Goal: Task Accomplishment & Management: Manage account settings

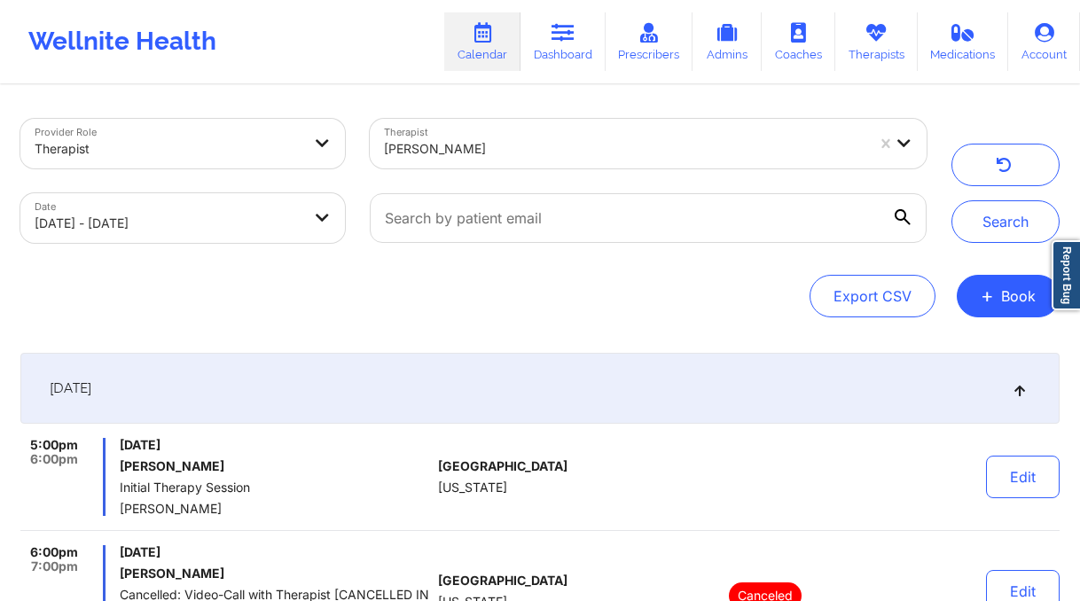
click at [519, 154] on div at bounding box center [624, 148] width 481 height 21
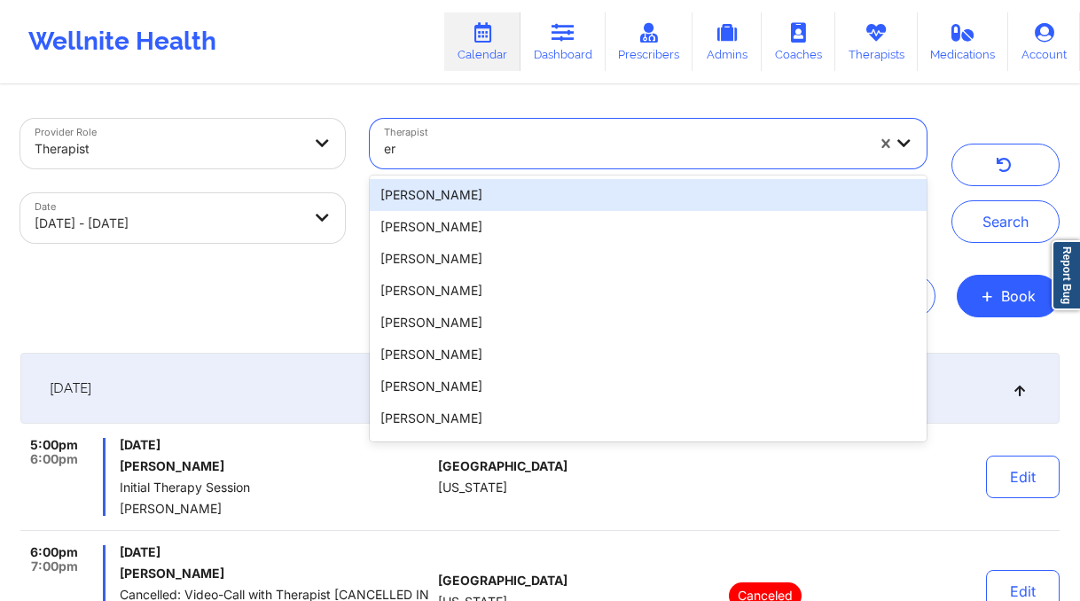
type input "e"
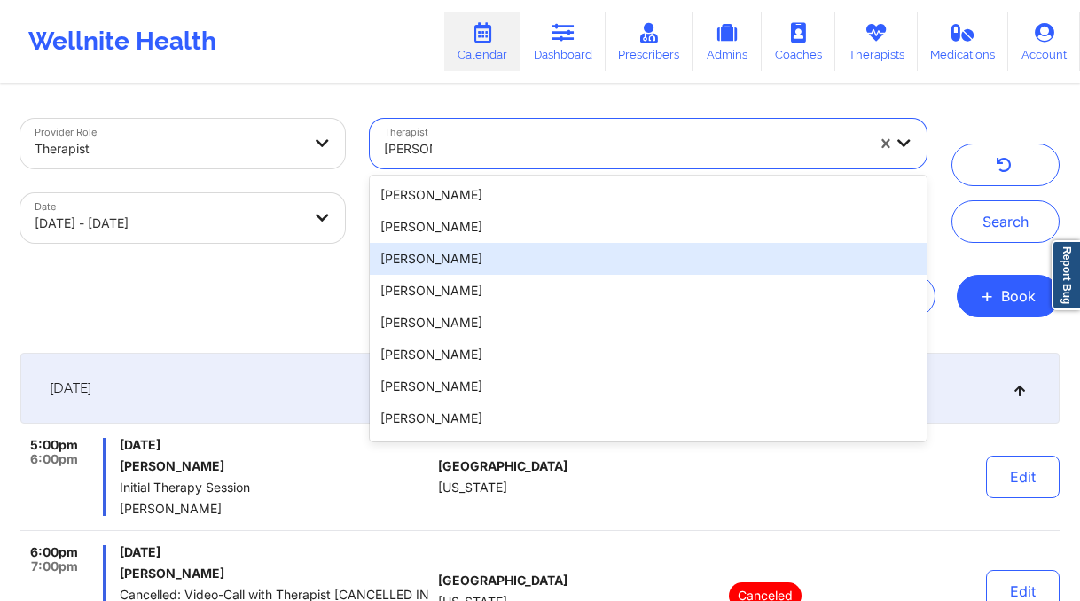
type input "[PERSON_NAME]"
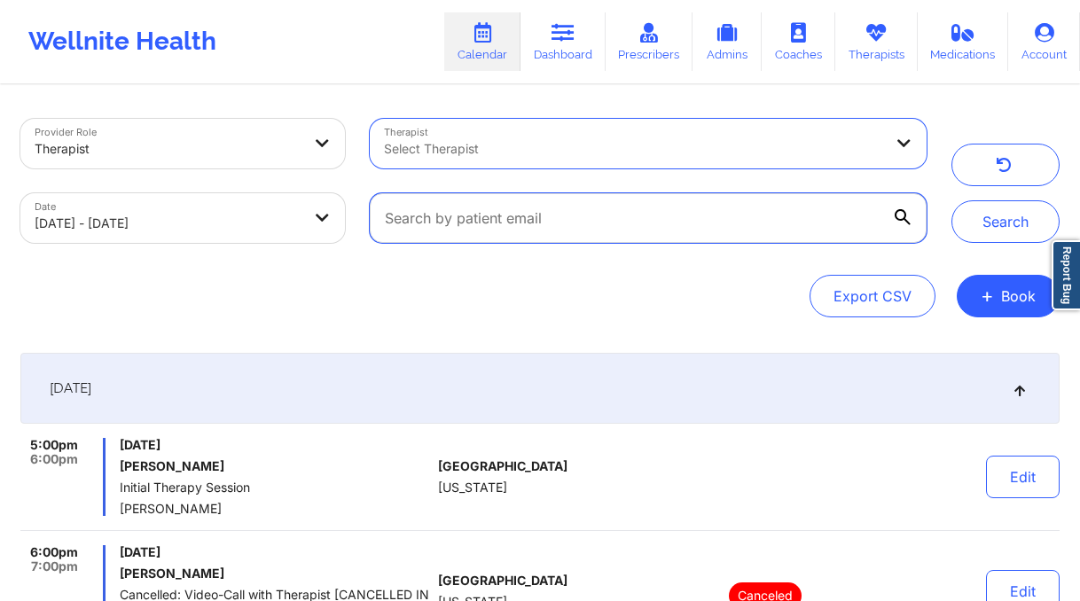
click at [769, 202] on input "text" at bounding box center [648, 218] width 557 height 50
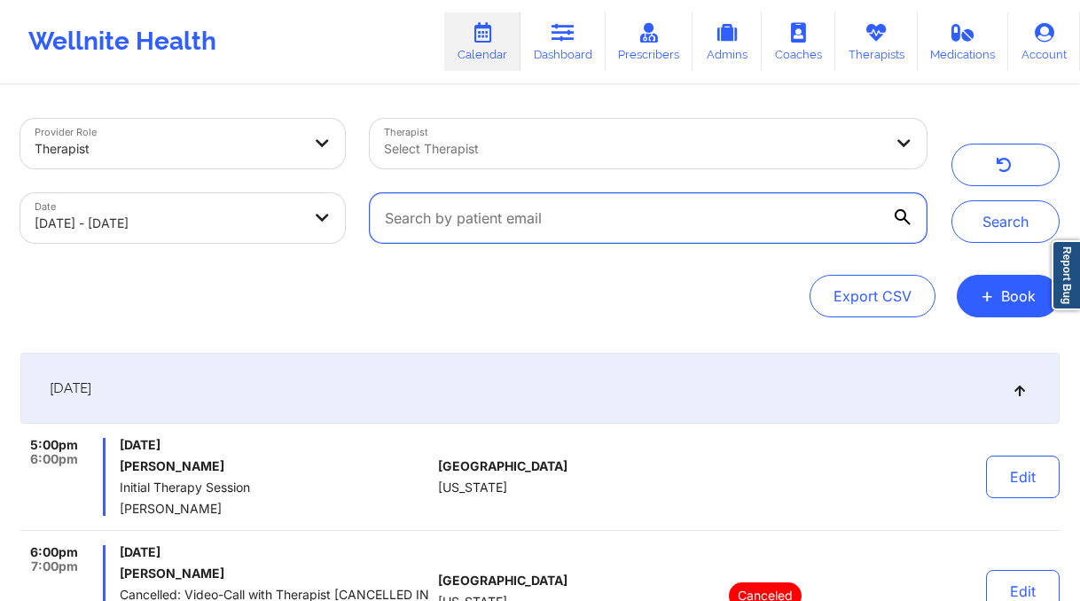
paste input "[EMAIL_ADDRESS][DOMAIN_NAME]"
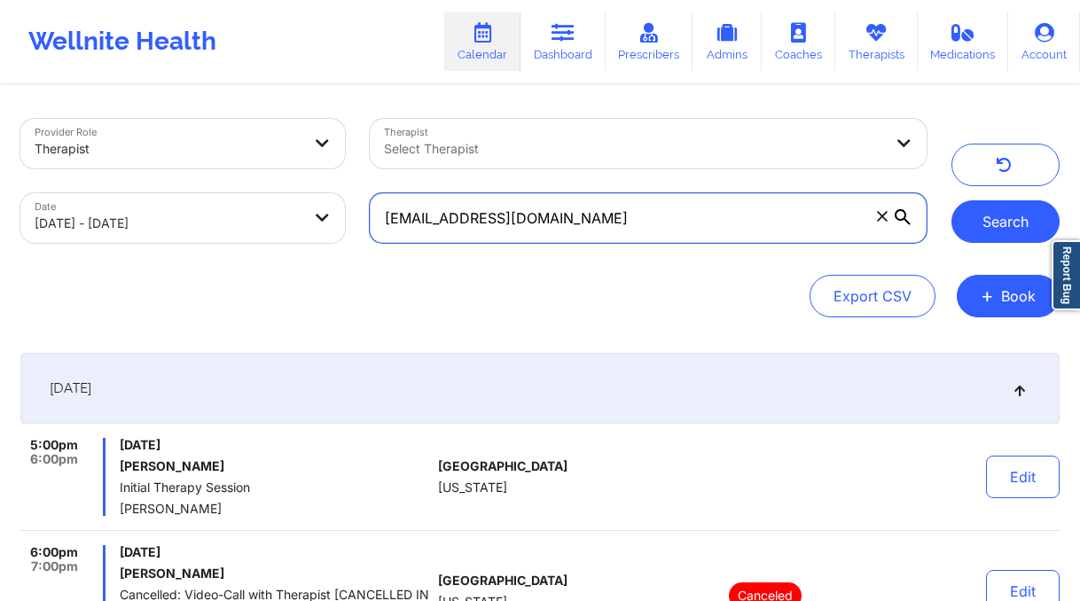
type input "[EMAIL_ADDRESS][DOMAIN_NAME]"
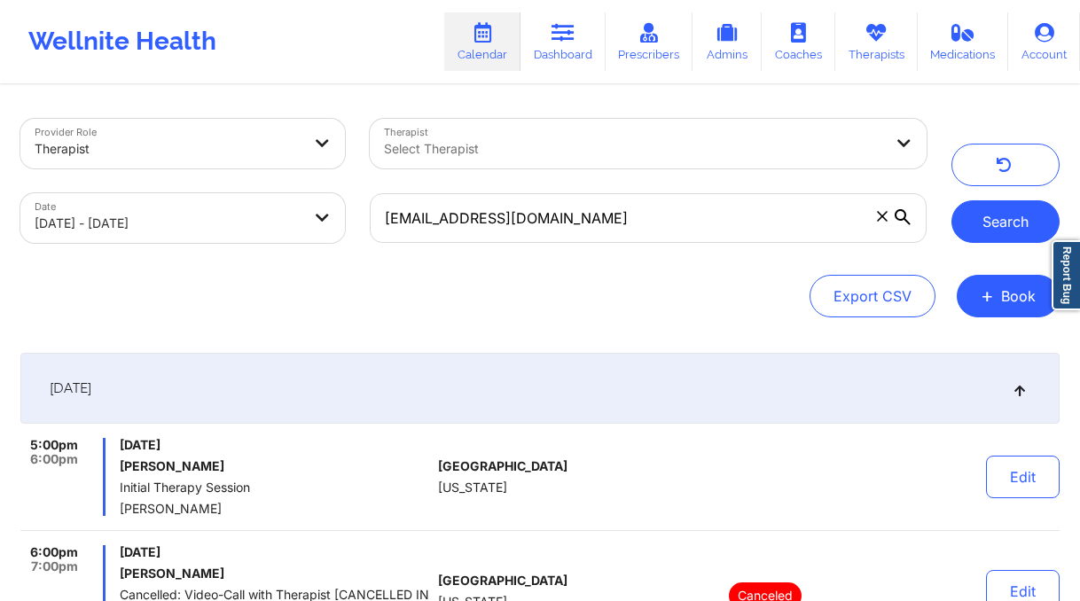
click at [1020, 223] on button "Search" at bounding box center [1005, 221] width 108 height 43
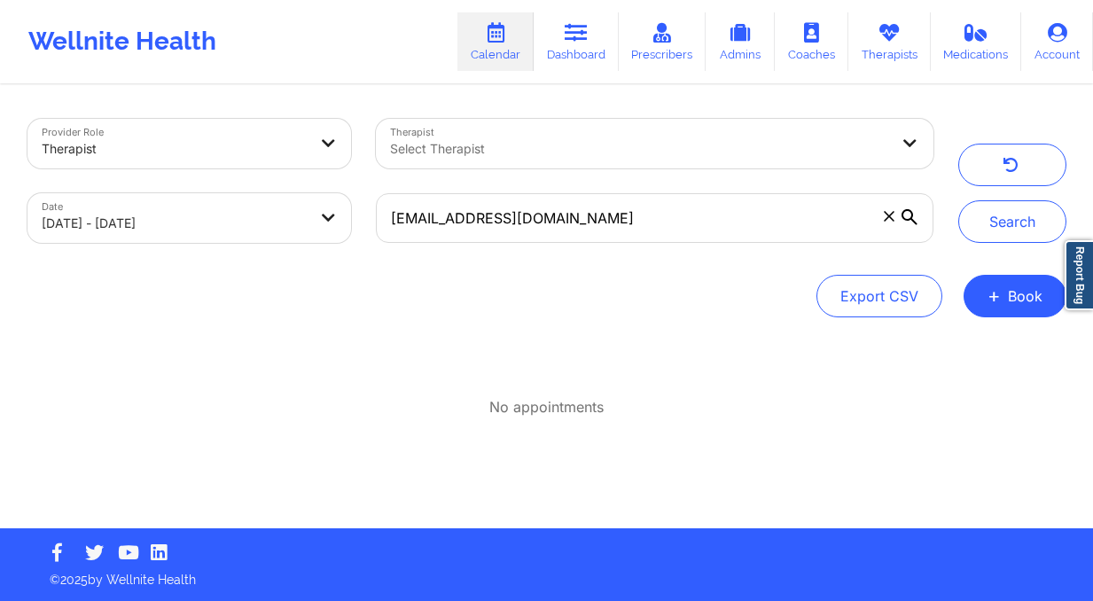
click at [527, 129] on div "Select Therapist" at bounding box center [633, 144] width 515 height 50
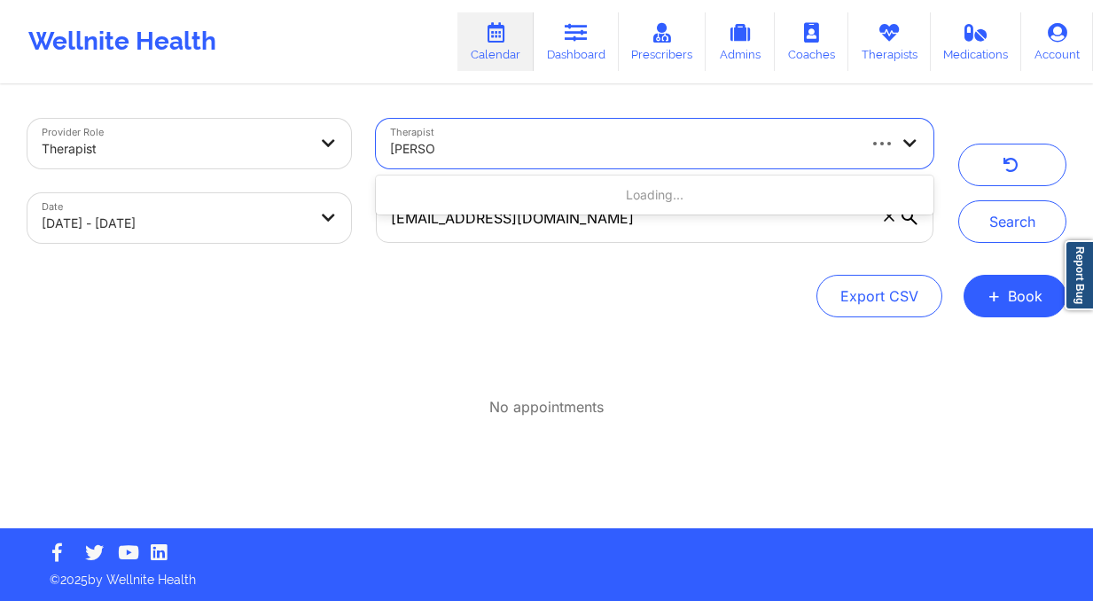
type input "[PERSON_NAME]"
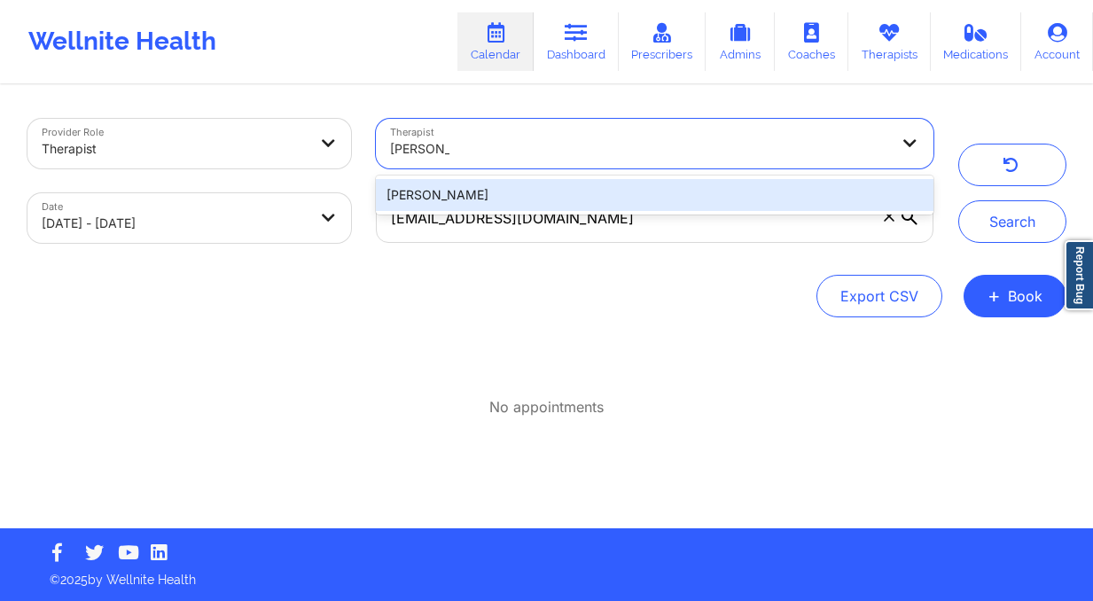
drag, startPoint x: 529, startPoint y: 183, endPoint x: 782, endPoint y: 226, distance: 256.2
click at [529, 183] on div "[PERSON_NAME]" at bounding box center [654, 195] width 557 height 32
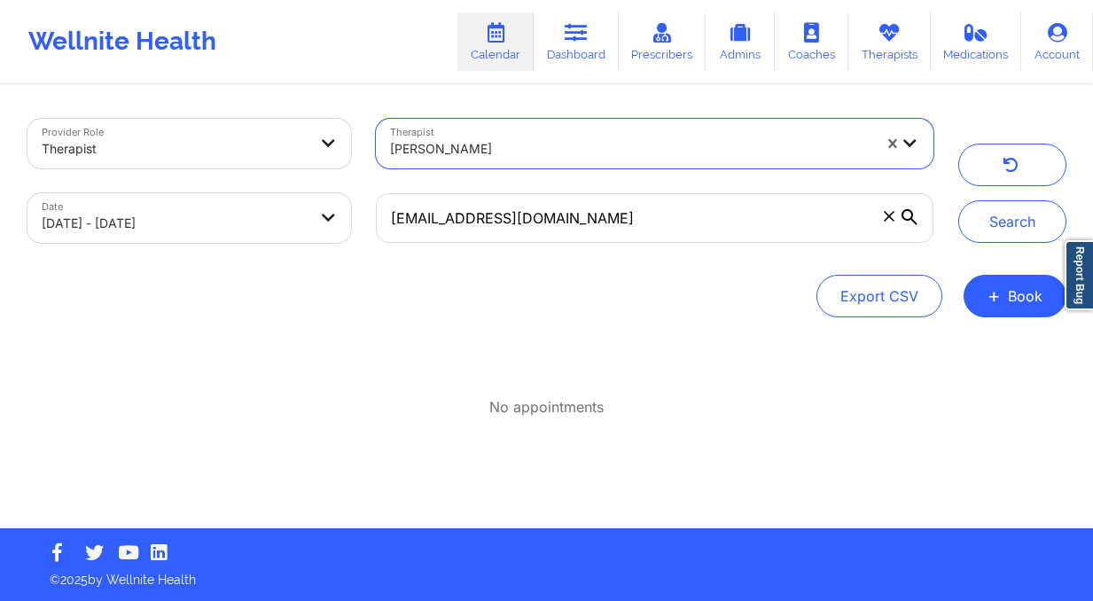
click at [885, 218] on icon at bounding box center [889, 216] width 11 height 11
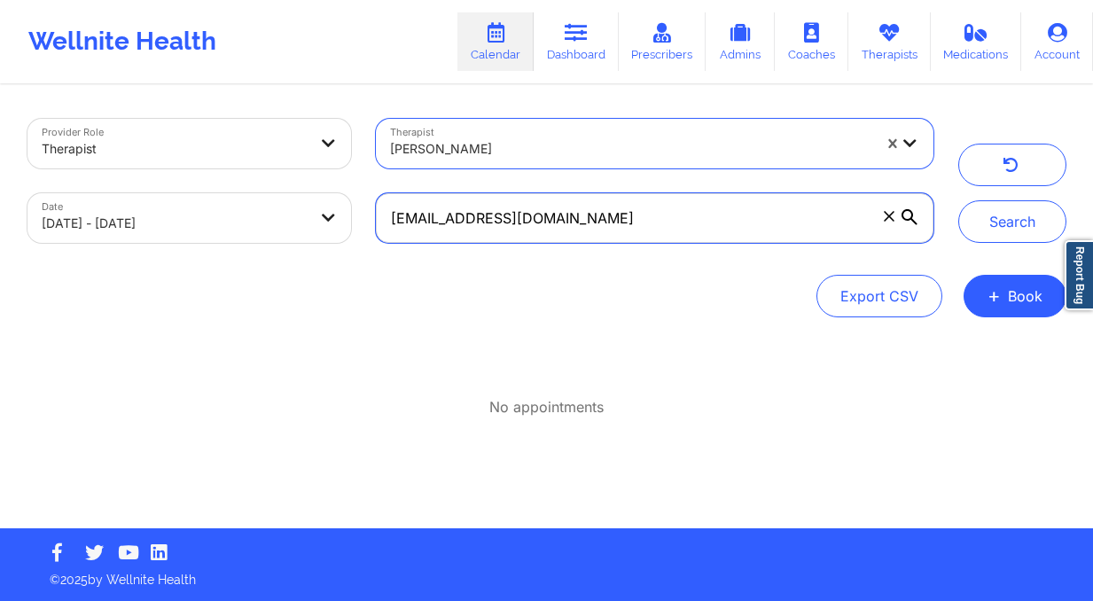
click at [885, 218] on input "[EMAIL_ADDRESS][DOMAIN_NAME]" at bounding box center [654, 218] width 557 height 50
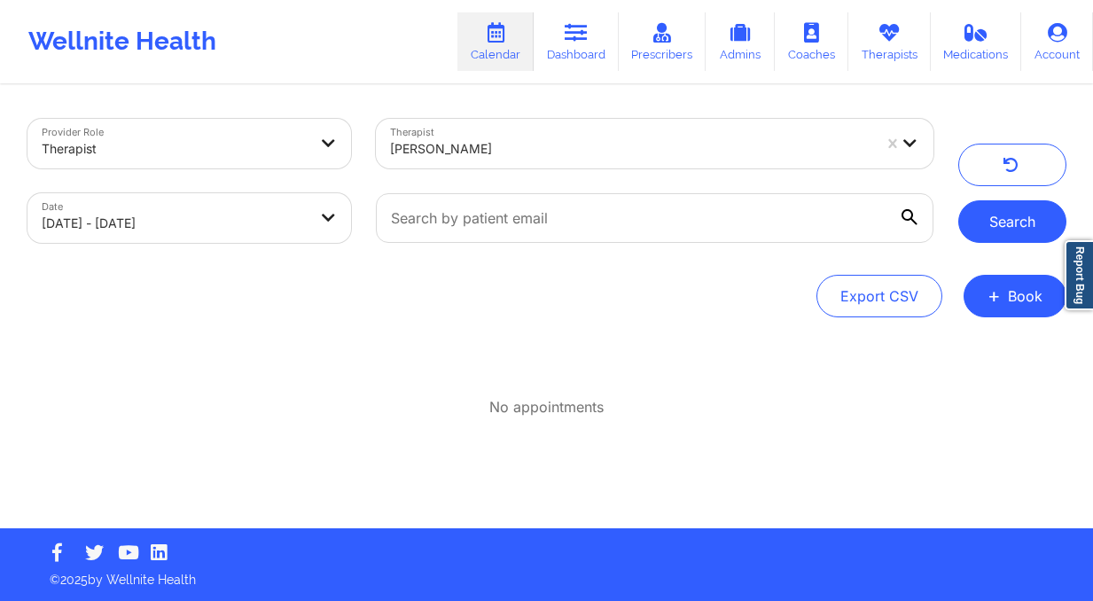
click at [1030, 220] on button "Search" at bounding box center [1012, 221] width 108 height 43
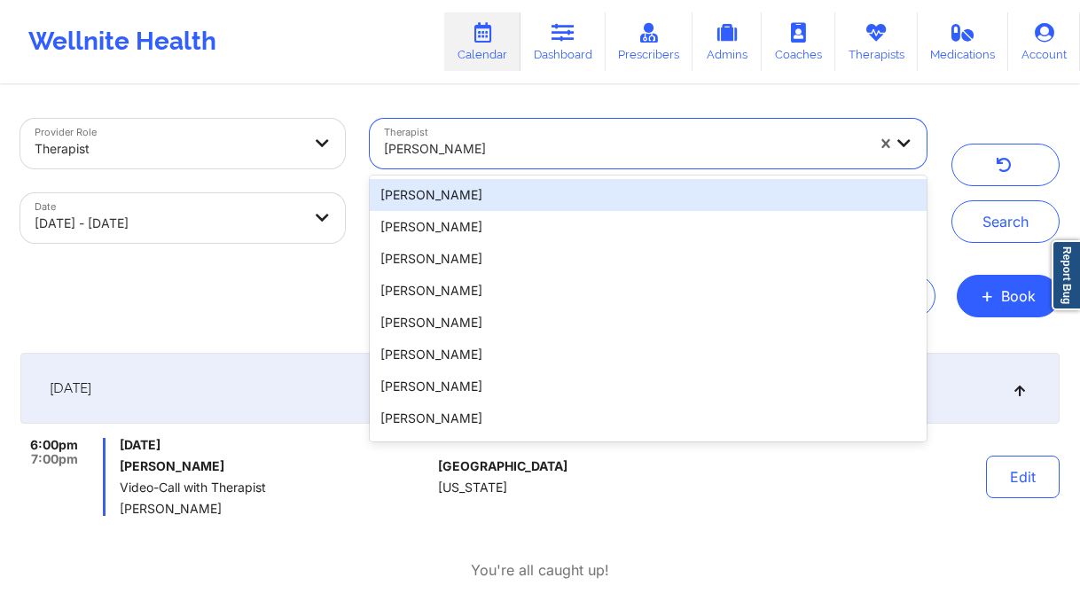
click at [450, 140] on div at bounding box center [624, 148] width 481 height 21
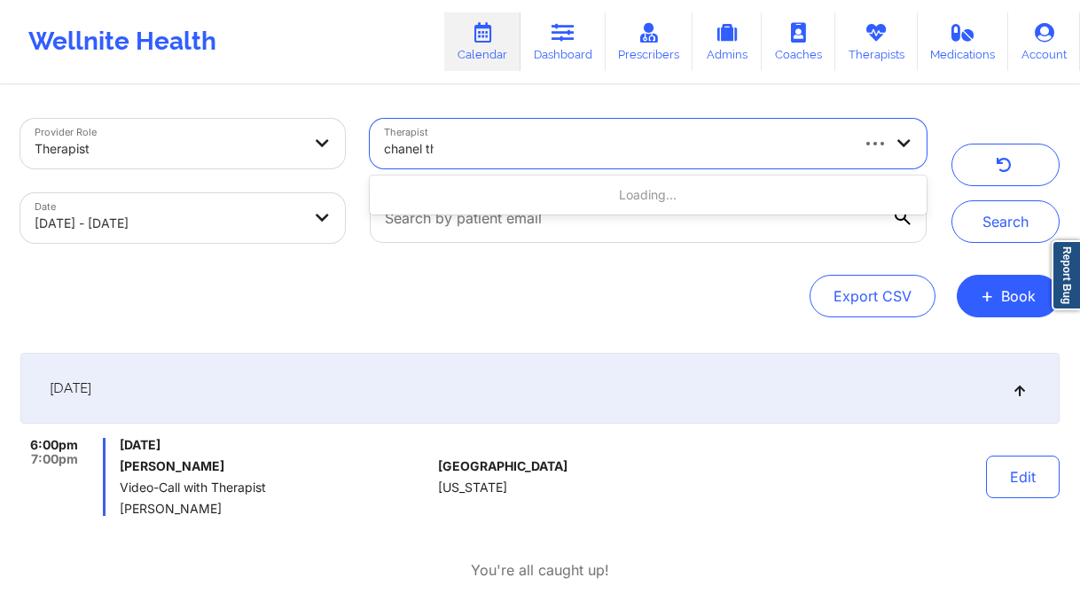
type input "chanel tho"
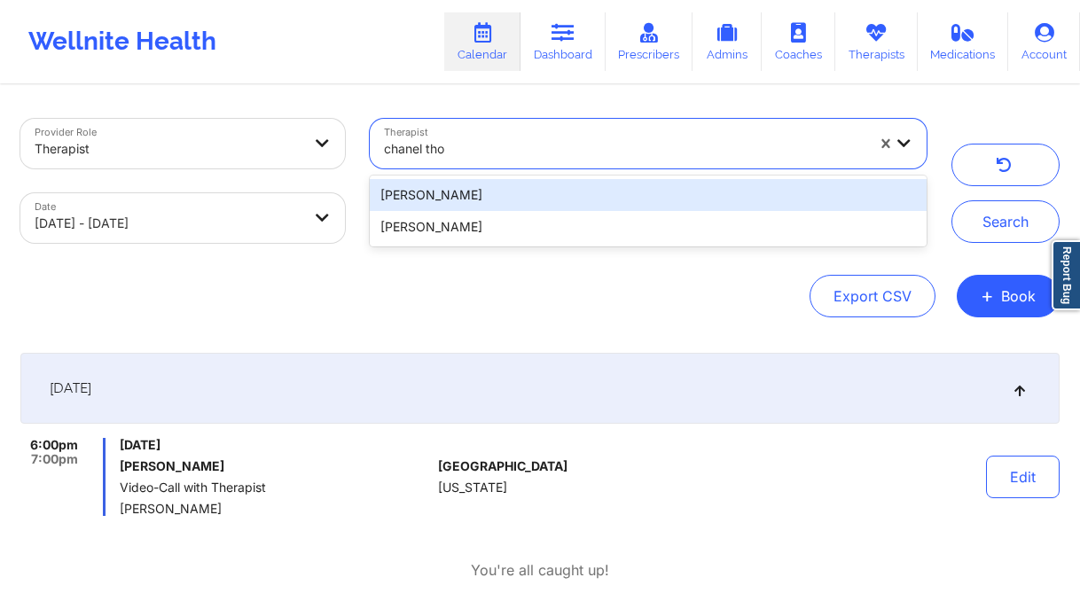
click at [550, 205] on div "[PERSON_NAME]" at bounding box center [648, 195] width 557 height 32
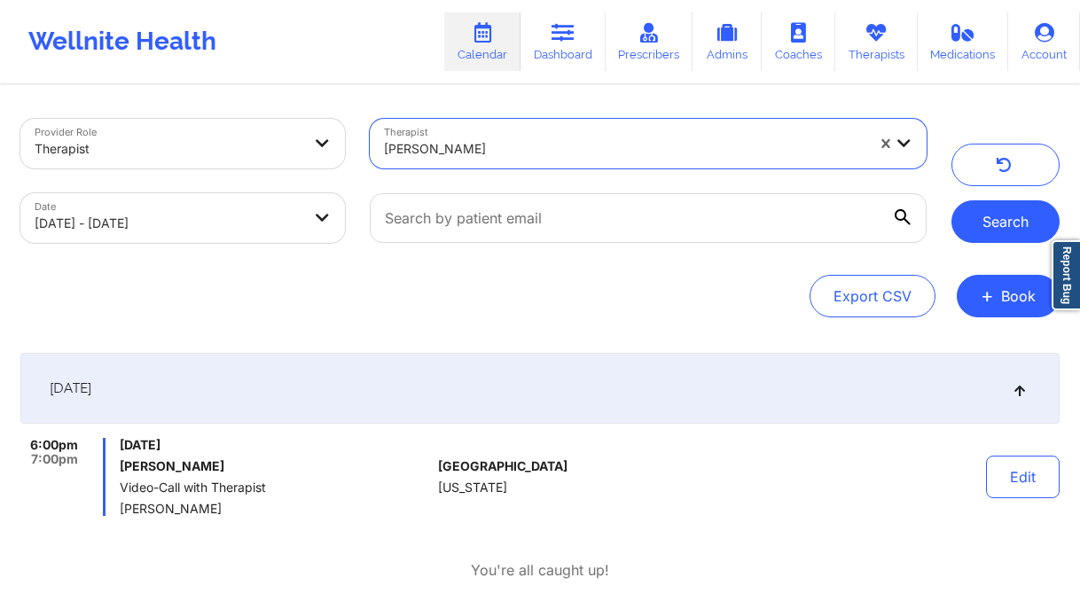
click at [1018, 224] on button "Search" at bounding box center [1005, 221] width 108 height 43
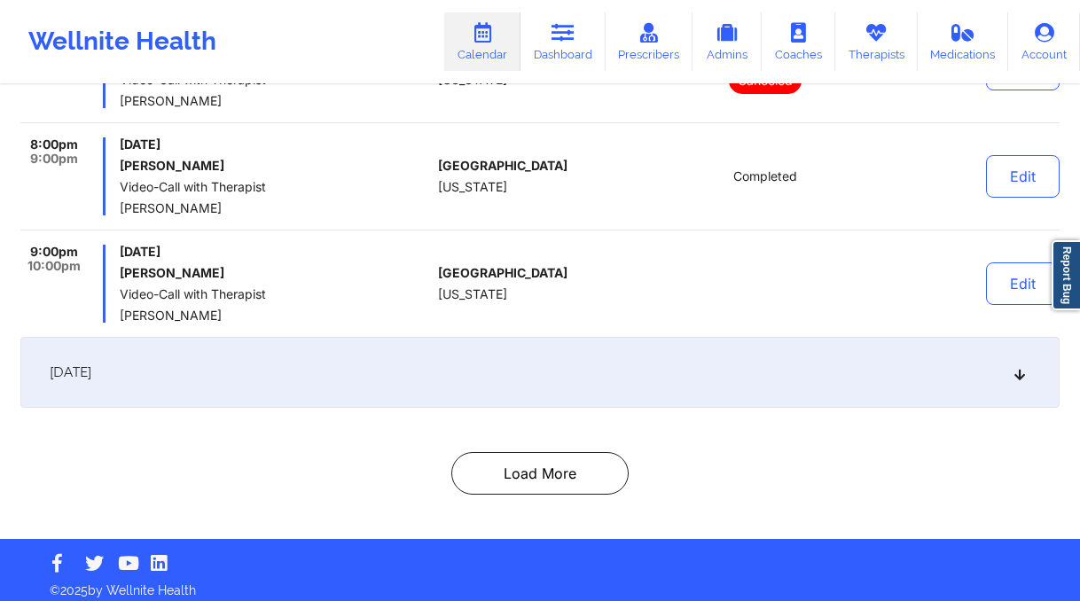
scroll to position [4856, 0]
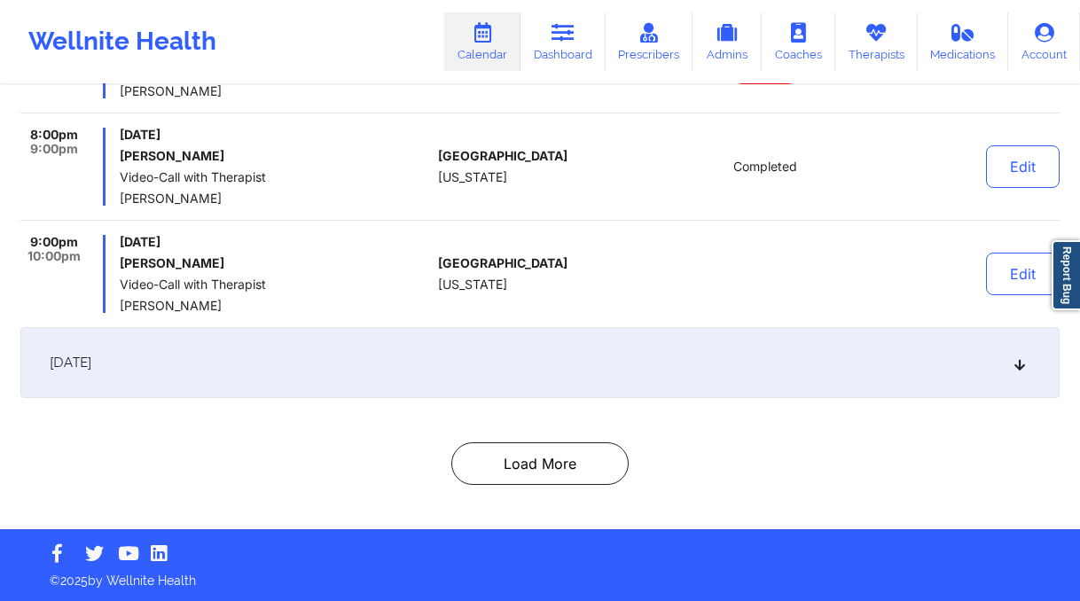
click at [400, 387] on div "[DATE]" at bounding box center [539, 362] width 1039 height 71
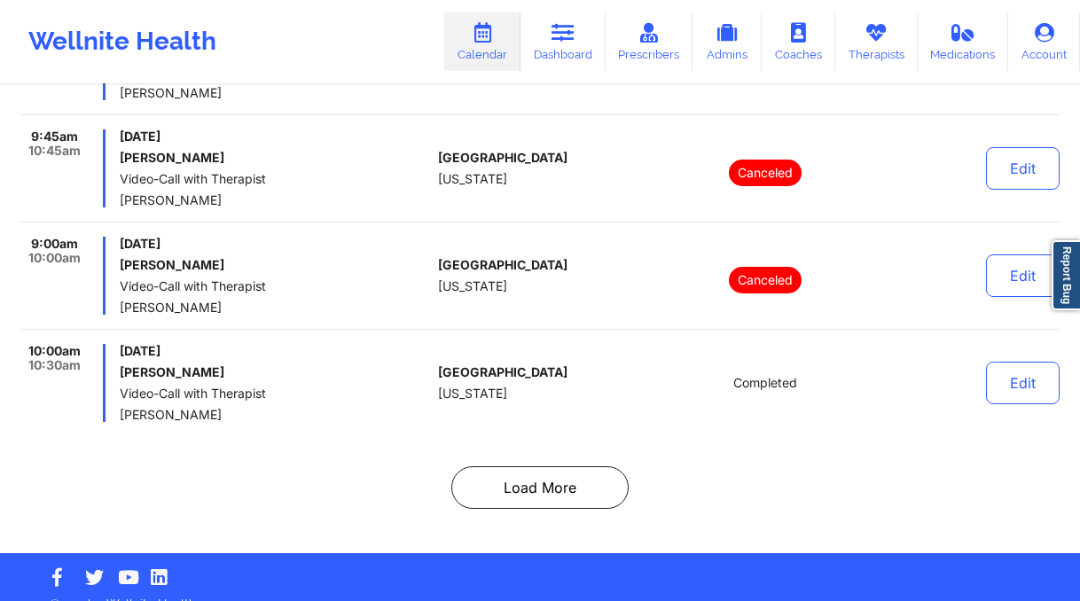
scroll to position [6588, 0]
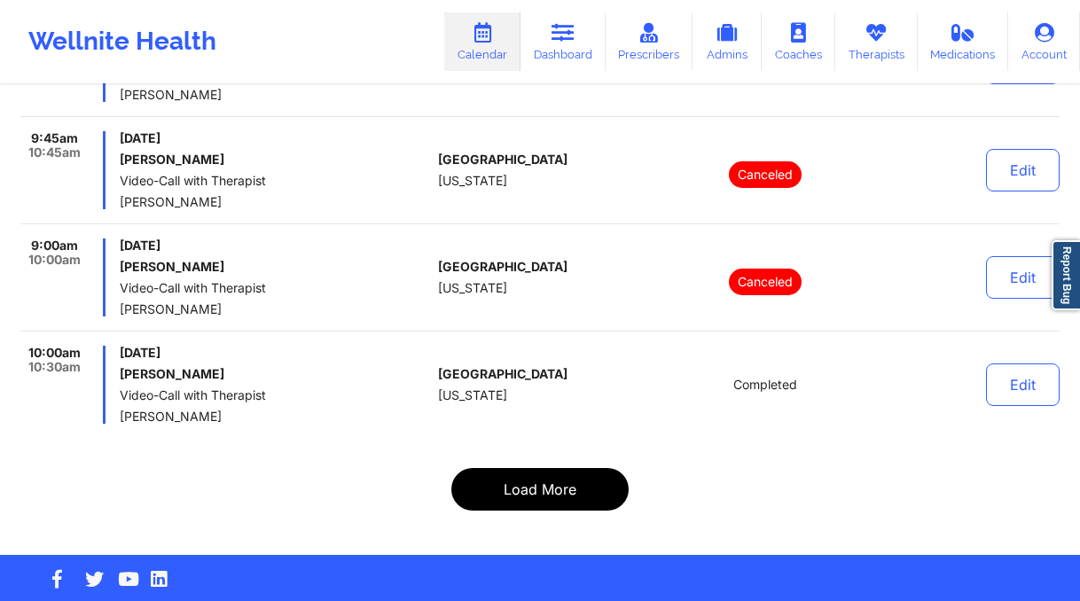
click at [605, 485] on button "Load More" at bounding box center [539, 489] width 177 height 43
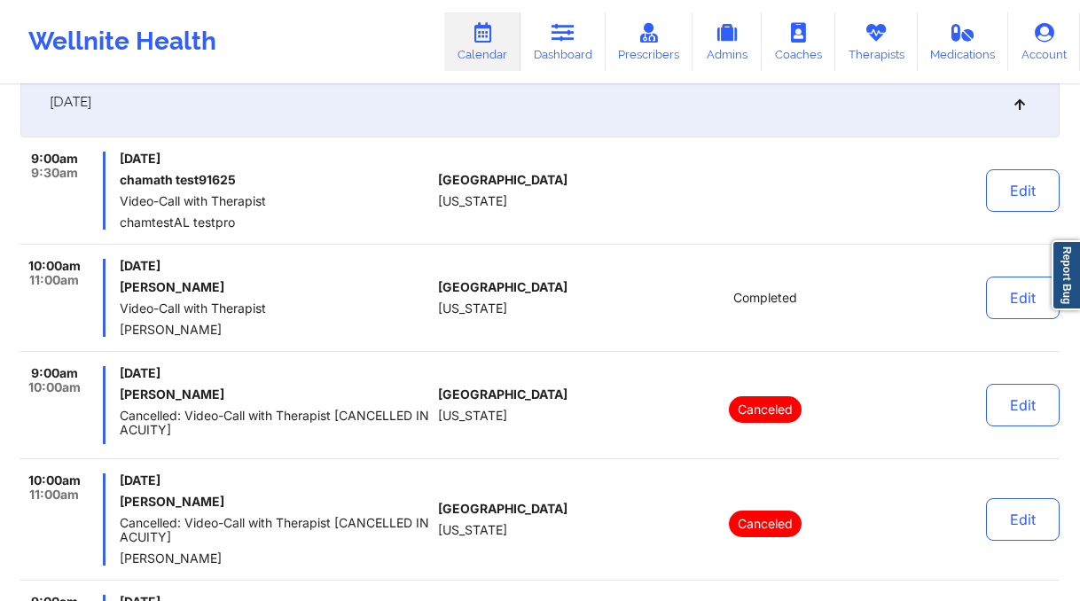
scroll to position [0, 0]
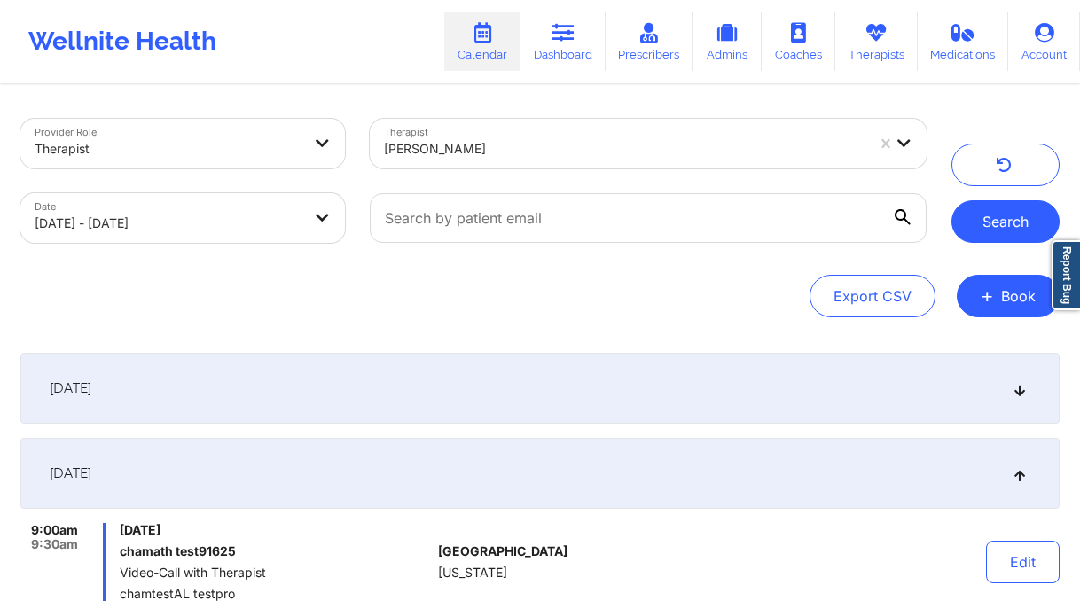
click at [1015, 216] on button "Search" at bounding box center [1005, 221] width 108 height 43
click at [603, 159] on div at bounding box center [624, 148] width 481 height 21
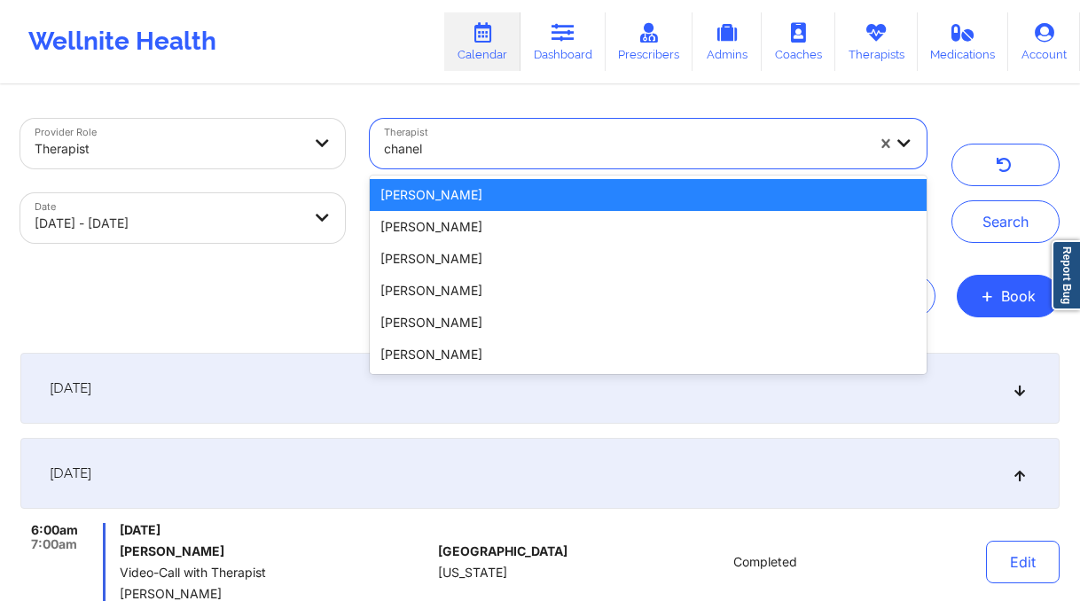
type input "chanel t"
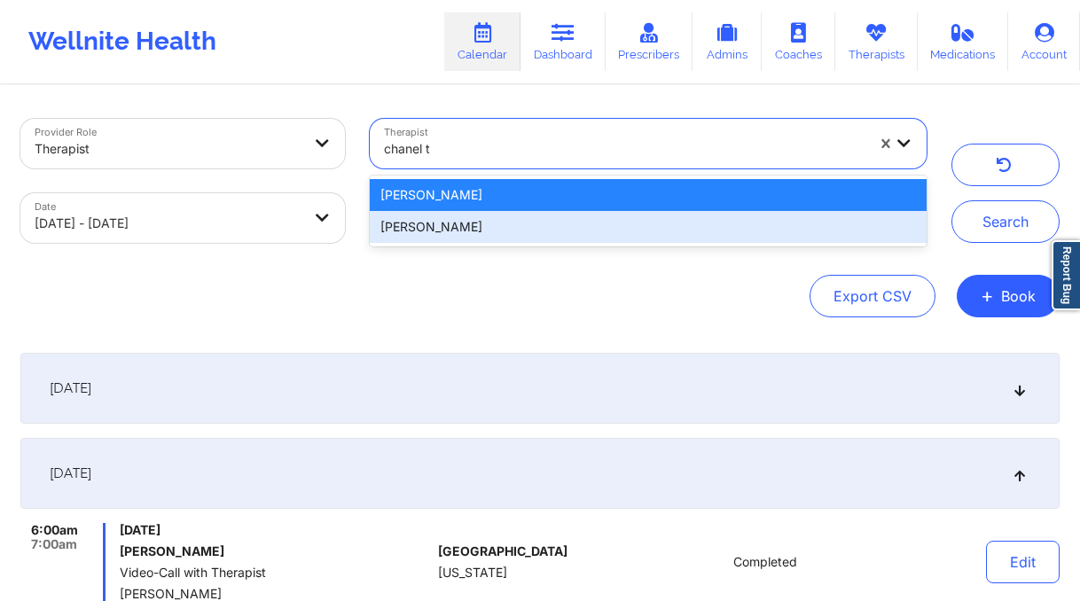
click at [606, 223] on div "[PERSON_NAME]" at bounding box center [648, 227] width 557 height 32
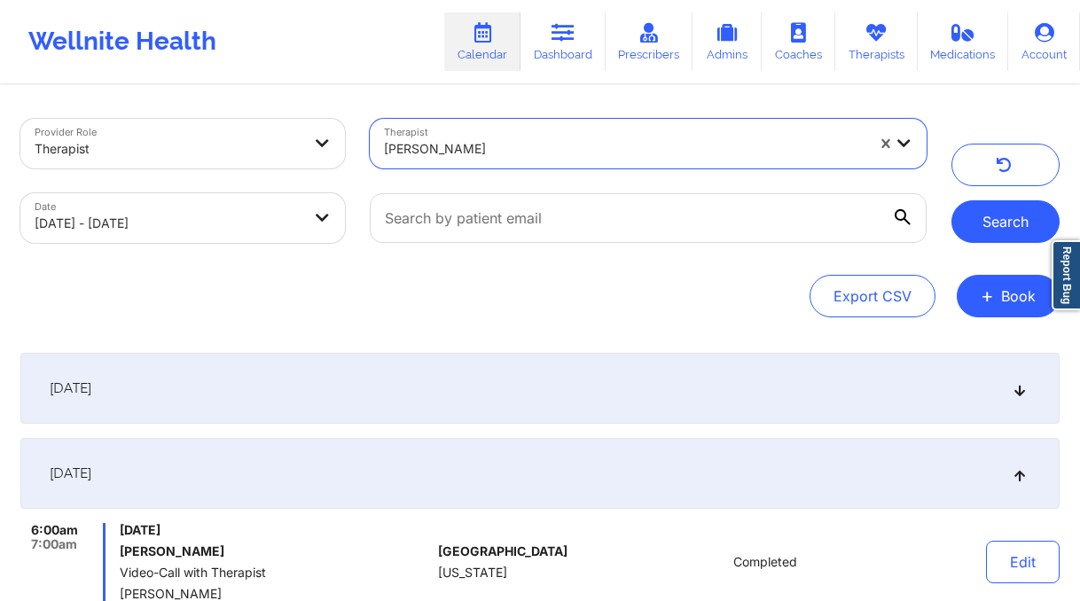
click at [1004, 226] on button "Search" at bounding box center [1005, 221] width 108 height 43
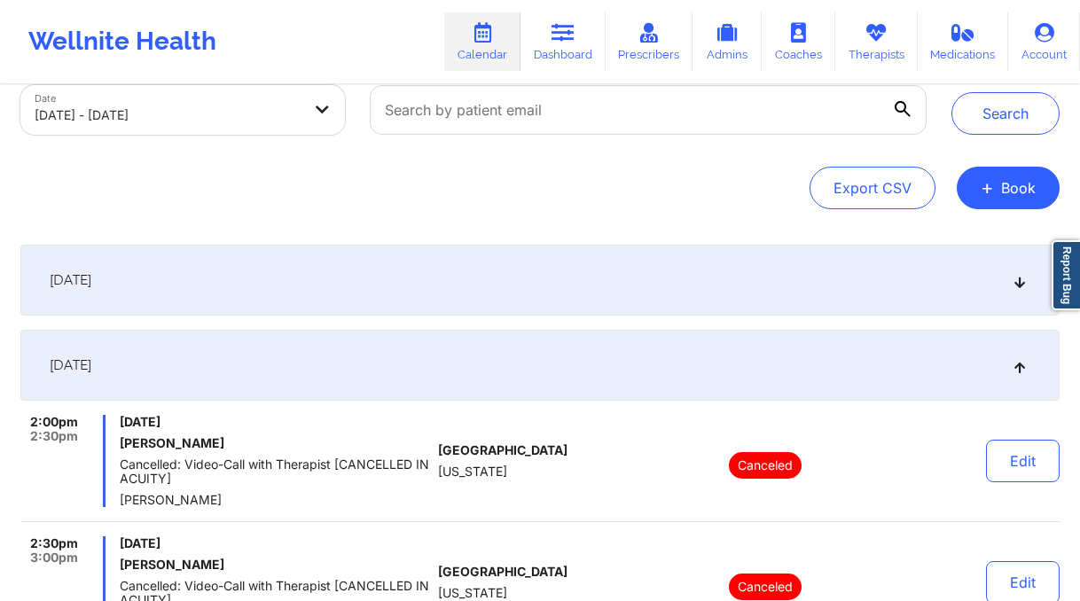
scroll to position [41, 0]
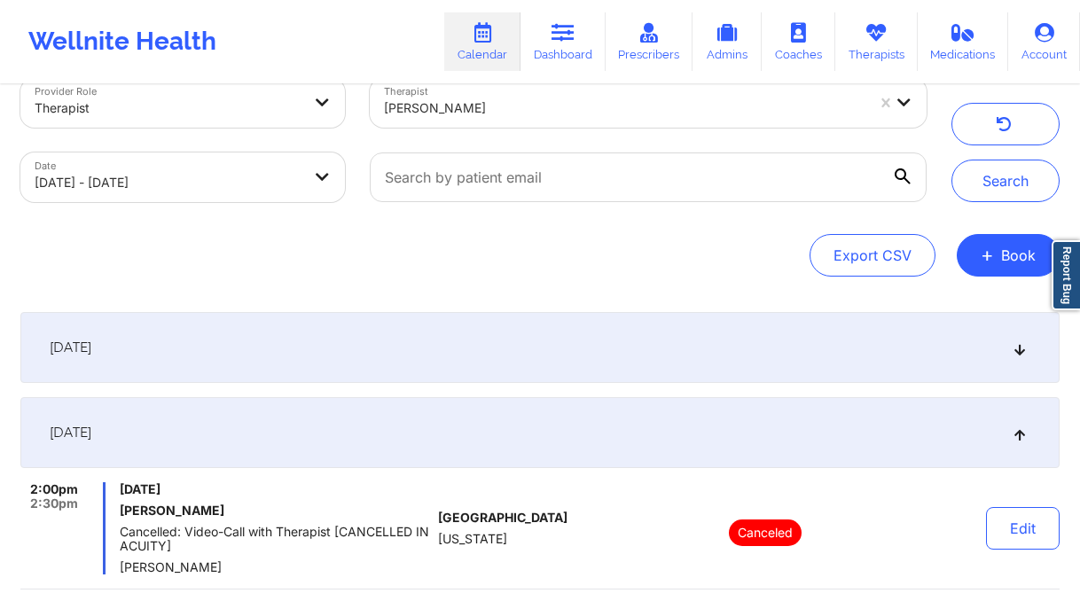
select select "2025-8"
select select "2025-9"
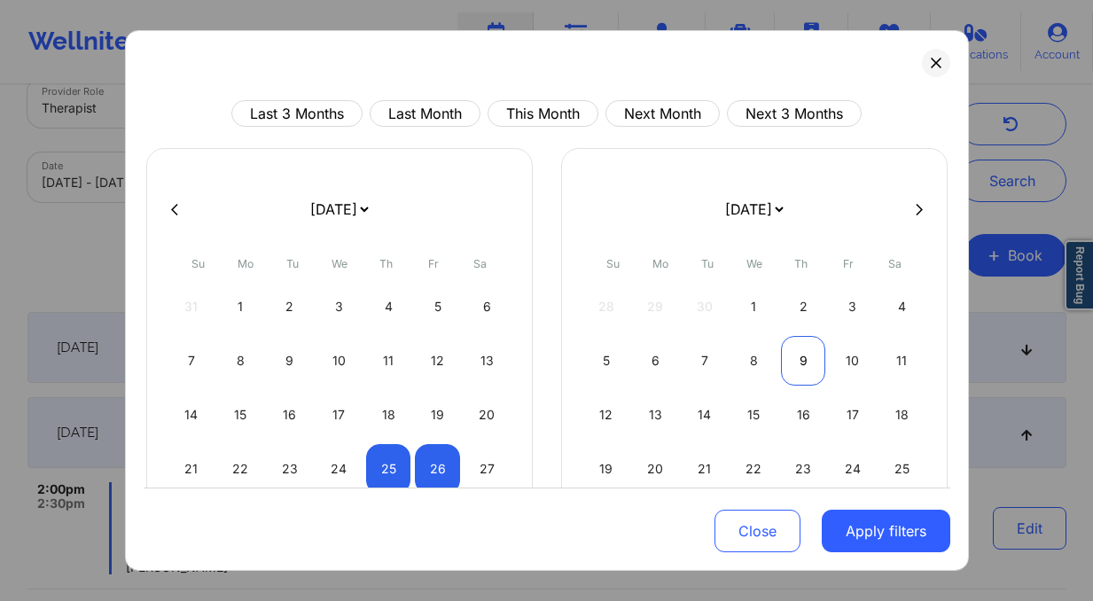
click at [806, 375] on div "9" at bounding box center [803, 361] width 45 height 50
select select "2025-9"
select select "2025-10"
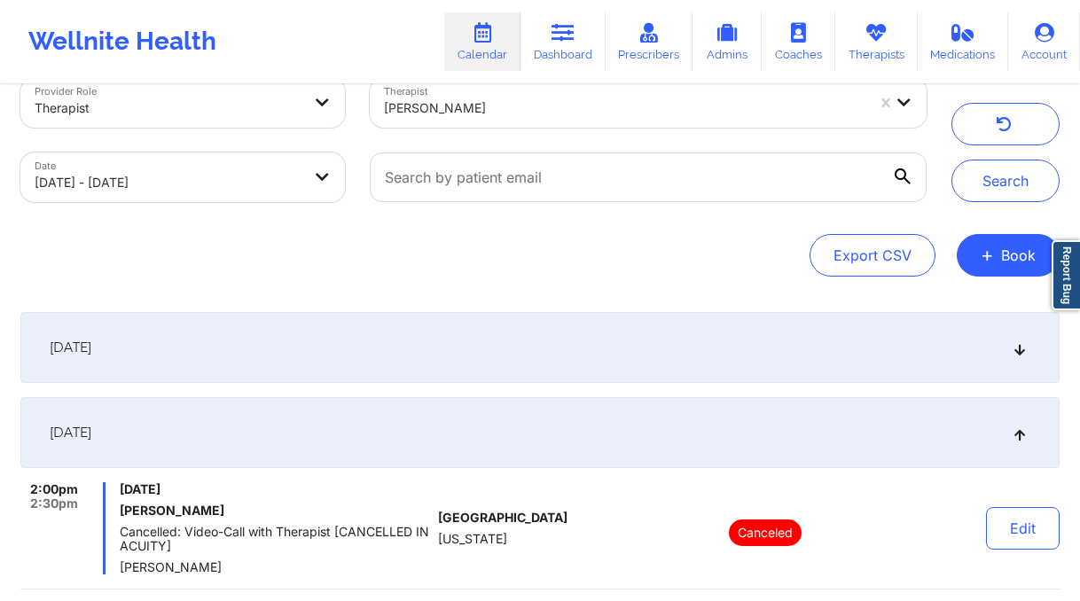
click at [275, 174] on body "Wellnite Health Calendar Dashboard Prescribers Admins Coaches Therapists Medica…" at bounding box center [540, 259] width 1080 height 601
select select "2025-8"
select select "2025-9"
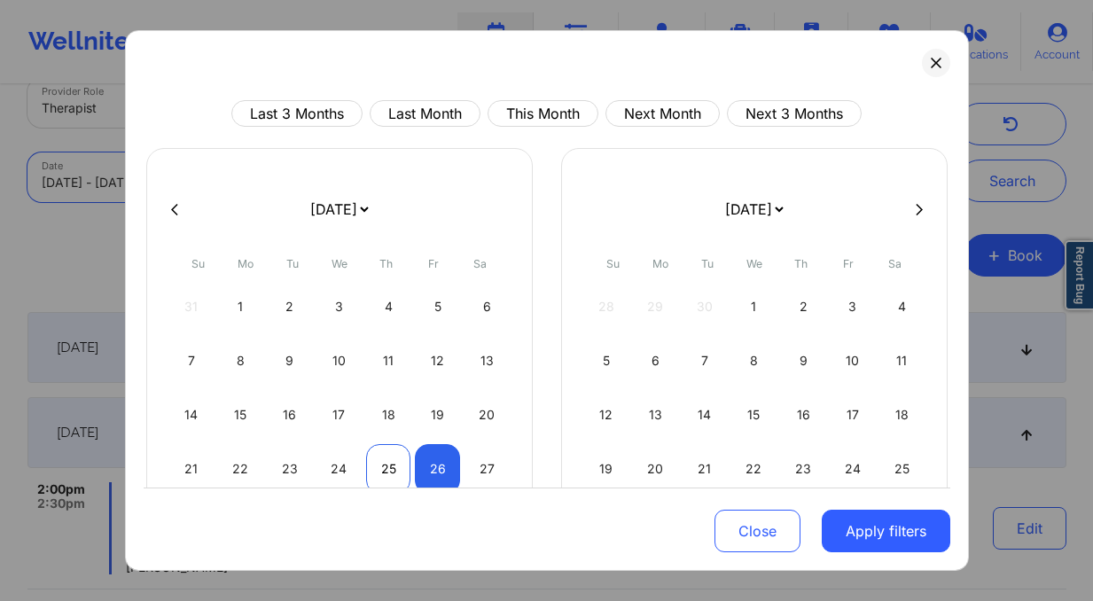
click at [390, 480] on div "25" at bounding box center [388, 469] width 45 height 50
select select "2025-8"
select select "2025-9"
select select "2025-8"
select select "2025-9"
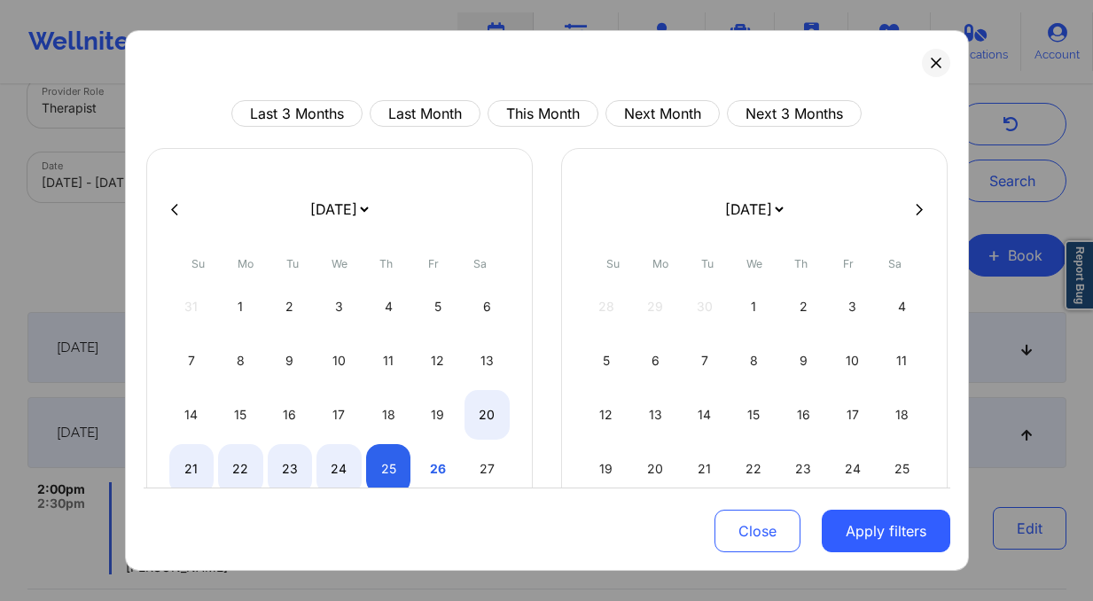
select select "2025-8"
select select "2025-9"
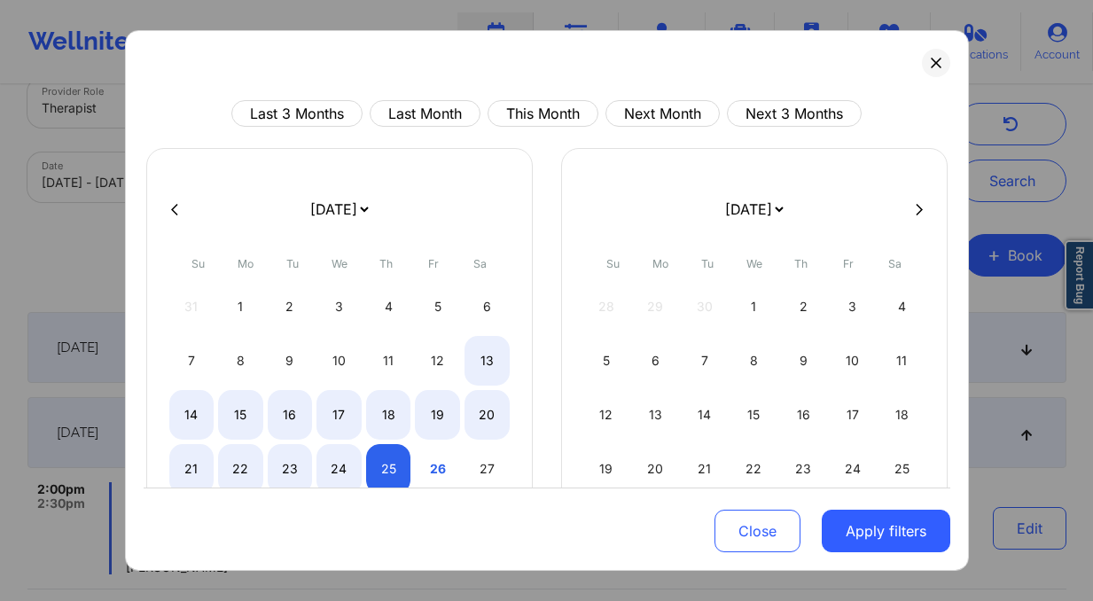
click at [916, 205] on icon at bounding box center [919, 209] width 7 height 12
select select "2025-9"
select select "2025-10"
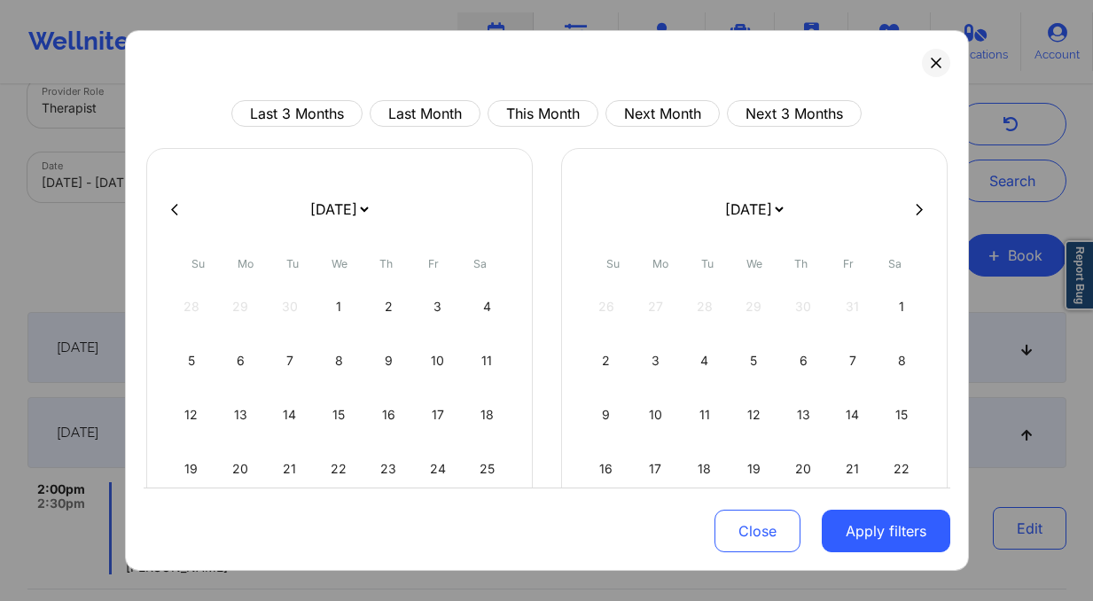
click at [916, 205] on icon at bounding box center [919, 209] width 7 height 12
select select "2025-10"
select select "2025-11"
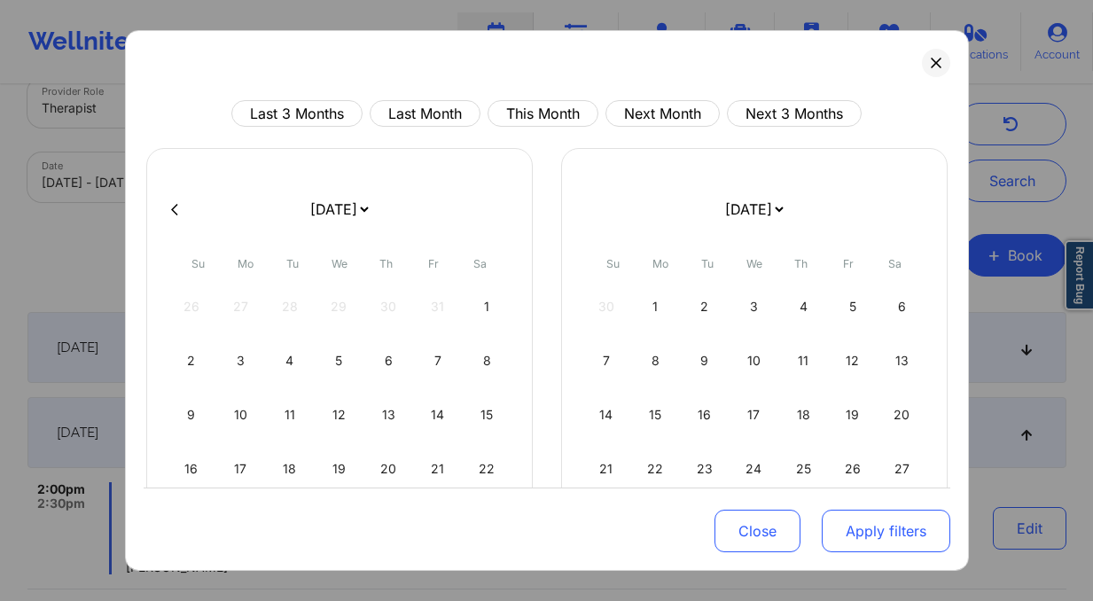
select select "2025-10"
select select "2025-11"
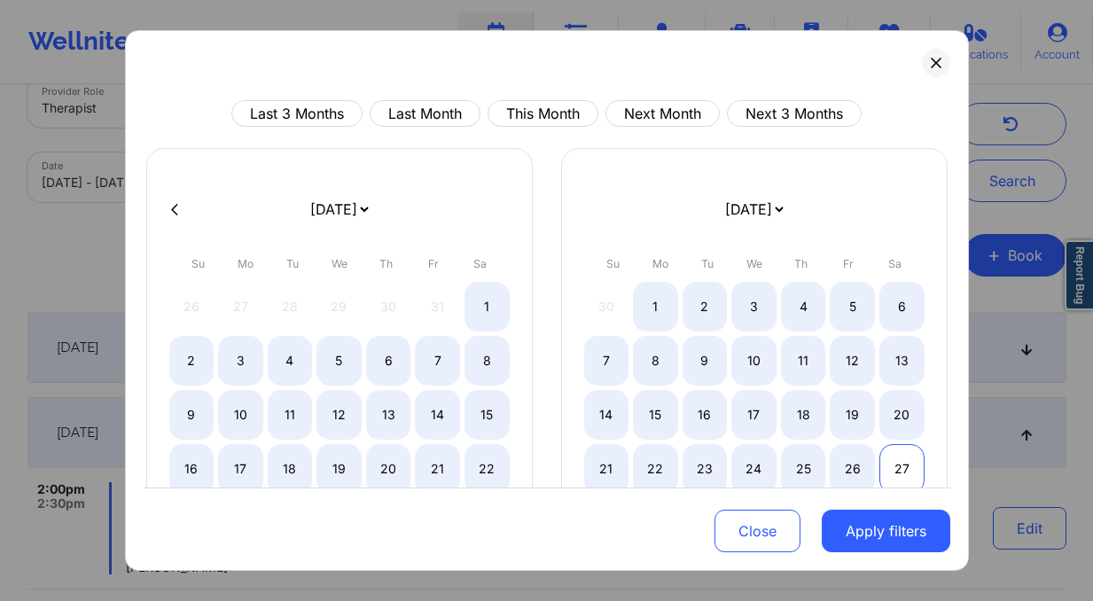
select select "2025-10"
select select "2025-11"
click at [892, 464] on div "27" at bounding box center [901, 469] width 45 height 50
select select "2025-8"
select select "2025-9"
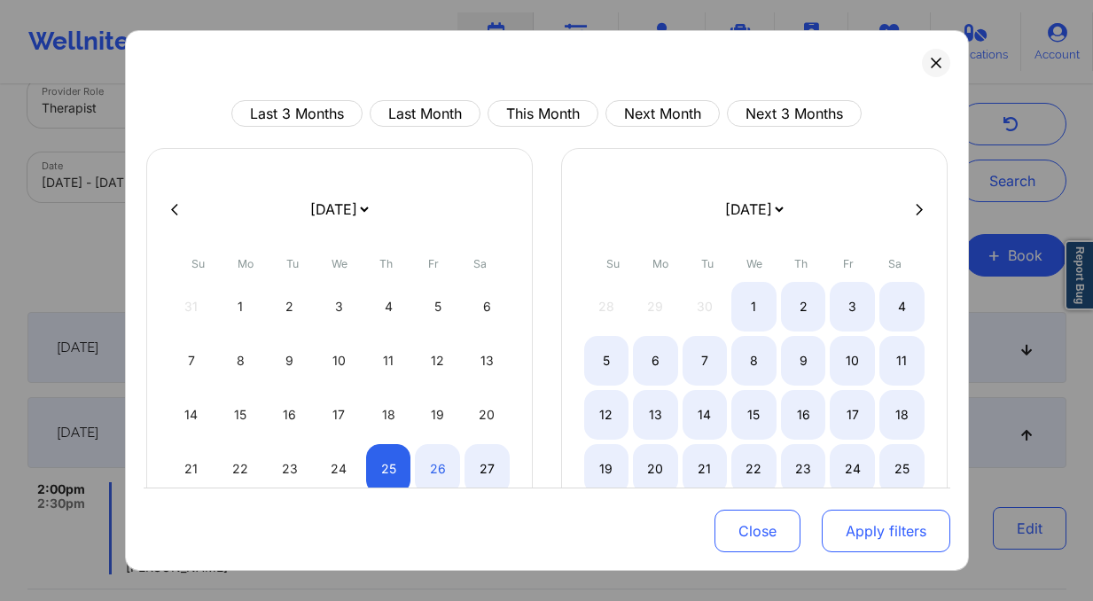
click at [876, 532] on button "Apply filters" at bounding box center [886, 531] width 129 height 43
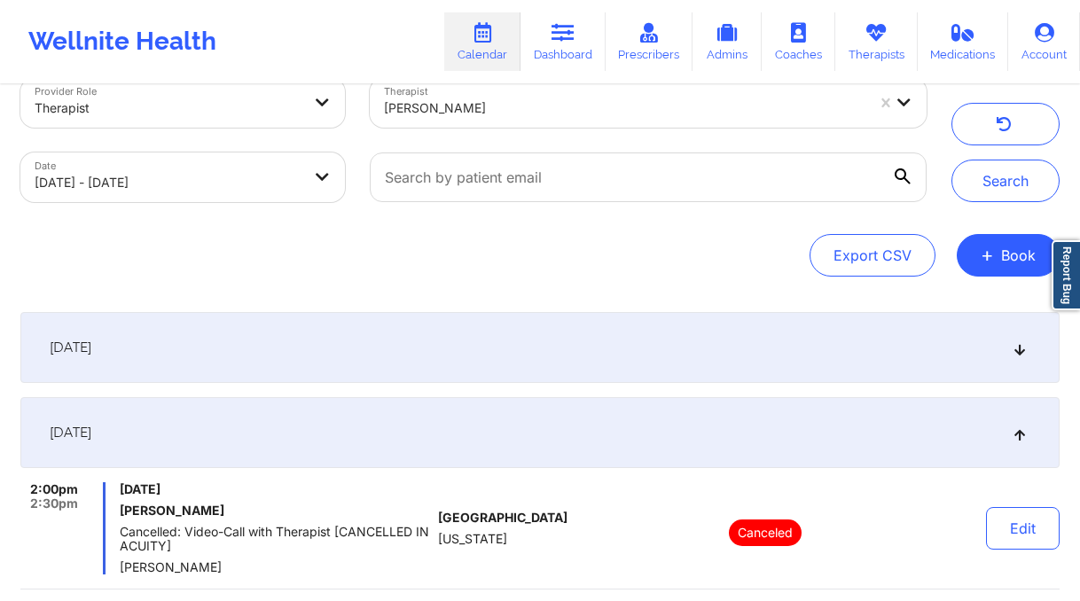
click at [653, 108] on div at bounding box center [624, 108] width 481 height 21
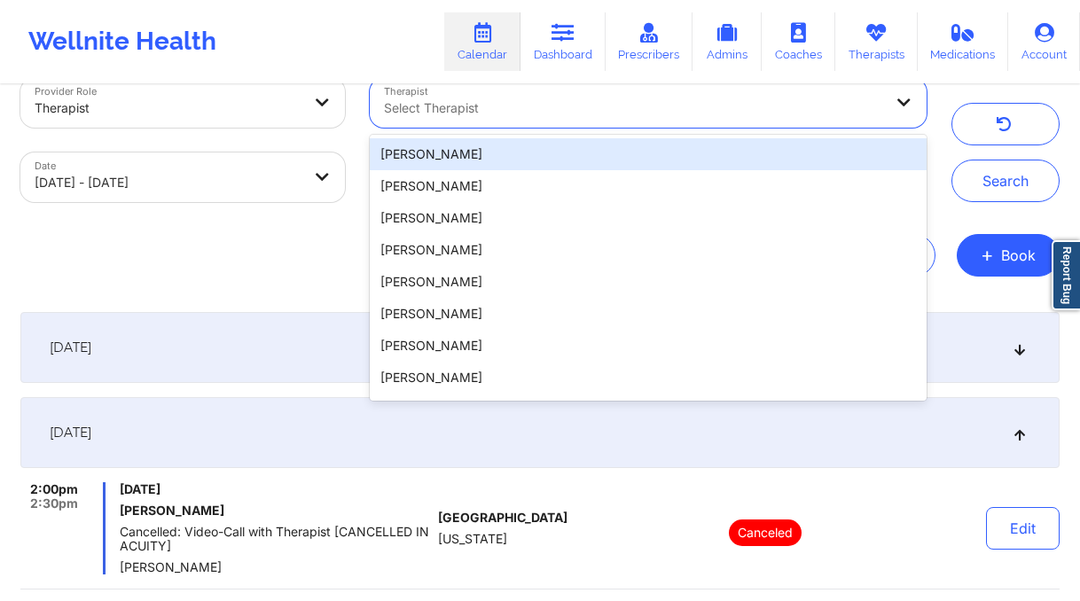
click at [956, 97] on div "Search" at bounding box center [1005, 140] width 108 height 124
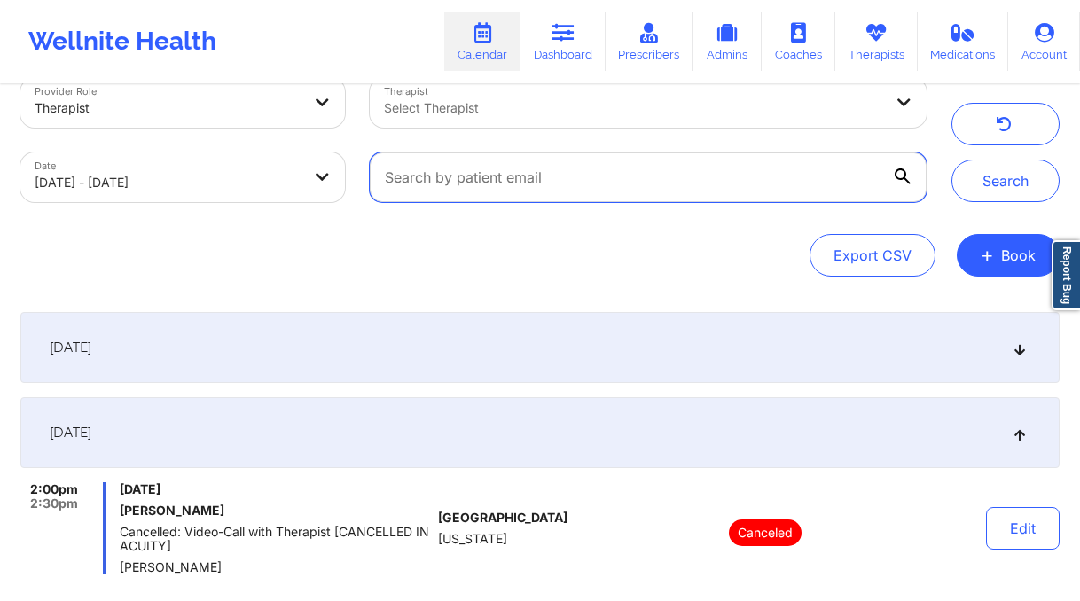
click at [782, 175] on input "text" at bounding box center [648, 177] width 557 height 50
paste input "[EMAIL_ADDRESS][DOMAIN_NAME]"
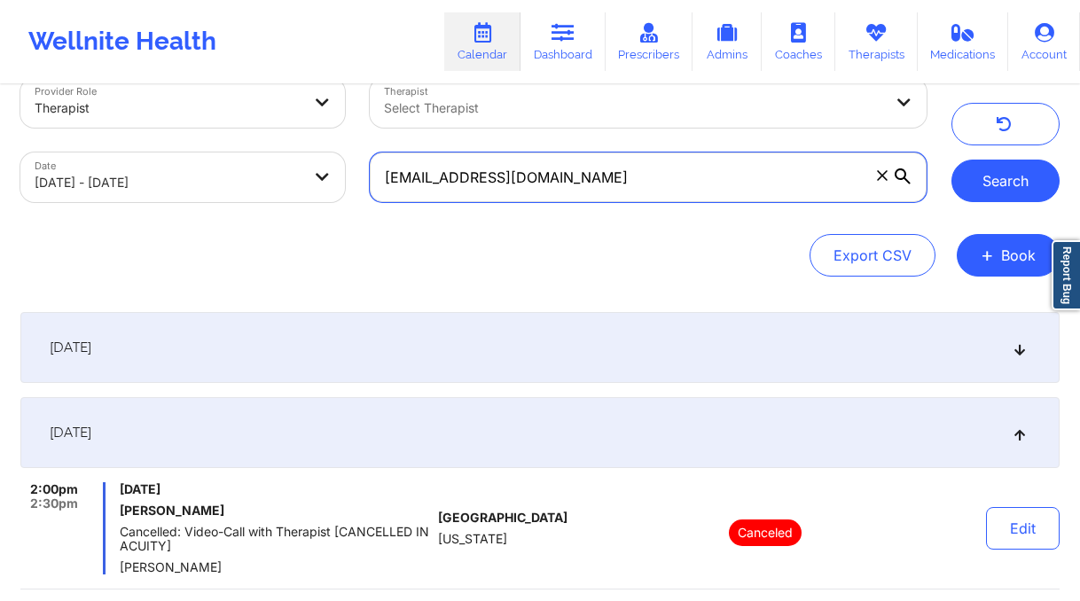
type input "[EMAIL_ADDRESS][DOMAIN_NAME]"
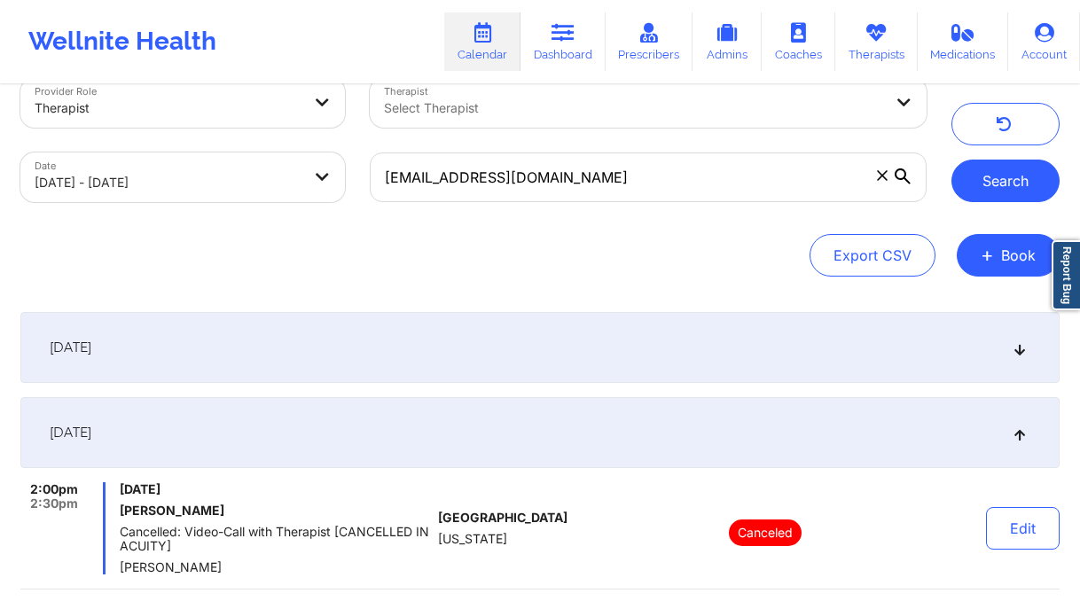
click at [1011, 180] on button "Search" at bounding box center [1005, 181] width 108 height 43
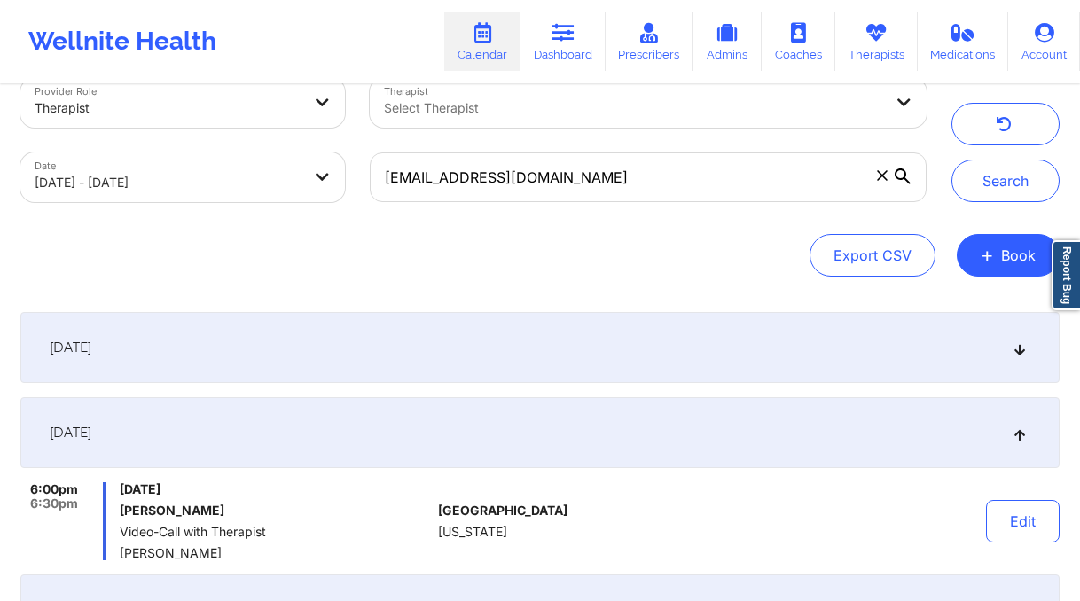
click at [632, 328] on div "[DATE]" at bounding box center [539, 347] width 1039 height 71
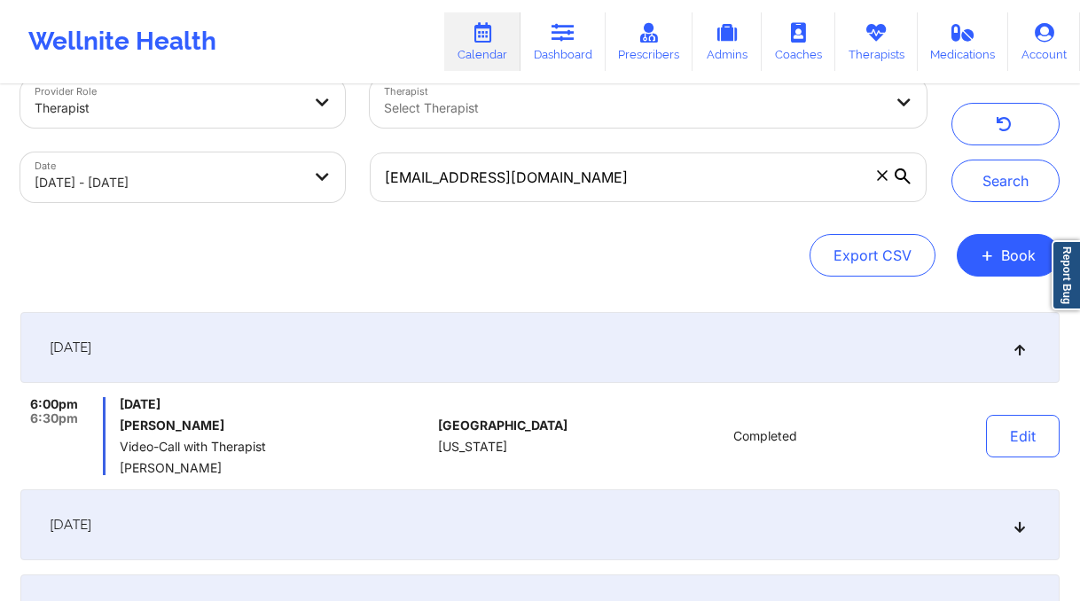
click at [630, 336] on div "[DATE]" at bounding box center [539, 347] width 1039 height 71
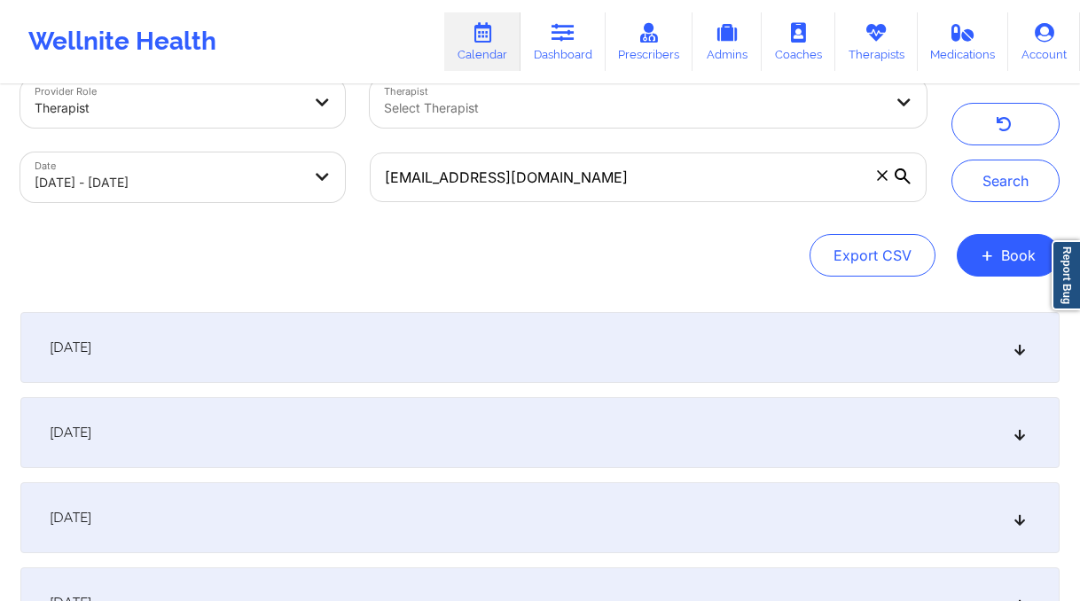
click at [683, 433] on div "[DATE]" at bounding box center [539, 432] width 1039 height 71
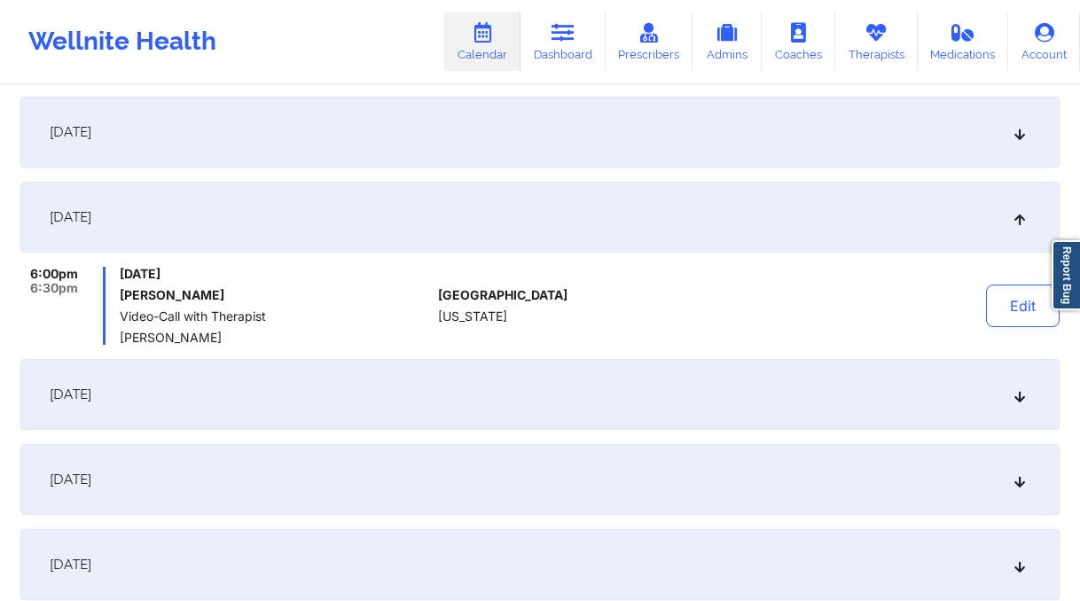
scroll to position [193, 0]
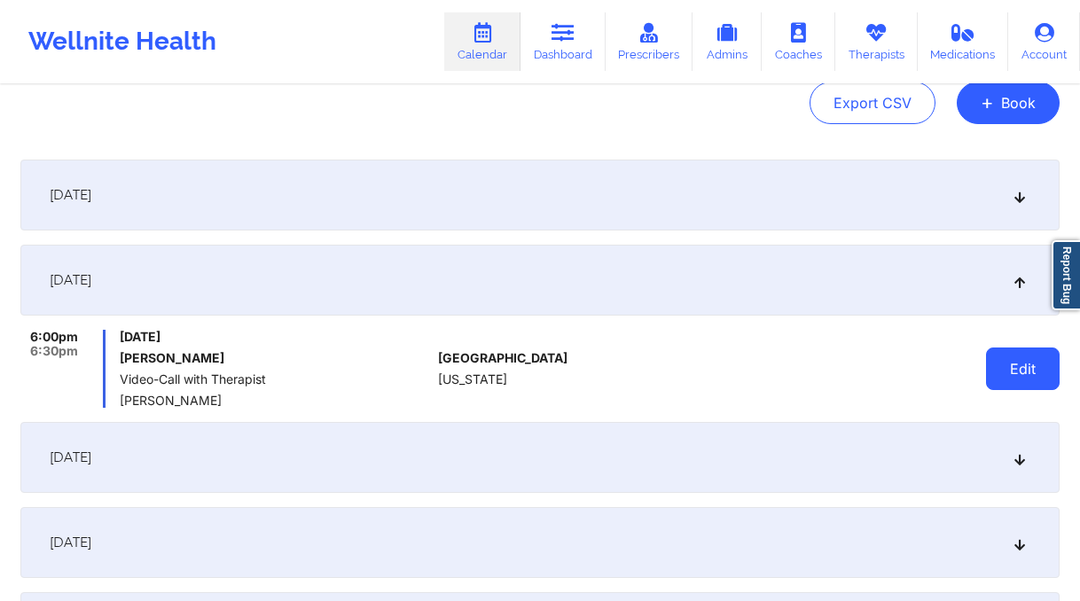
click at [1023, 382] on button "Edit" at bounding box center [1023, 368] width 74 height 43
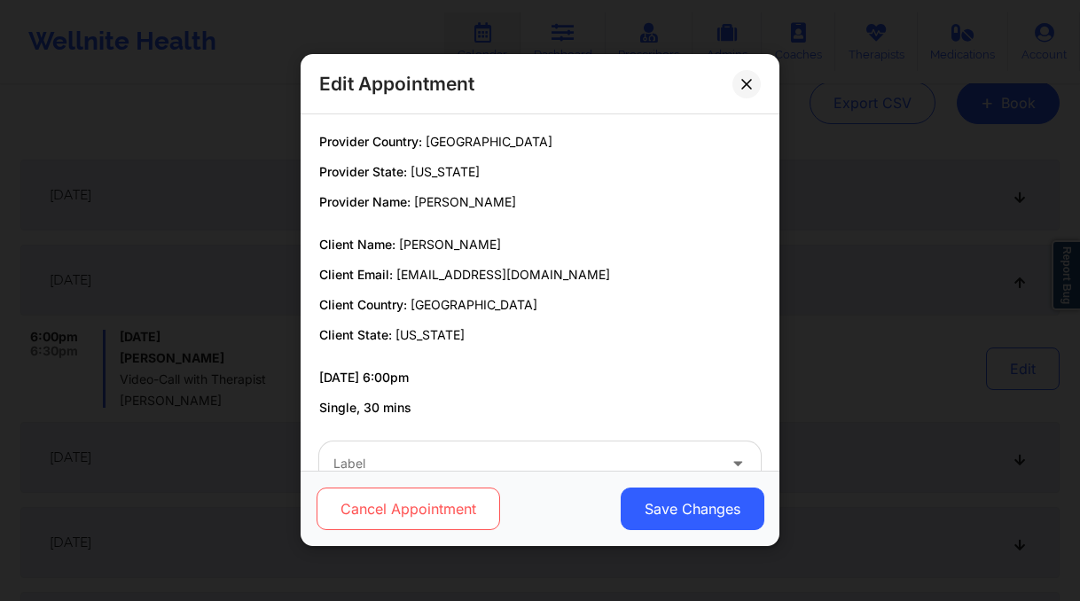
click at [436, 504] on button "Cancel Appointment" at bounding box center [407, 509] width 183 height 43
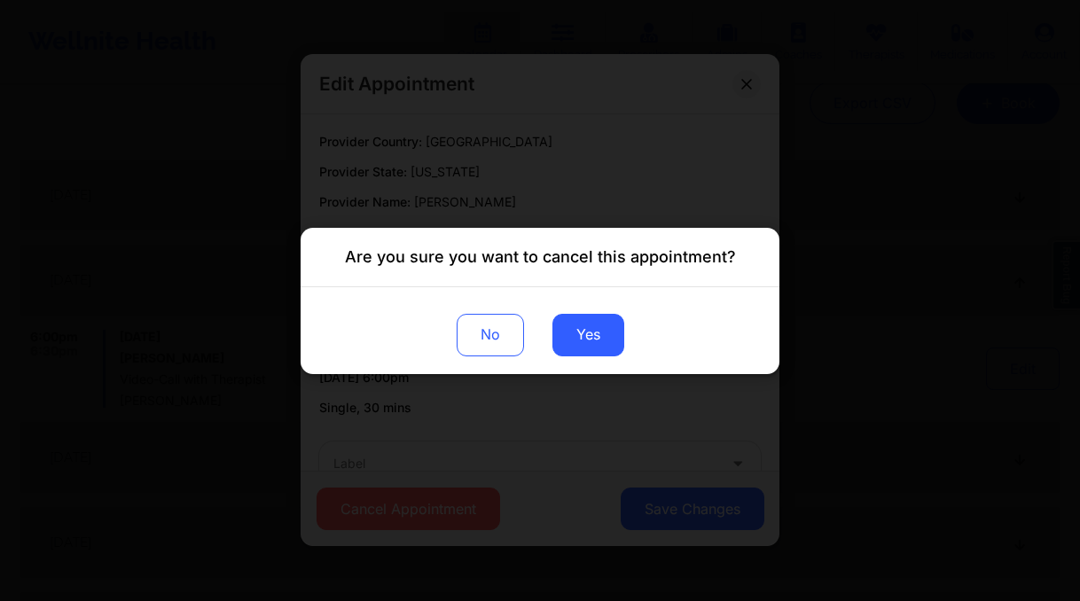
click at [625, 333] on div "No Yes" at bounding box center [539, 329] width 479 height 87
click at [580, 345] on button "Yes" at bounding box center [588, 334] width 72 height 43
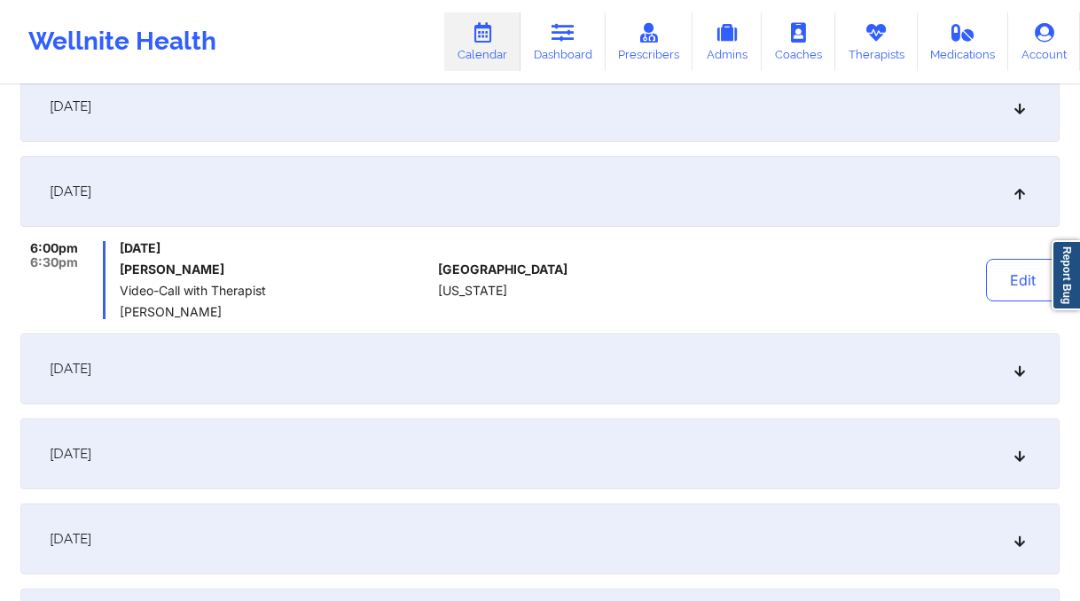
scroll to position [300, 0]
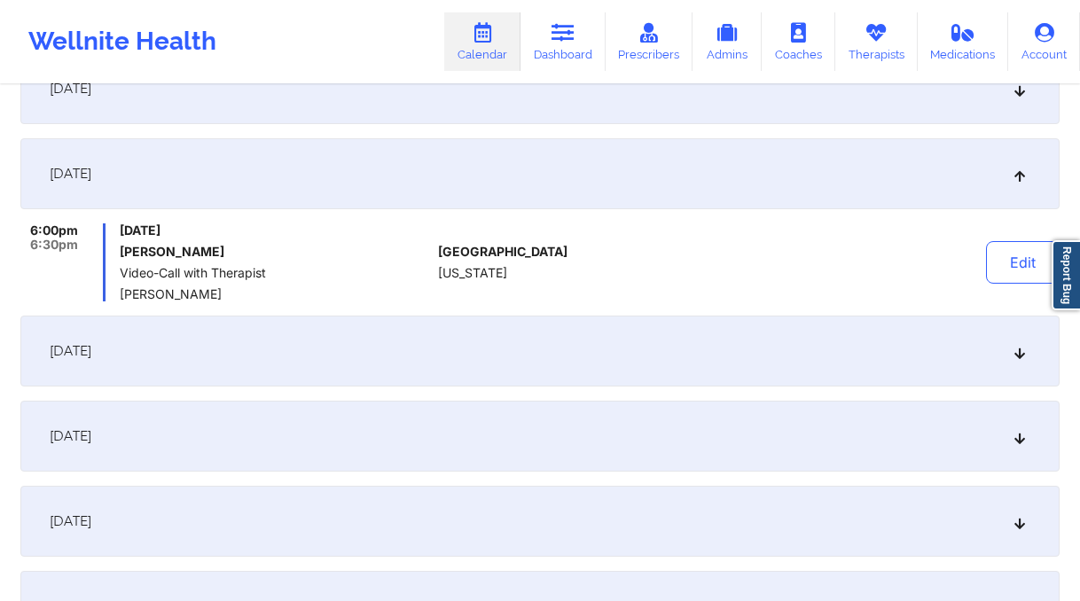
drag, startPoint x: 647, startPoint y: 351, endPoint x: 660, endPoint y: 349, distance: 13.4
click at [648, 351] on div "[DATE]" at bounding box center [539, 351] width 1039 height 71
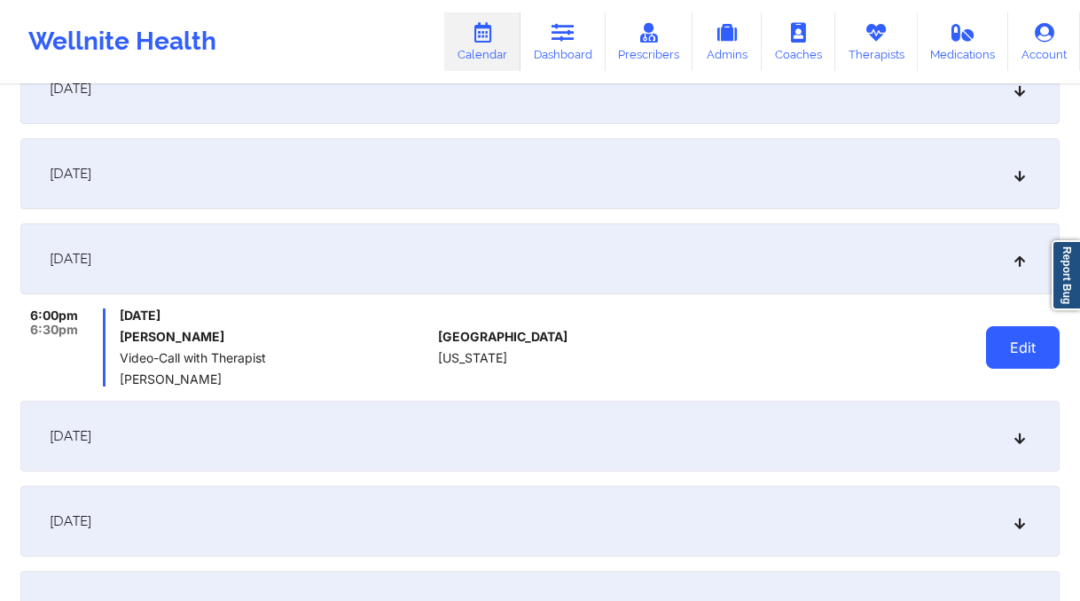
click at [1027, 338] on button "Edit" at bounding box center [1023, 347] width 74 height 43
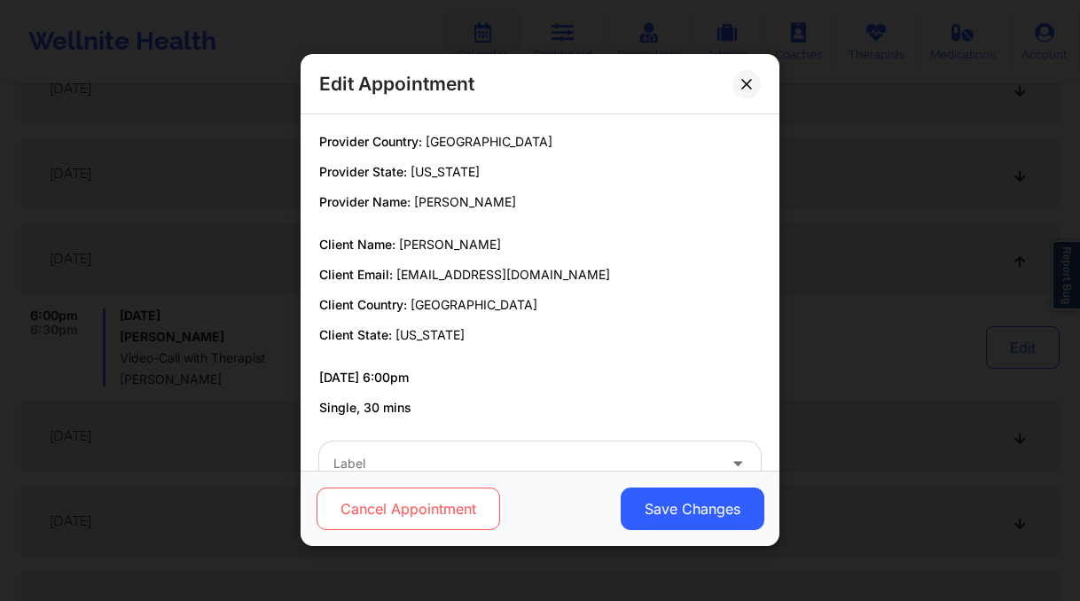
click at [497, 496] on button "Cancel Appointment" at bounding box center [407, 509] width 183 height 43
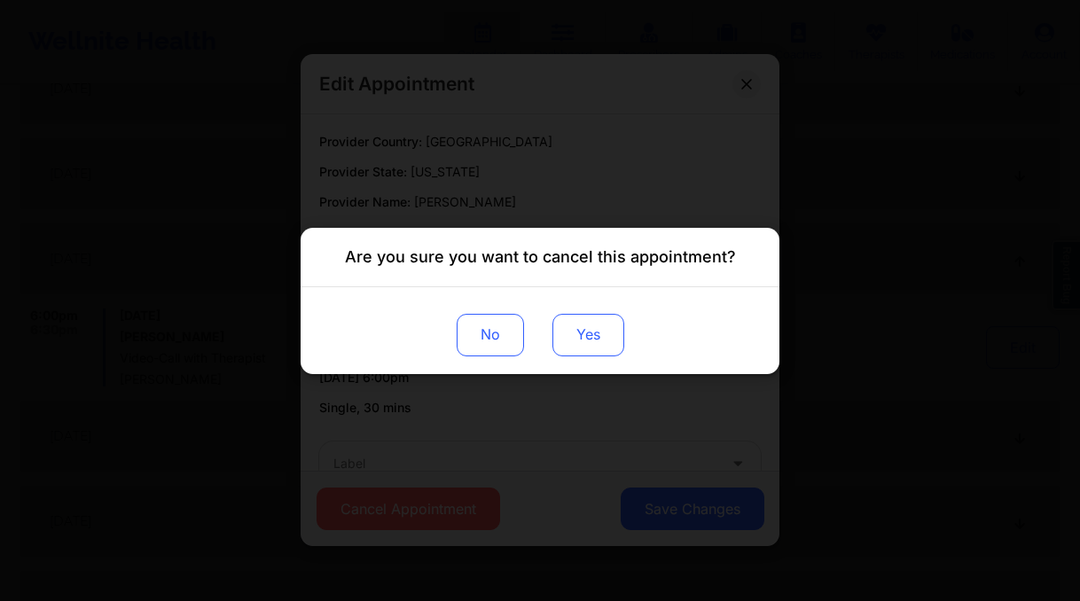
click at [599, 342] on button "Yes" at bounding box center [588, 334] width 72 height 43
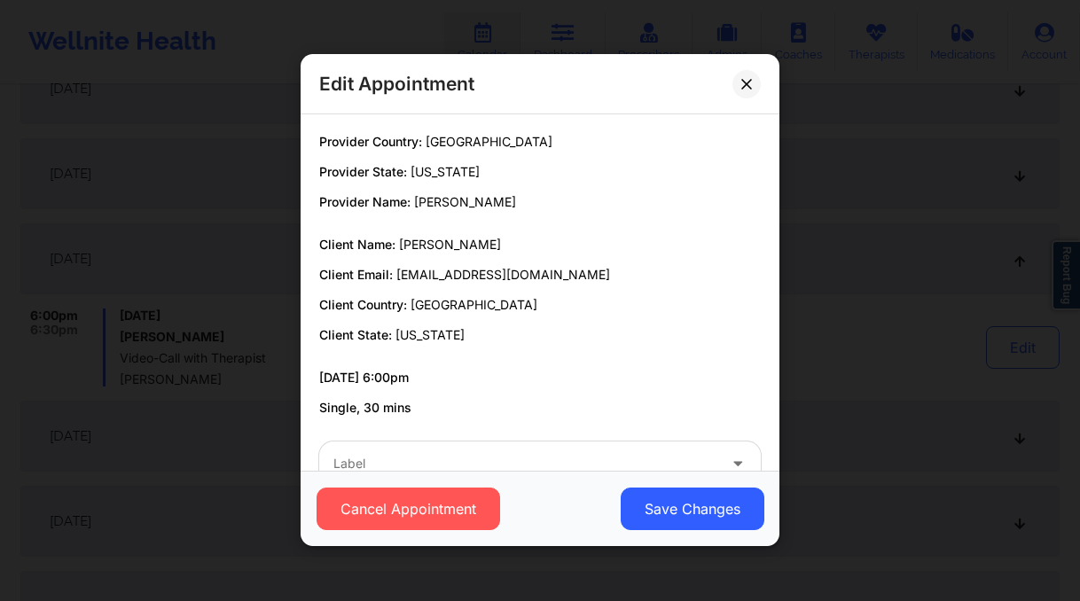
click at [883, 368] on div "Edit Appointment Provider Country: [GEOGRAPHIC_DATA] Provider State: [US_STATE]…" at bounding box center [540, 300] width 1080 height 601
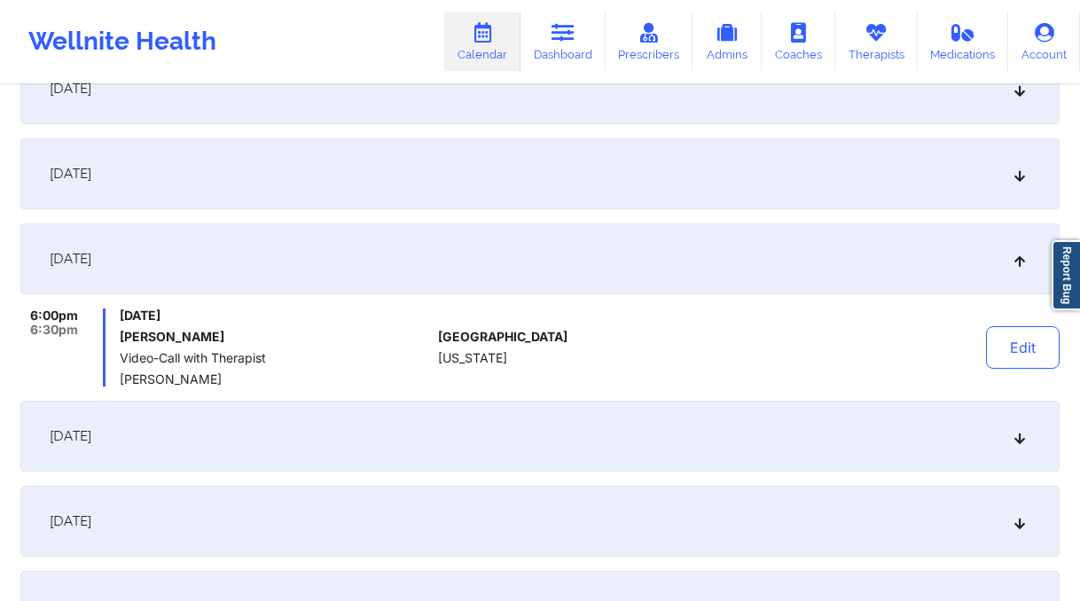
click at [781, 438] on div "[DATE]" at bounding box center [539, 436] width 1039 height 71
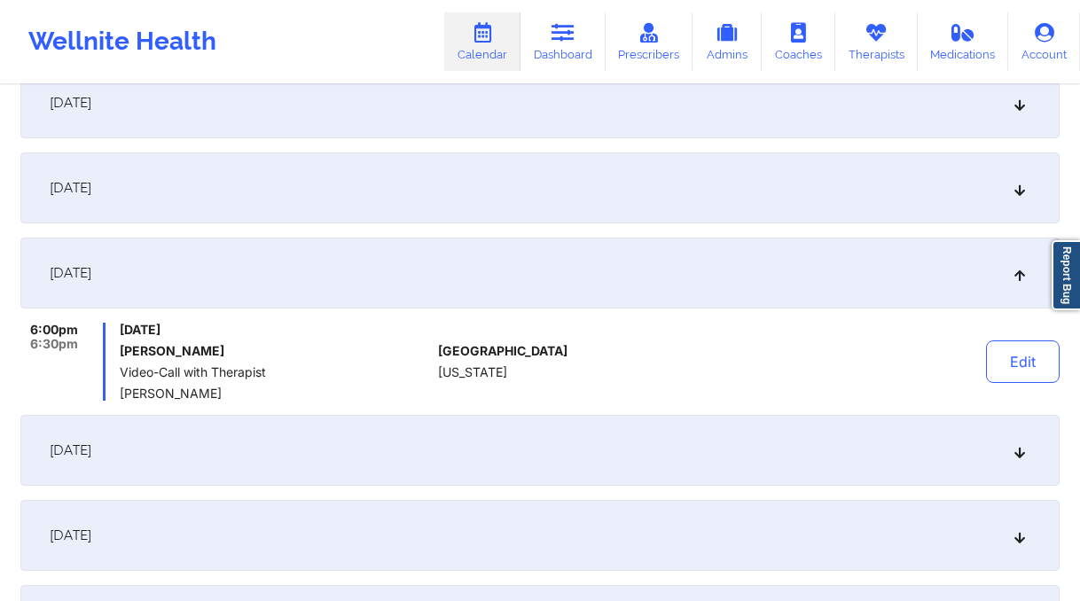
scroll to position [448, 0]
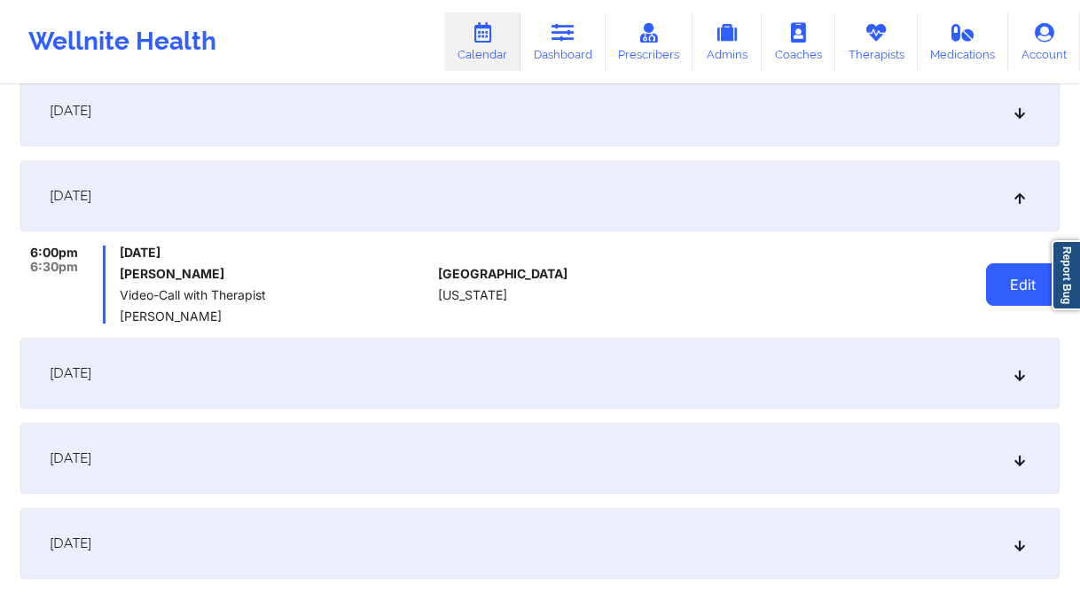
click at [1010, 275] on button "Edit" at bounding box center [1023, 284] width 74 height 43
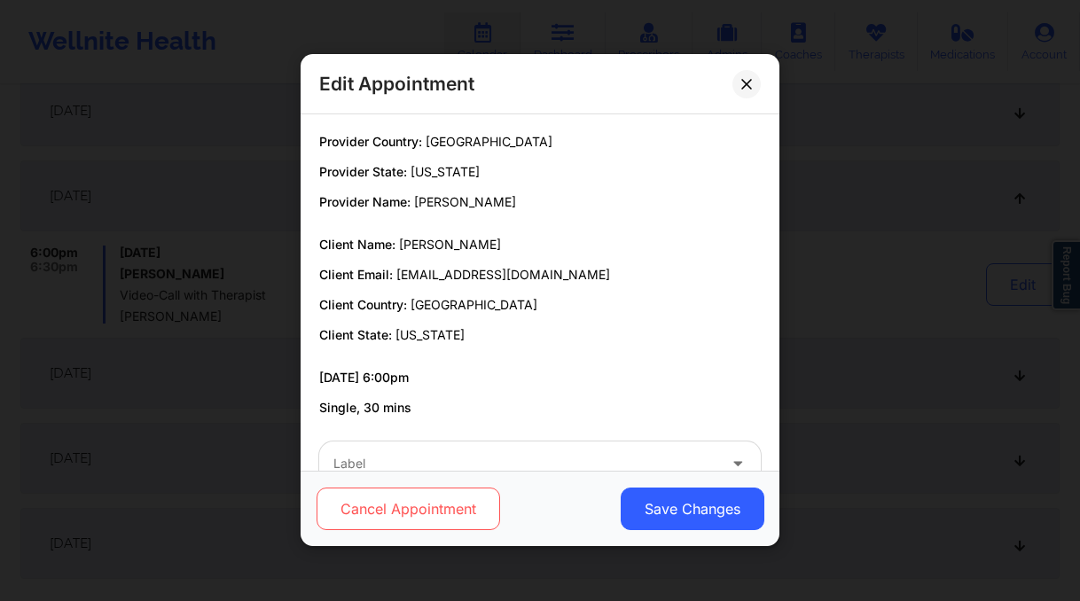
click at [424, 513] on button "Cancel Appointment" at bounding box center [407, 509] width 183 height 43
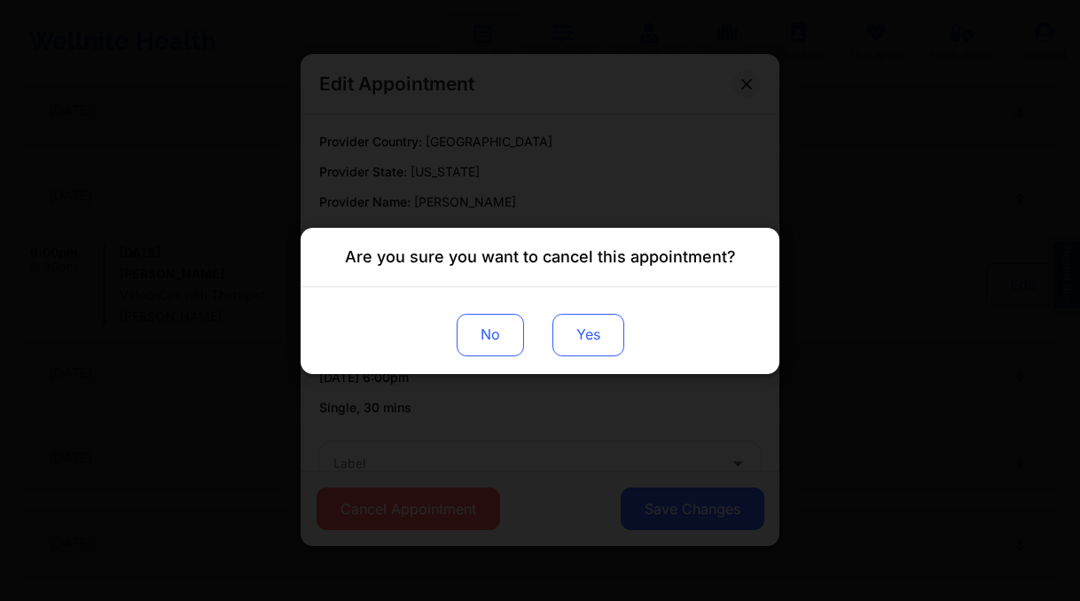
click at [591, 347] on button "Yes" at bounding box center [588, 334] width 72 height 43
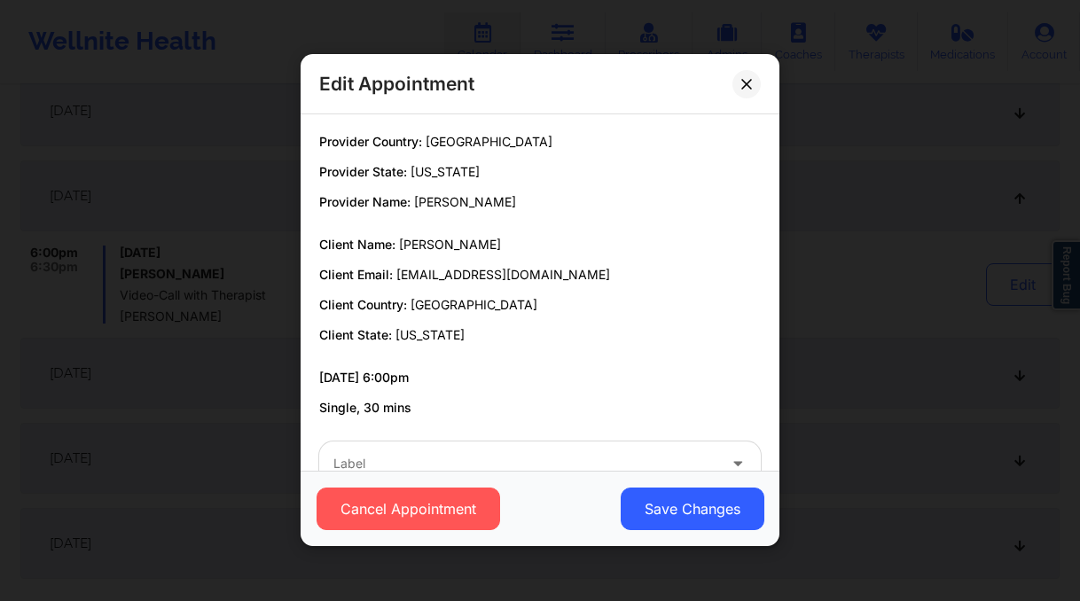
click at [862, 456] on div "Edit Appointment Provider Country: [GEOGRAPHIC_DATA] Provider State: [US_STATE]…" at bounding box center [540, 300] width 1080 height 601
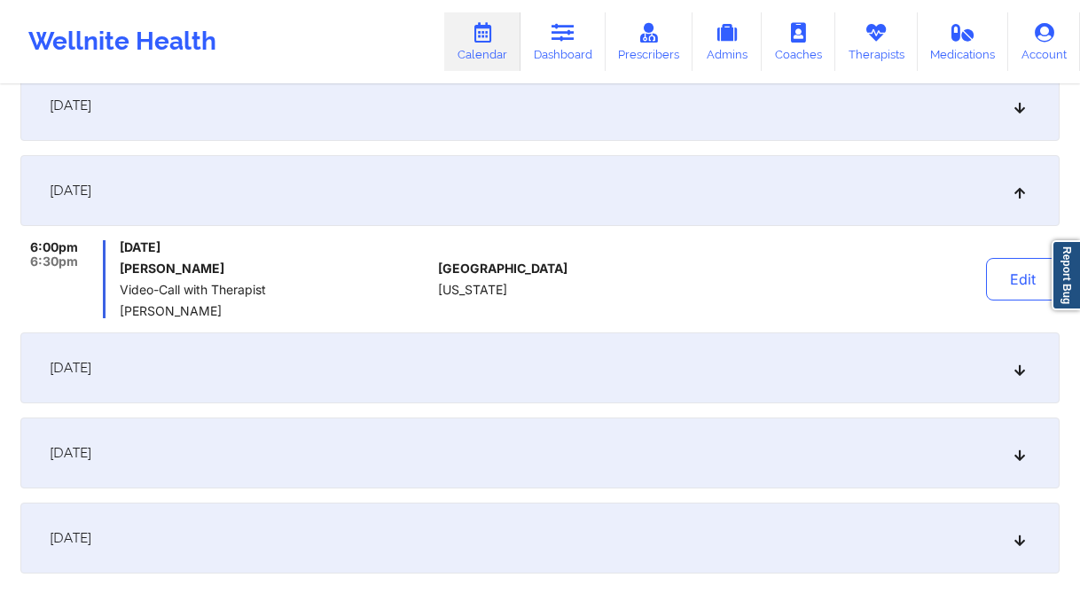
scroll to position [606, 0]
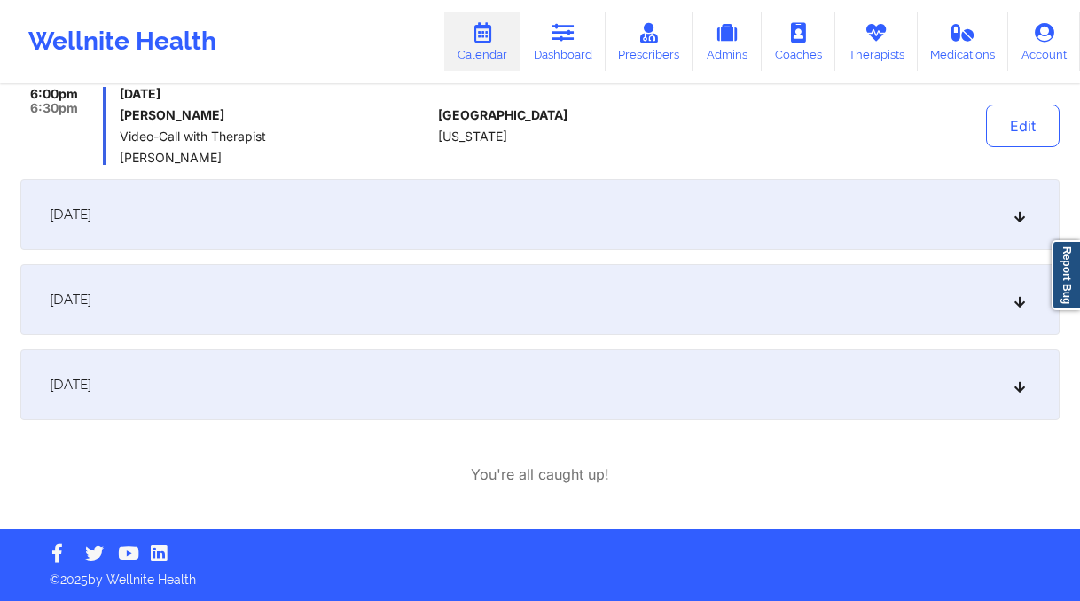
click at [488, 234] on div "[DATE]" at bounding box center [539, 214] width 1039 height 71
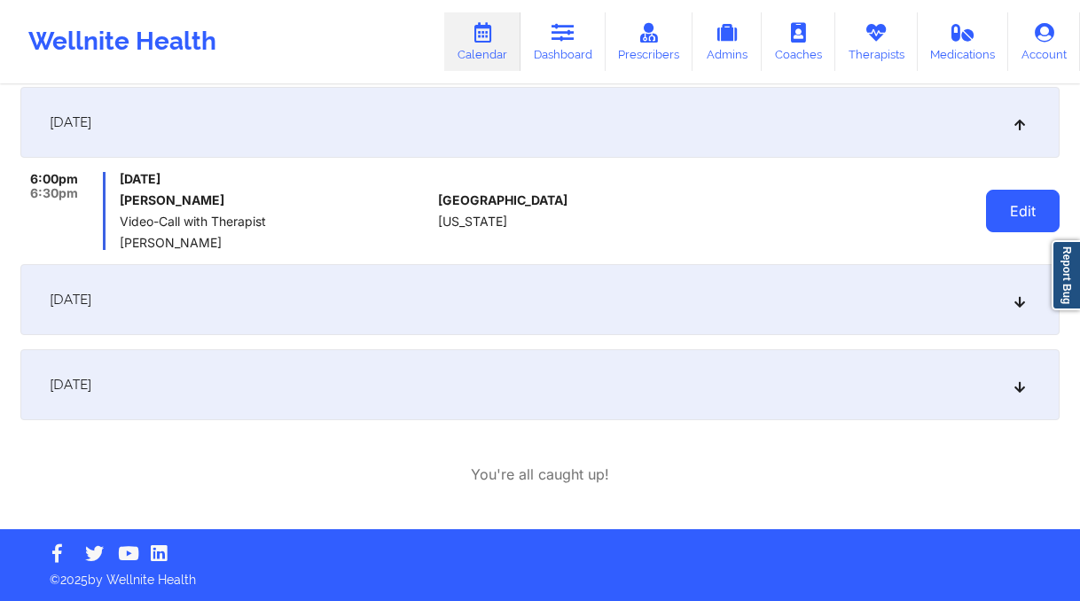
click at [1034, 215] on button "Edit" at bounding box center [1023, 211] width 74 height 43
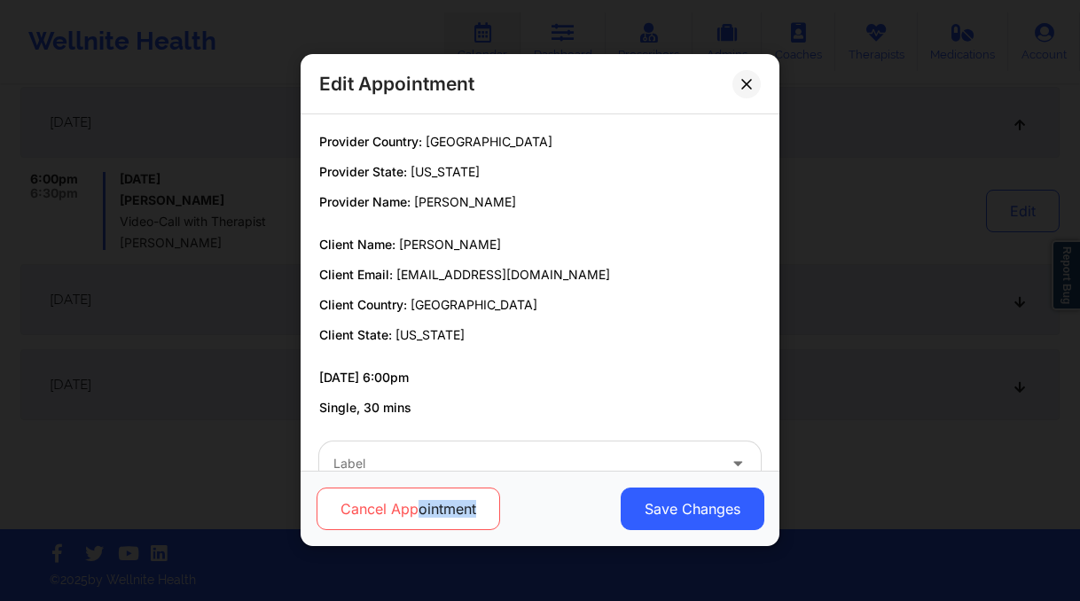
click at [415, 518] on button "Cancel Appointment" at bounding box center [407, 509] width 183 height 43
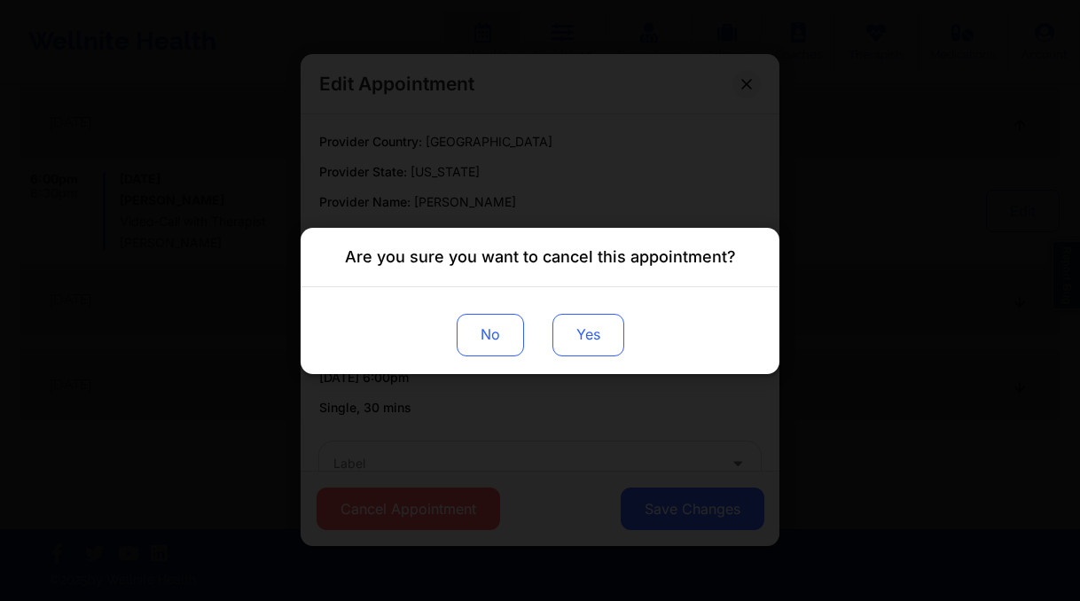
click at [583, 332] on button "Yes" at bounding box center [588, 334] width 72 height 43
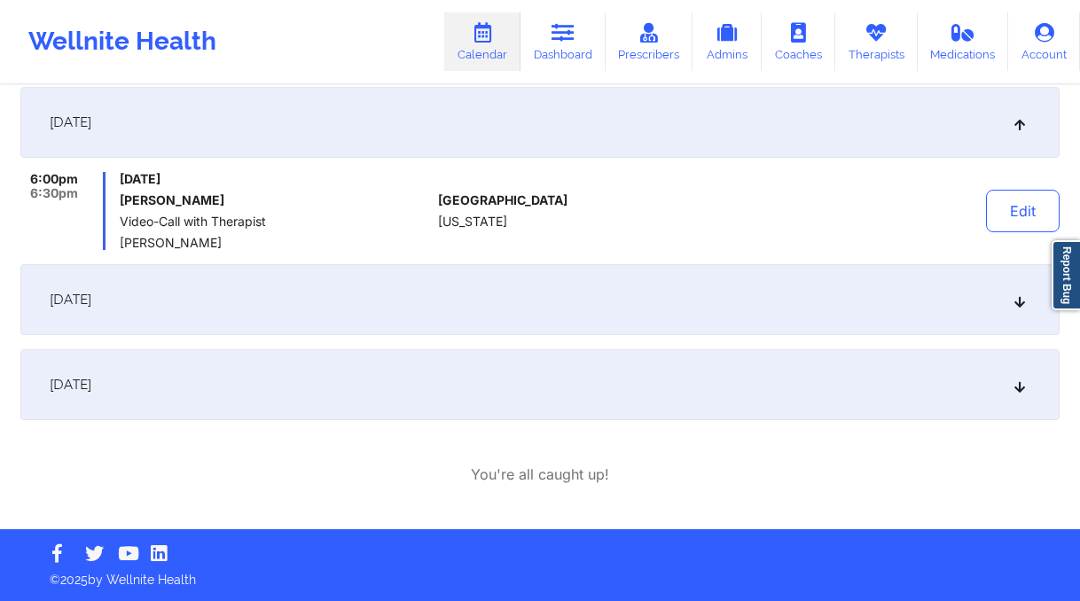
click at [522, 308] on div "[DATE]" at bounding box center [539, 299] width 1039 height 71
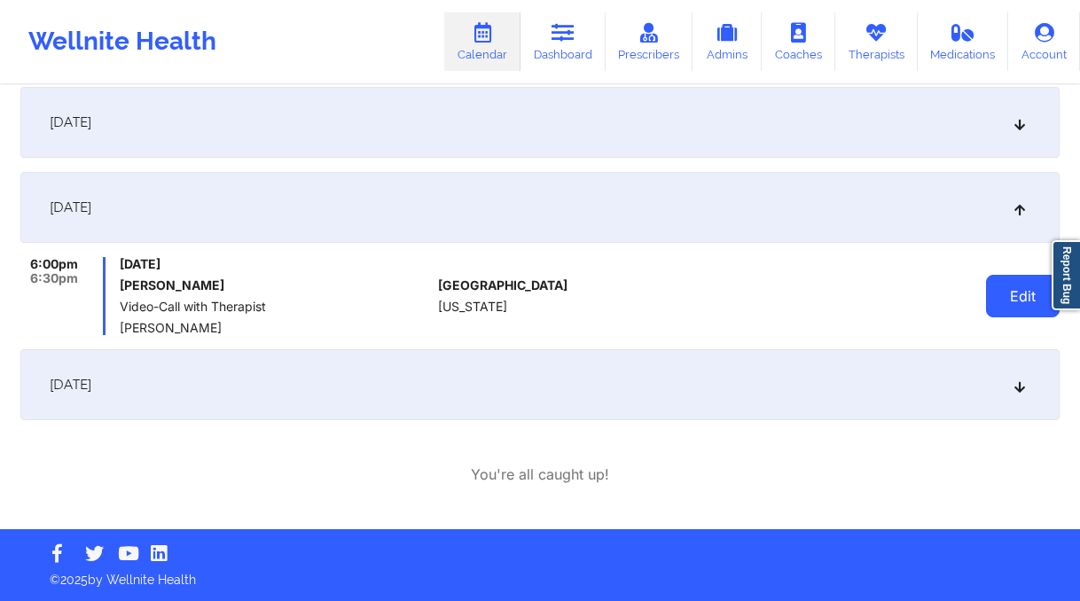
click at [1036, 301] on button "Edit" at bounding box center [1023, 296] width 74 height 43
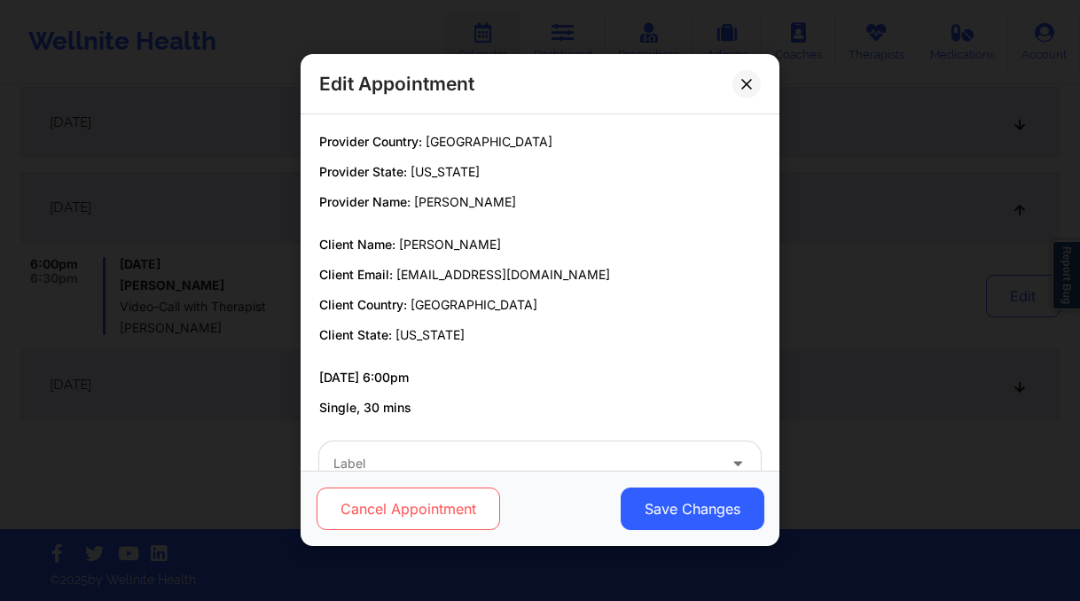
drag, startPoint x: 463, startPoint y: 538, endPoint x: 471, endPoint y: 510, distance: 29.5
click at [463, 538] on div "Cancel Appointment Save Changes" at bounding box center [539, 509] width 479 height 75
click at [474, 503] on button "Cancel Appointment" at bounding box center [407, 509] width 183 height 43
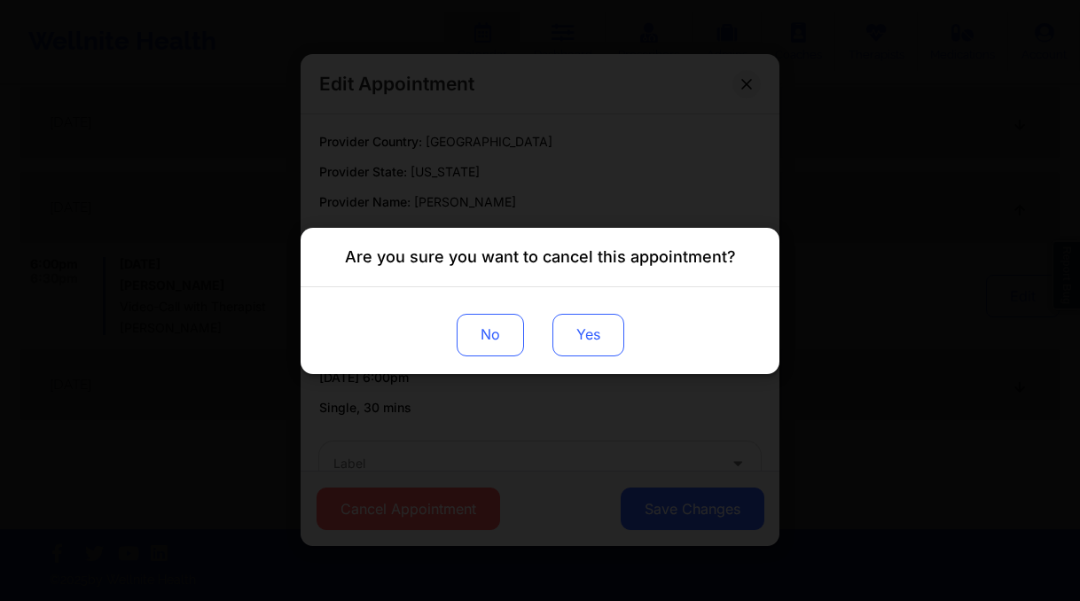
click at [605, 333] on button "Yes" at bounding box center [588, 334] width 72 height 43
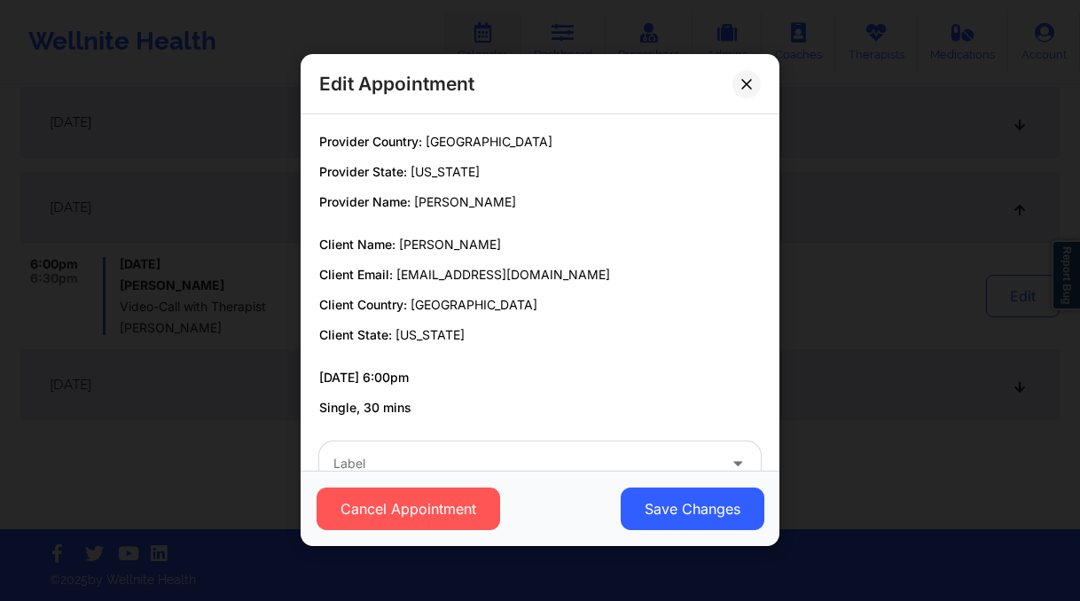
click at [802, 402] on div "Edit Appointment Provider Country: [GEOGRAPHIC_DATA] Provider State: [US_STATE]…" at bounding box center [540, 300] width 1080 height 601
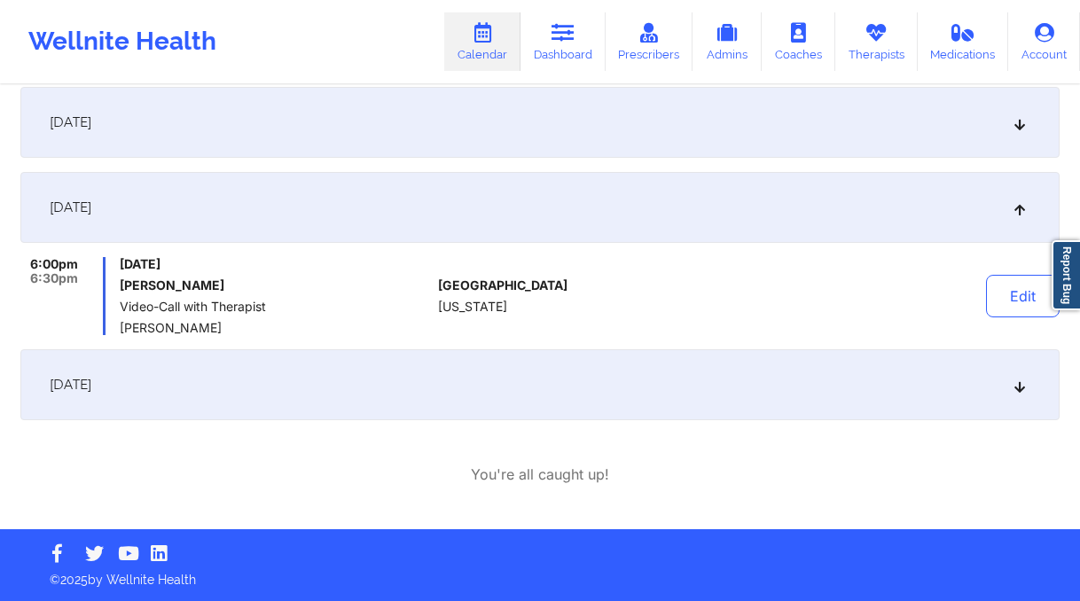
click at [823, 396] on div "[DATE]" at bounding box center [539, 384] width 1039 height 71
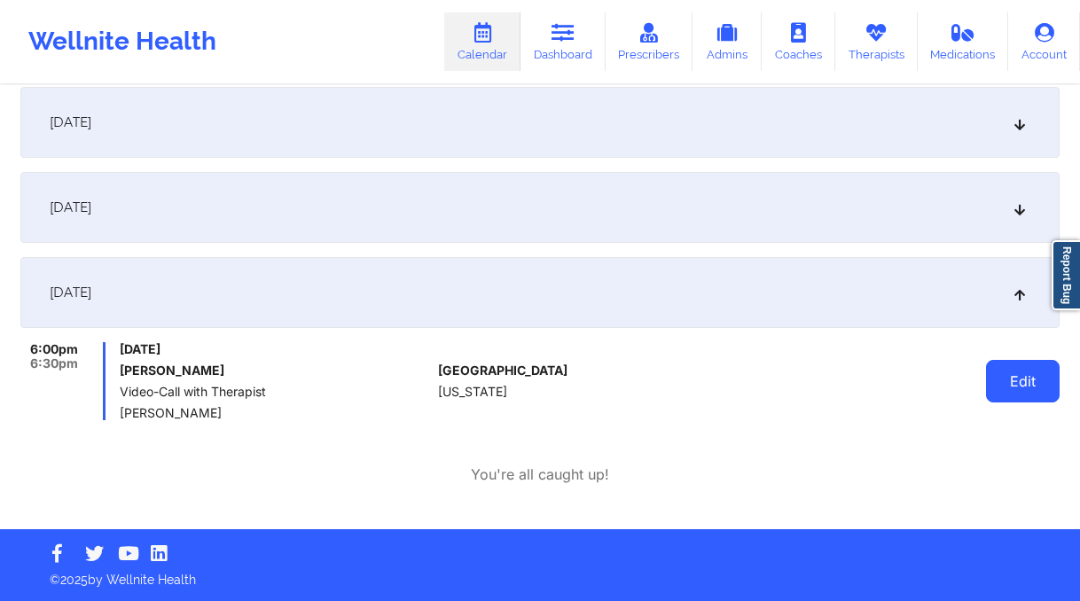
click at [988, 381] on button "Edit" at bounding box center [1023, 381] width 74 height 43
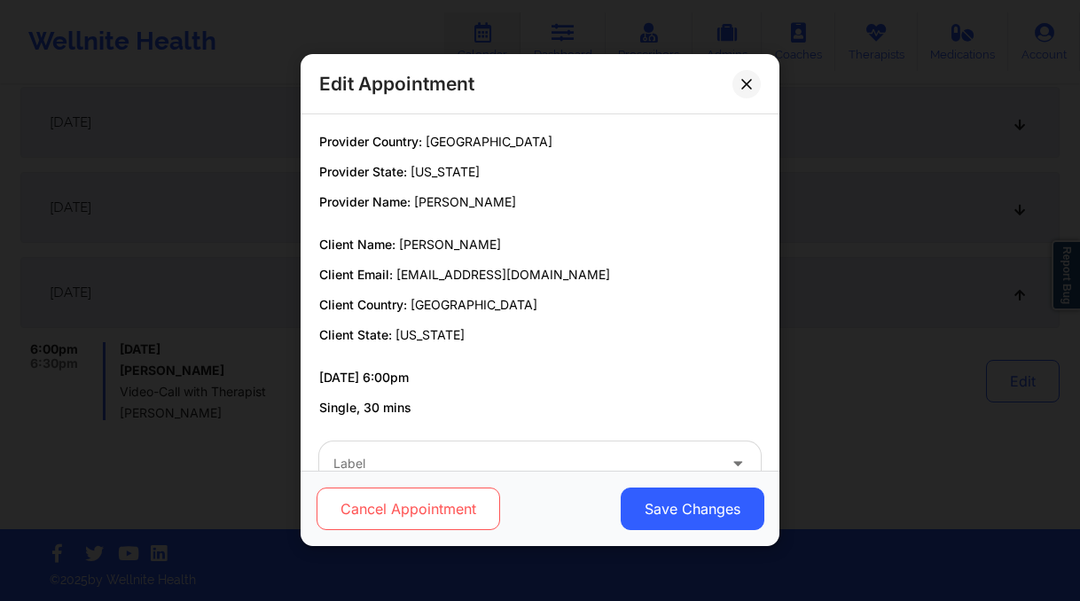
click at [400, 507] on button "Cancel Appointment" at bounding box center [407, 509] width 183 height 43
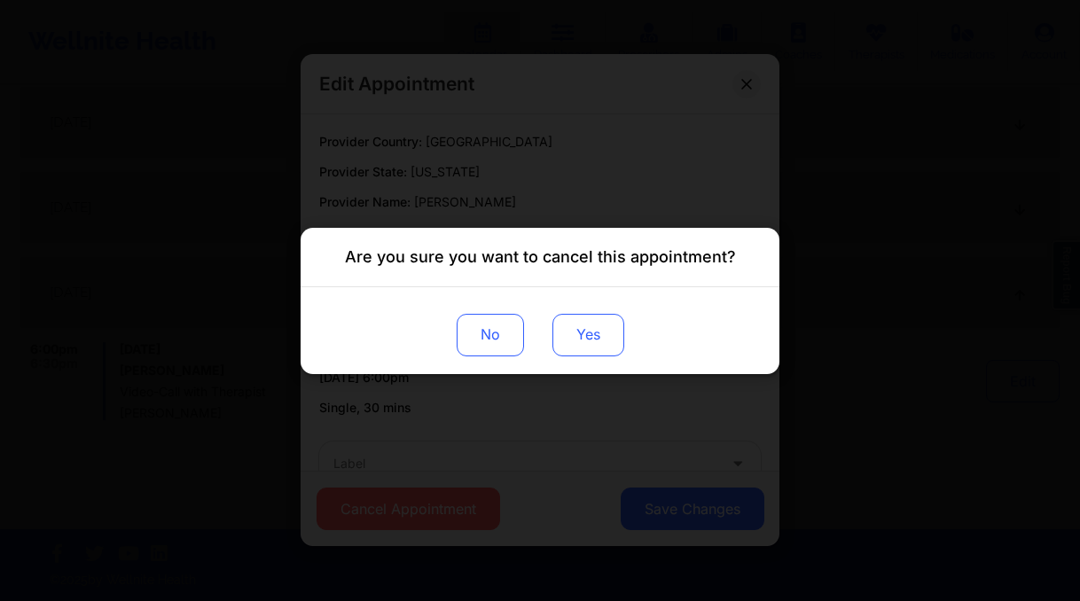
click at [621, 330] on button "Yes" at bounding box center [588, 334] width 72 height 43
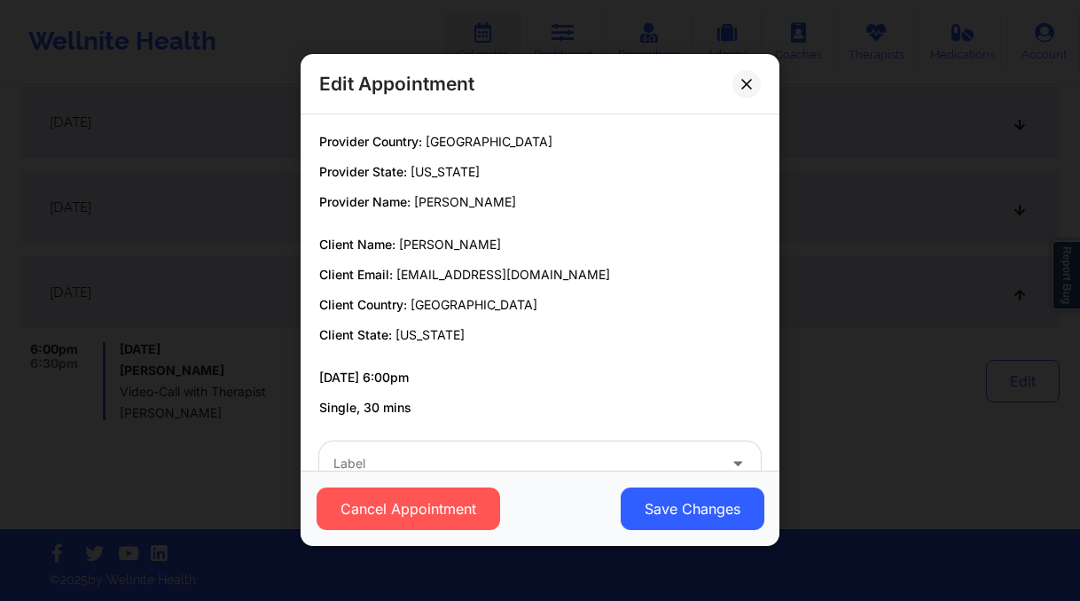
click at [860, 438] on div "Edit Appointment Provider Country: [GEOGRAPHIC_DATA] Provider State: [US_STATE]…" at bounding box center [540, 300] width 1080 height 601
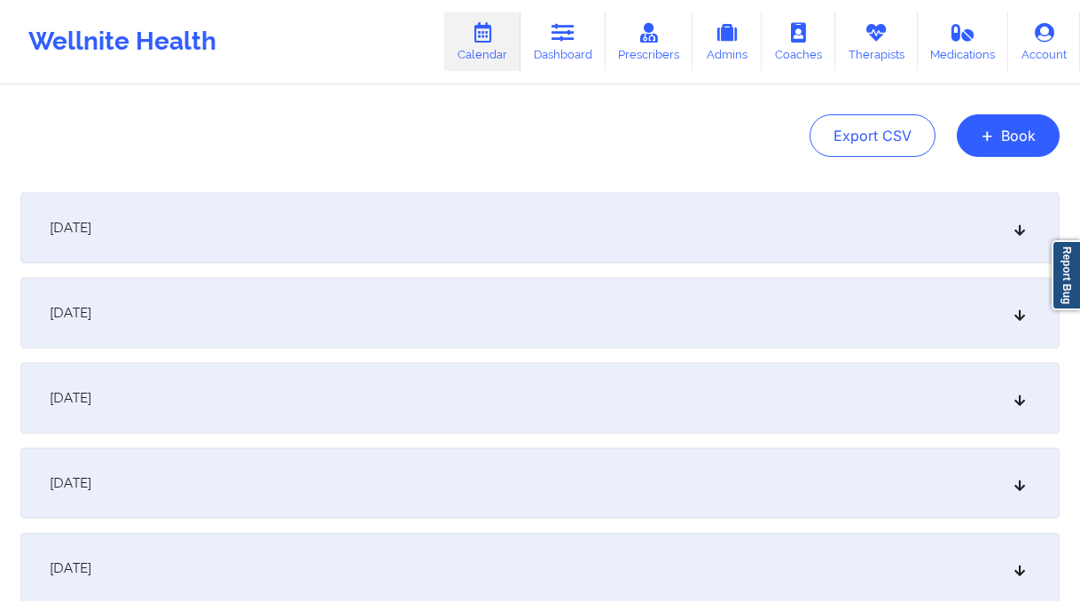
scroll to position [0, 0]
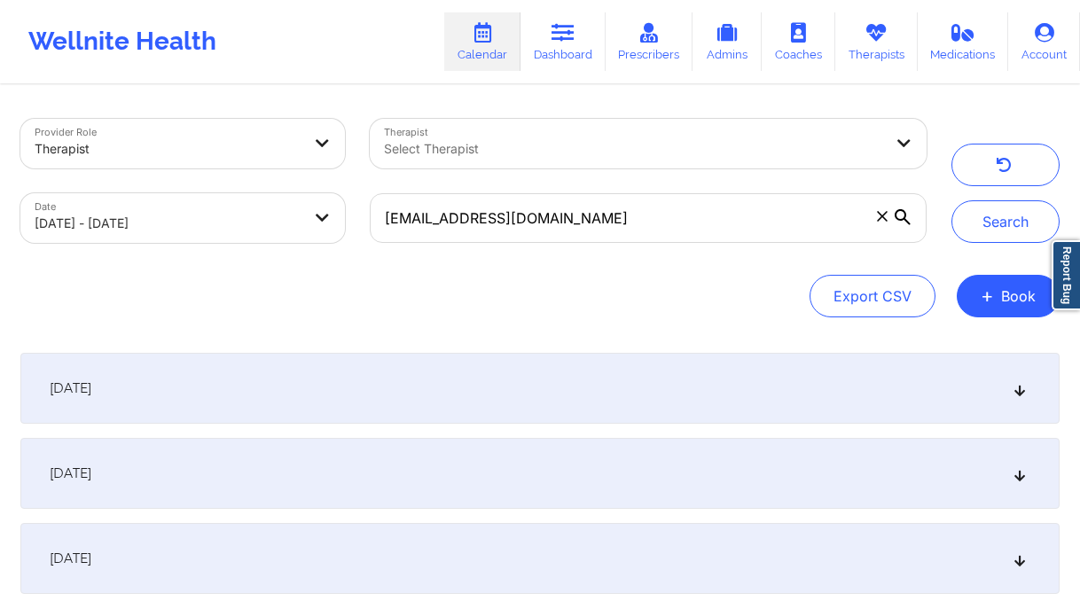
click at [985, 163] on button "button" at bounding box center [1005, 165] width 108 height 43
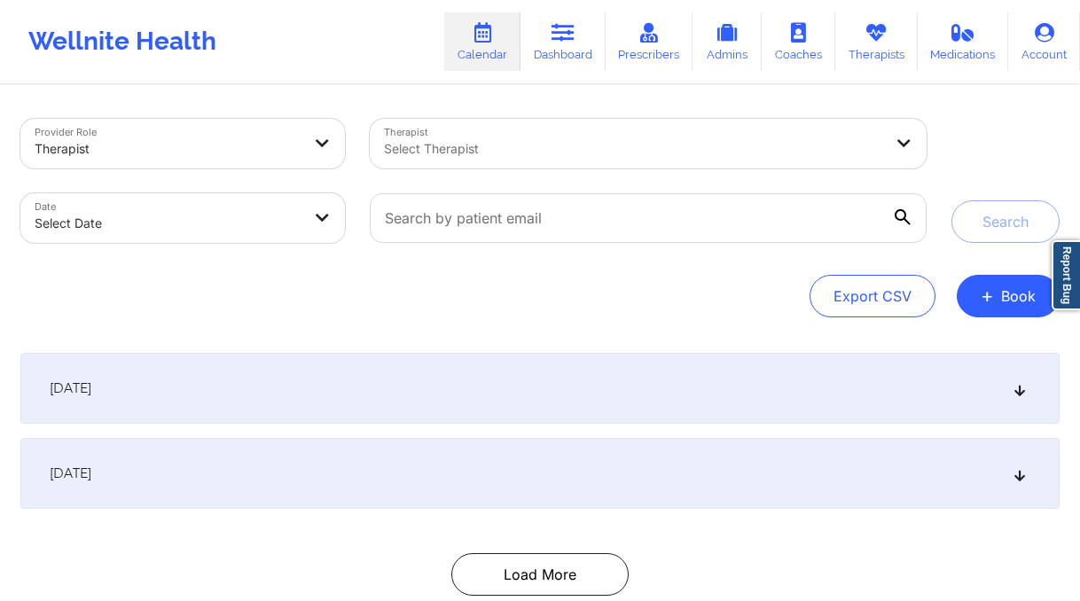
click at [232, 233] on body "Wellnite Health Calendar Dashboard Prescribers Admins Coaches Therapists Medica…" at bounding box center [540, 300] width 1080 height 601
select select "2025-8"
select select "2025-9"
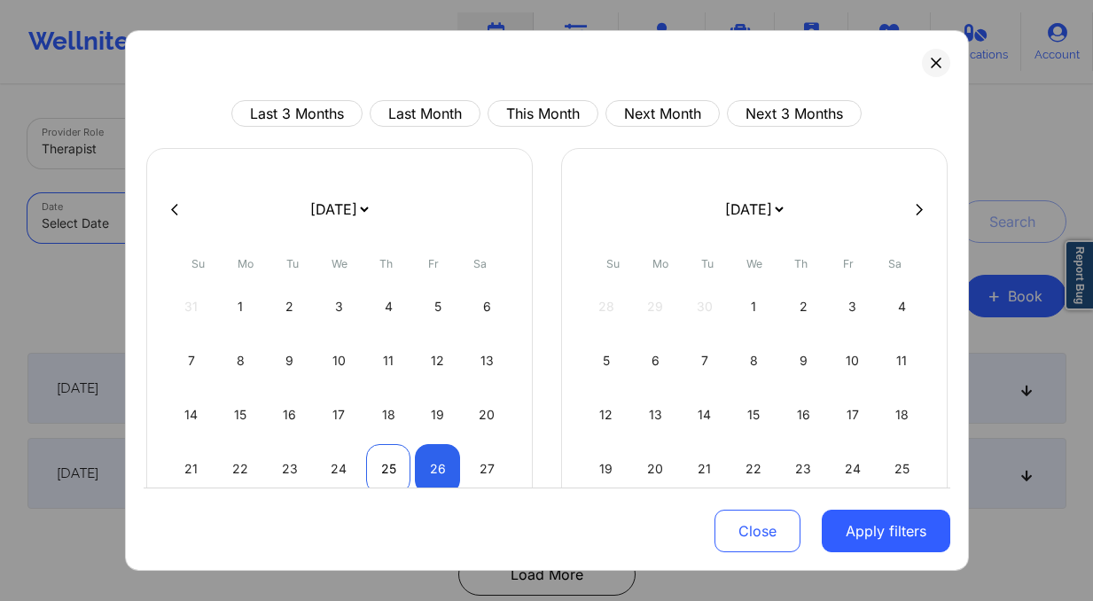
click at [371, 470] on div "25" at bounding box center [388, 469] width 45 height 50
select select "2025-8"
select select "2025-9"
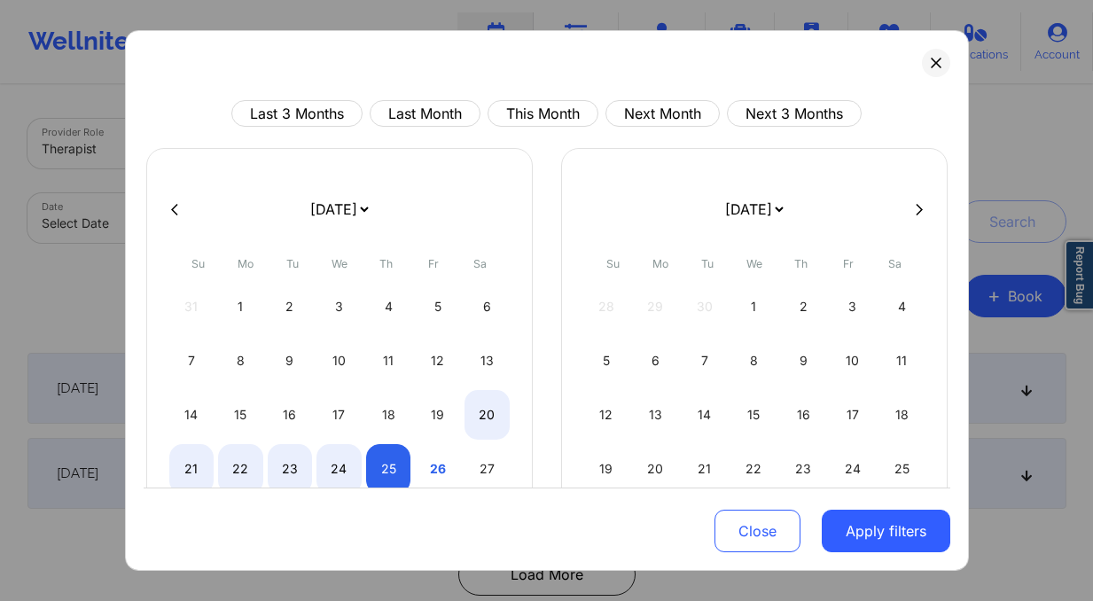
click at [931, 204] on div at bounding box center [547, 209] width 807 height 27
click at [917, 207] on button at bounding box center [919, 208] width 18 height 15
select select "2025-9"
select select "2025-10"
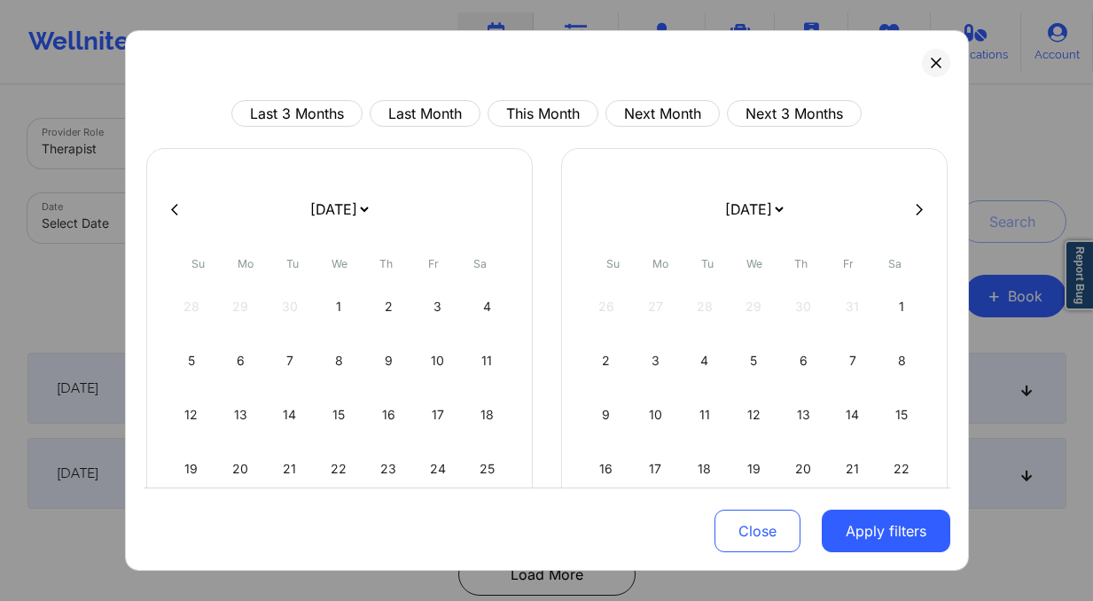
click at [916, 211] on icon at bounding box center [919, 208] width 7 height 13
select select "2025-10"
select select "2025-11"
select select "2025-10"
select select "2025-11"
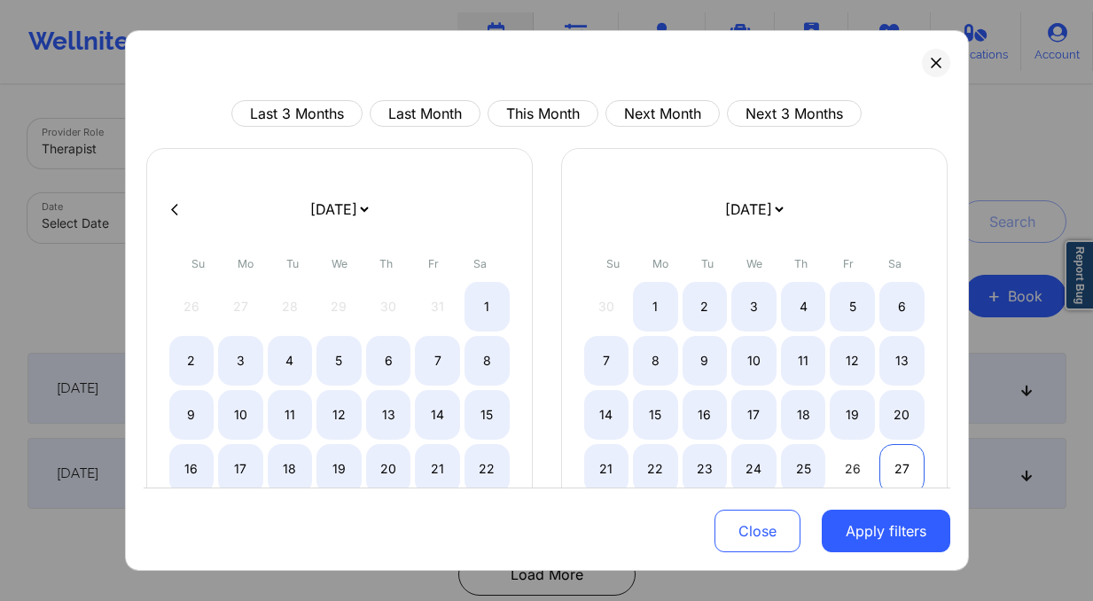
select select "2025-10"
select select "2025-11"
click at [904, 469] on div "27" at bounding box center [901, 469] width 45 height 50
select select "2025-8"
select select "2025-9"
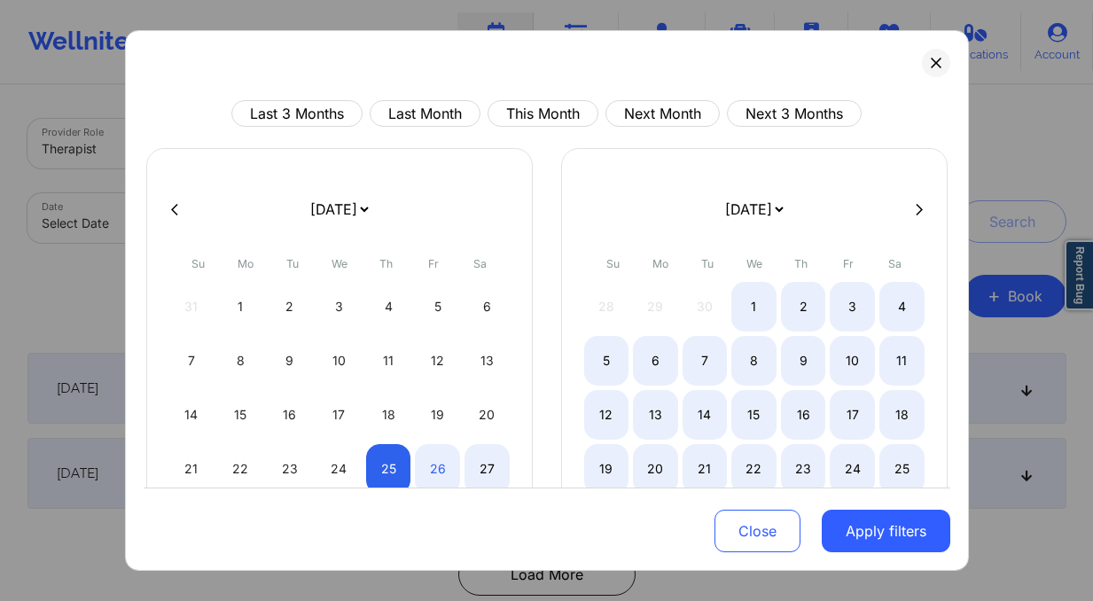
click at [863, 536] on button "Apply filters" at bounding box center [886, 531] width 129 height 43
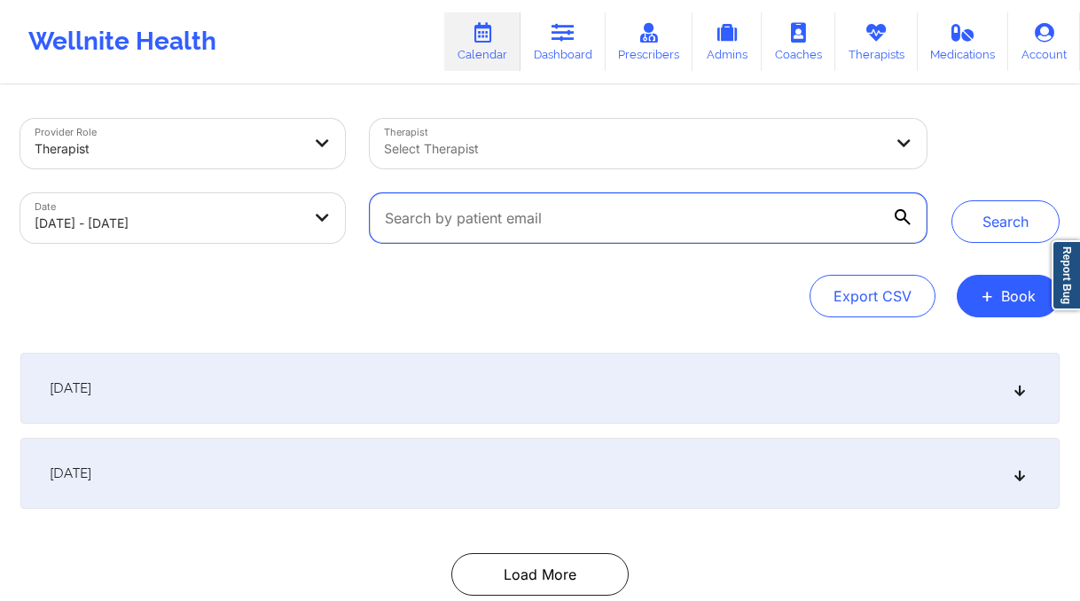
click at [840, 233] on input "text" at bounding box center [648, 218] width 557 height 50
paste input "[EMAIL_ADDRESS][DOMAIN_NAME]"
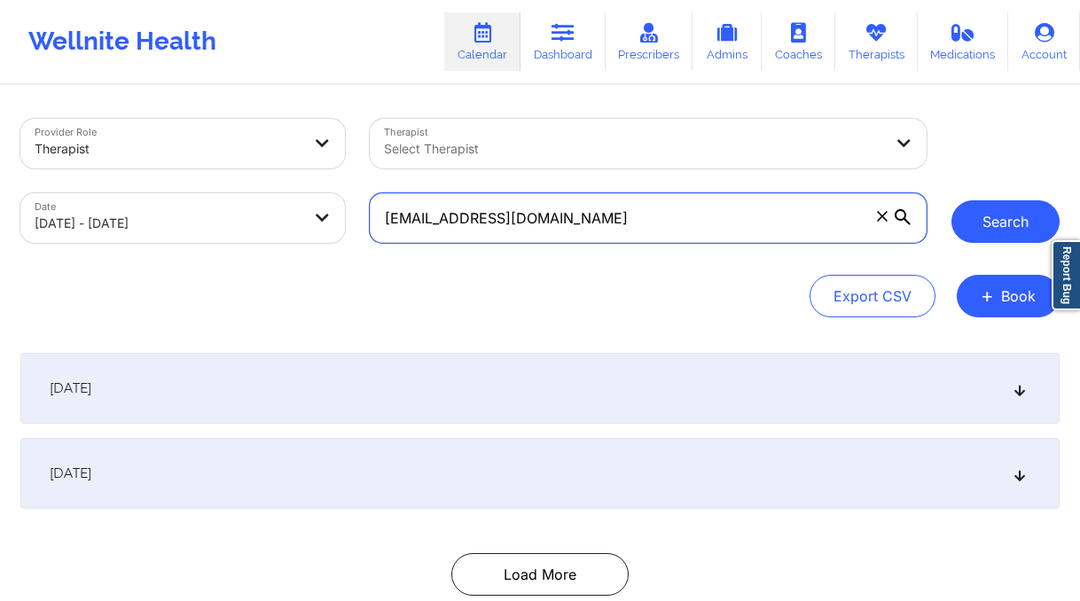
type input "[EMAIL_ADDRESS][DOMAIN_NAME]"
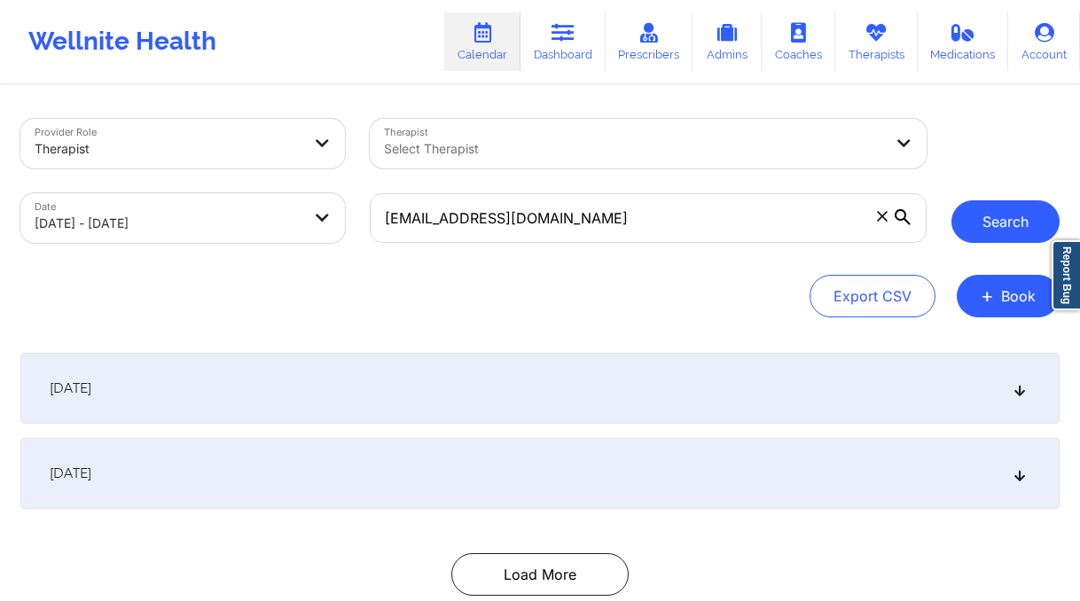
click at [999, 230] on button "Search" at bounding box center [1005, 221] width 108 height 43
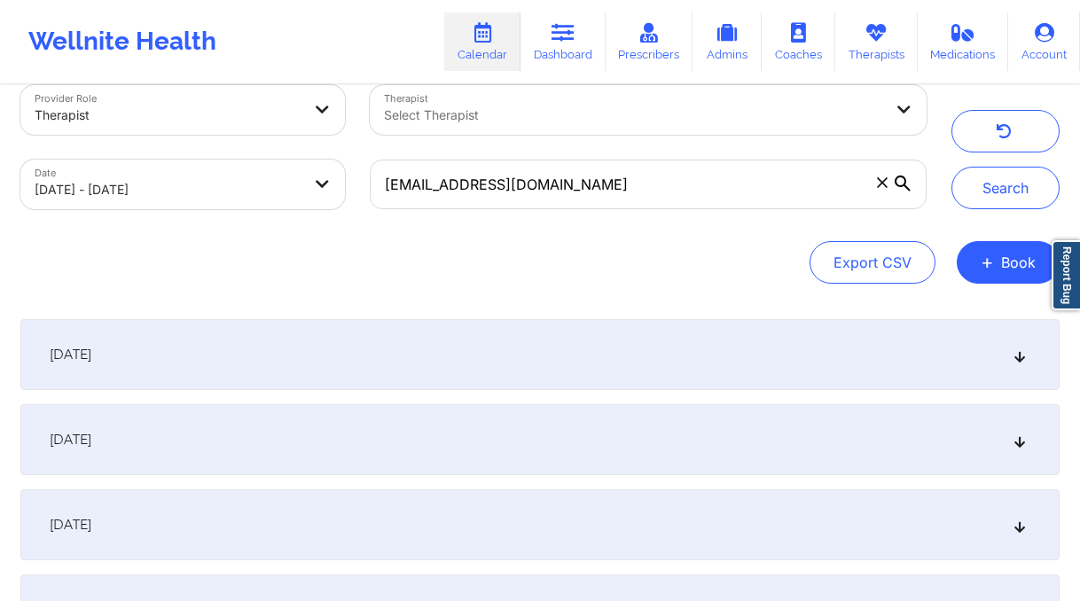
click at [430, 435] on div "[DATE]" at bounding box center [539, 439] width 1039 height 71
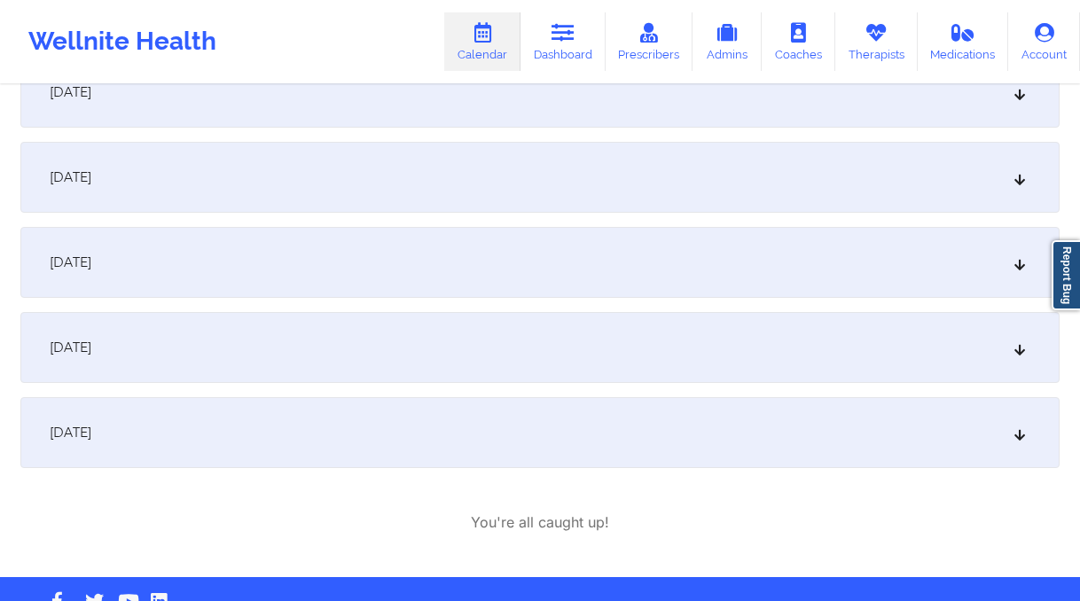
click at [545, 409] on div "[DATE]" at bounding box center [539, 432] width 1039 height 71
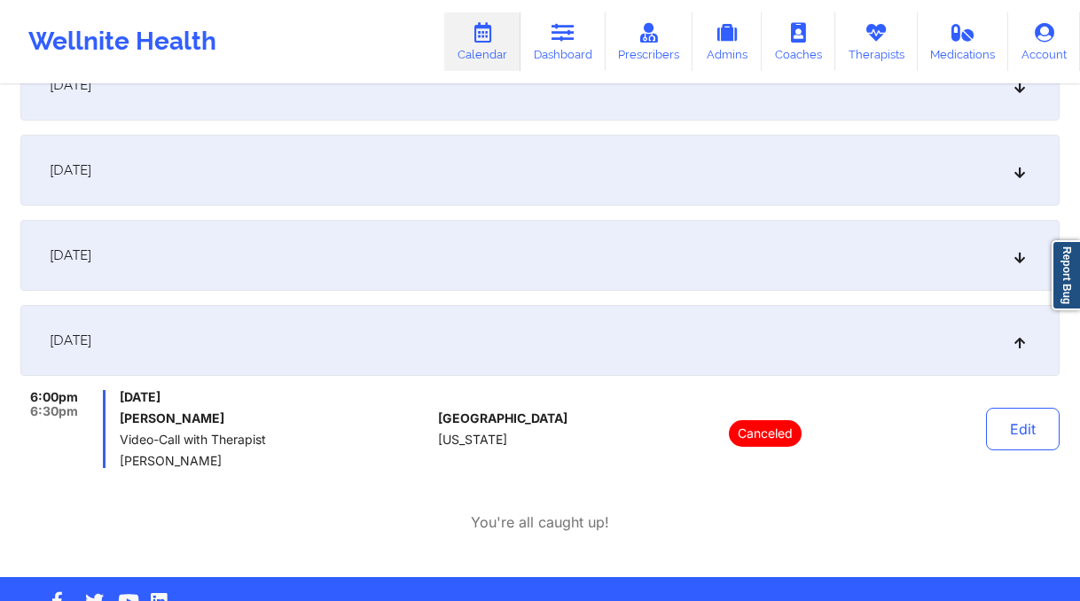
click at [641, 340] on div "[DATE]" at bounding box center [539, 340] width 1039 height 71
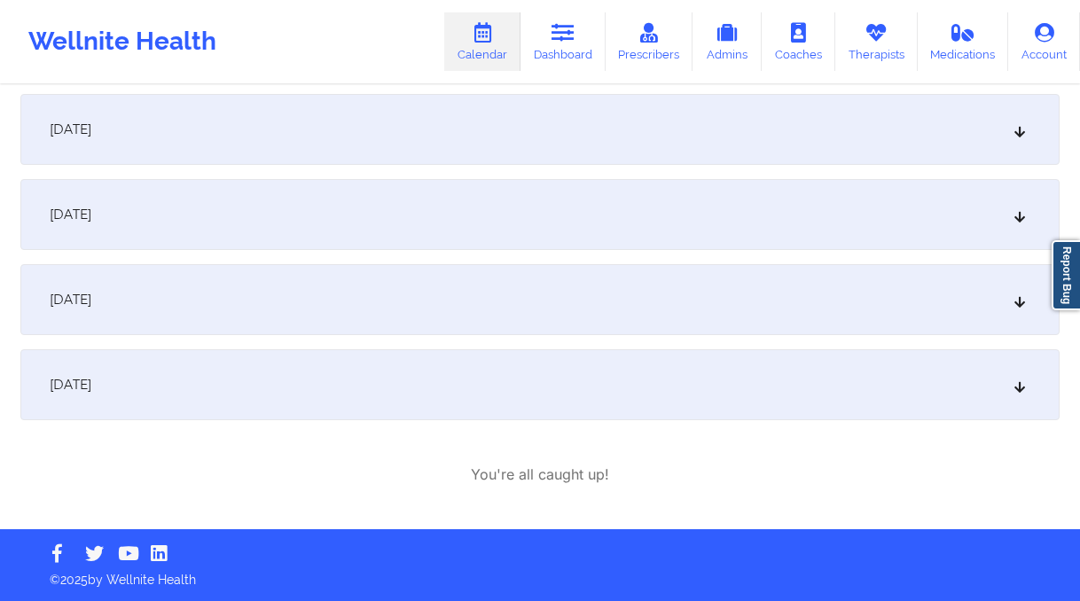
click at [617, 277] on div "[DATE]" at bounding box center [539, 299] width 1039 height 71
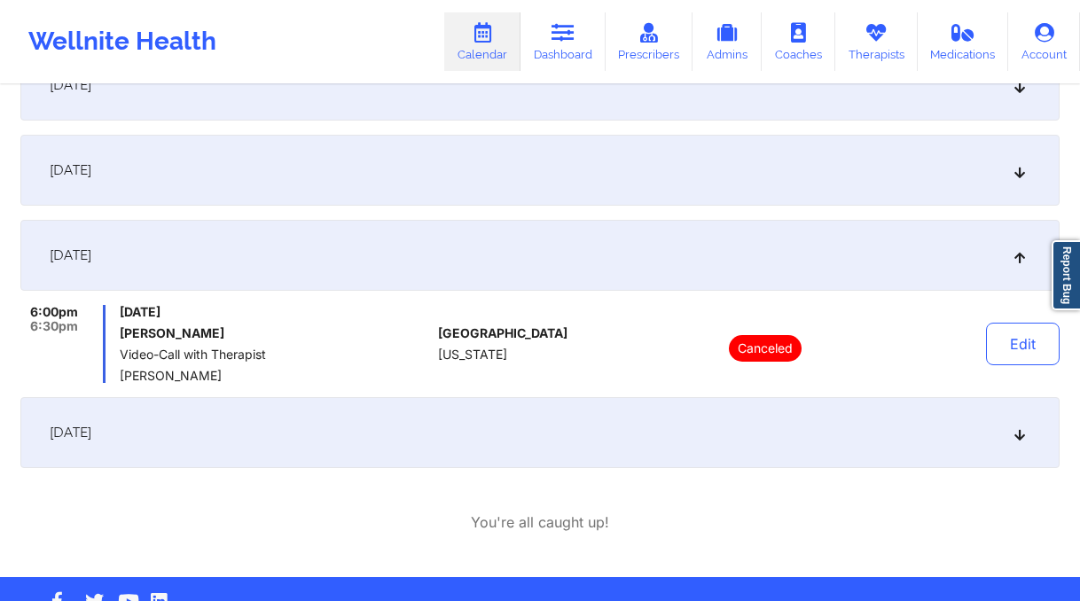
click at [600, 220] on div "[DATE]" at bounding box center [539, 255] width 1039 height 71
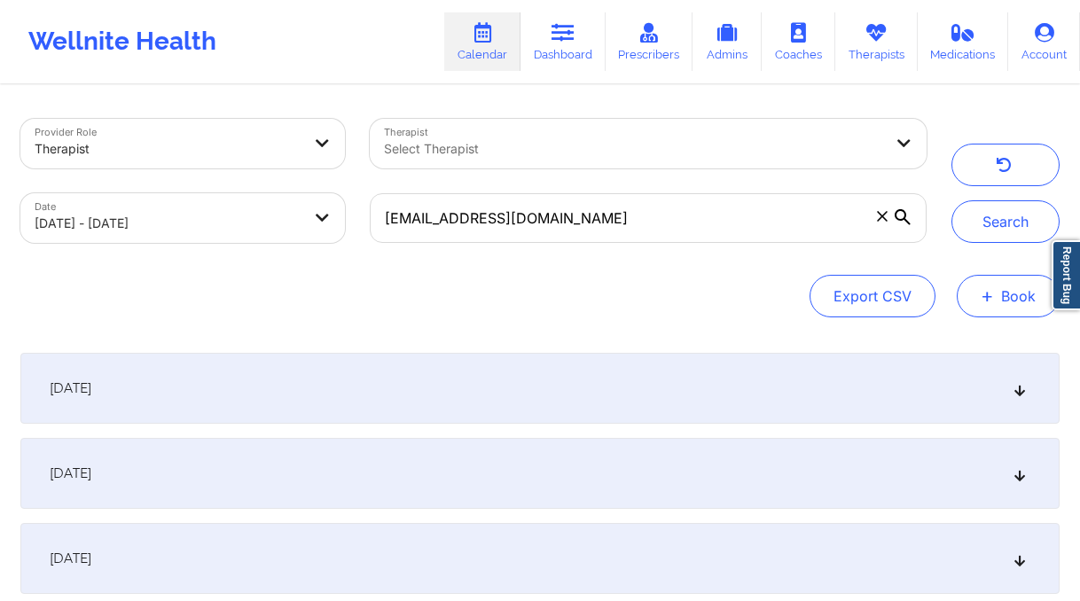
click at [973, 298] on button "+ Book" at bounding box center [1007, 296] width 103 height 43
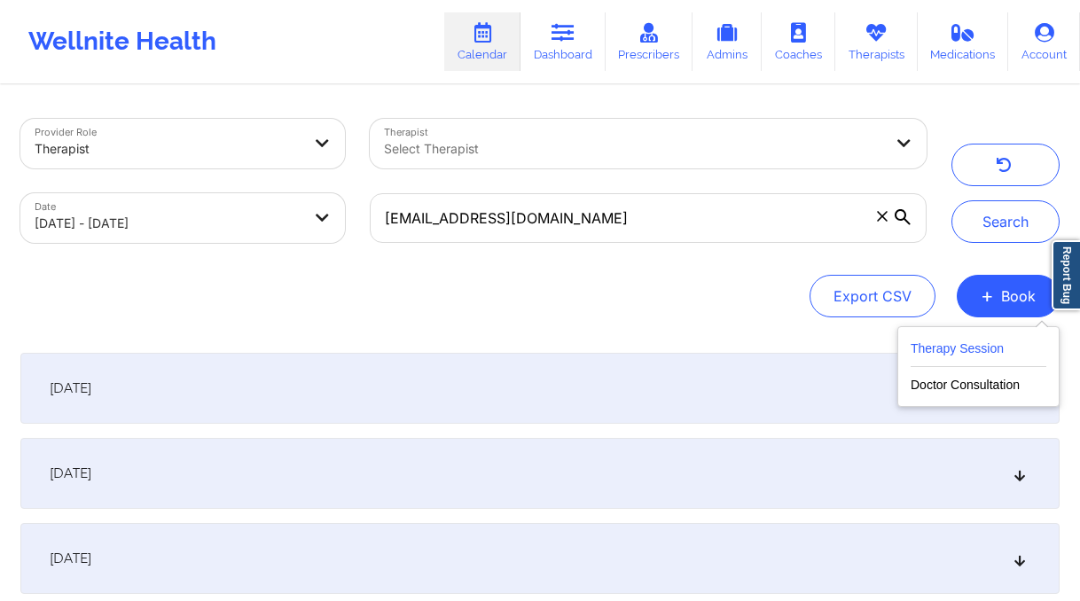
click at [941, 338] on button "Therapy Session" at bounding box center [978, 352] width 136 height 29
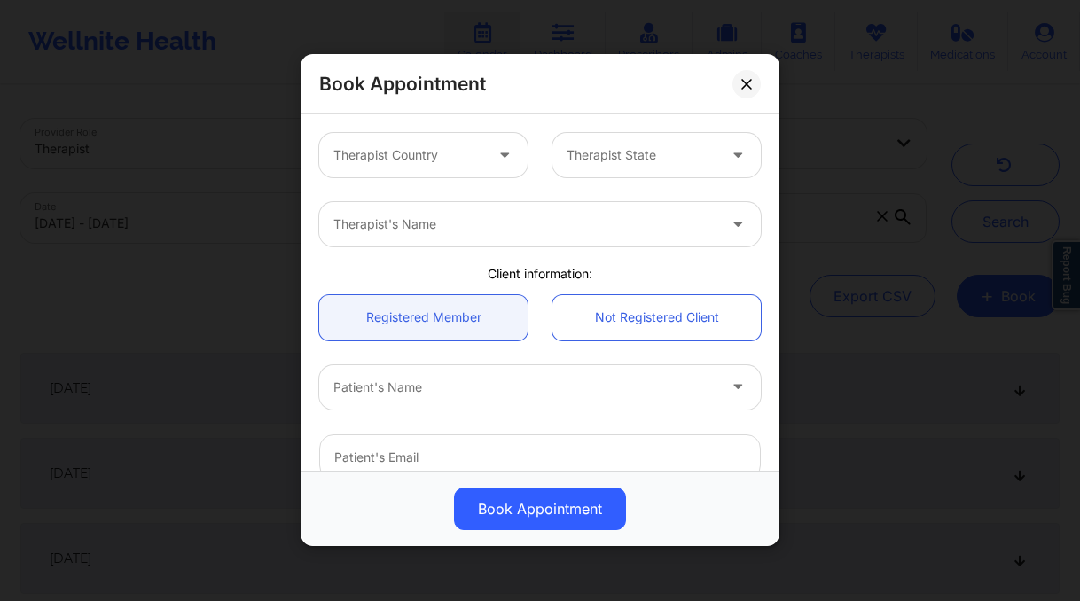
click at [426, 156] on div at bounding box center [408, 155] width 150 height 21
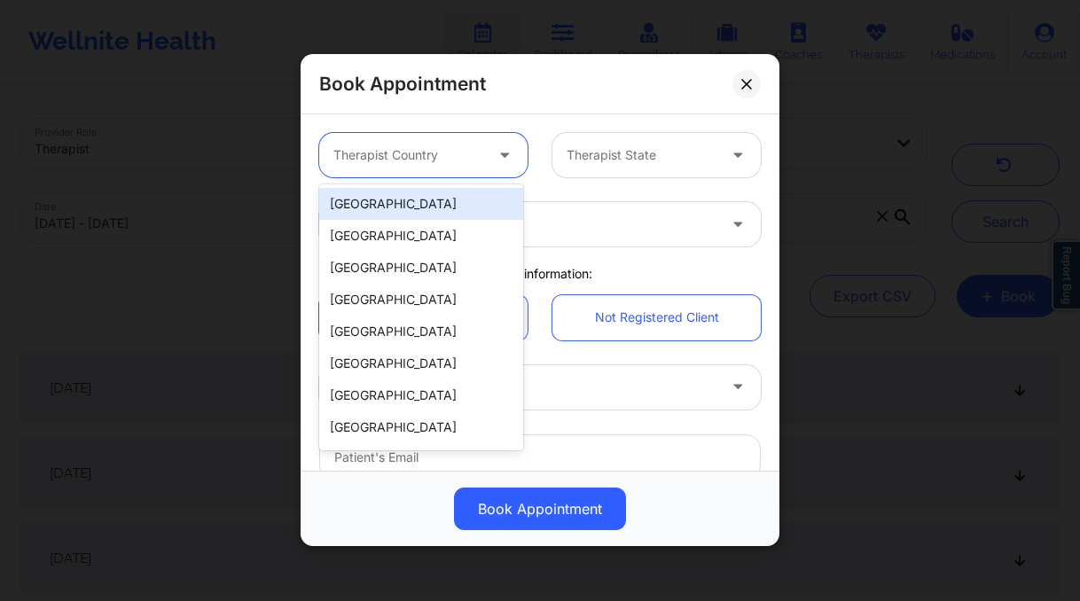
click at [425, 204] on div "[GEOGRAPHIC_DATA]" at bounding box center [421, 204] width 204 height 32
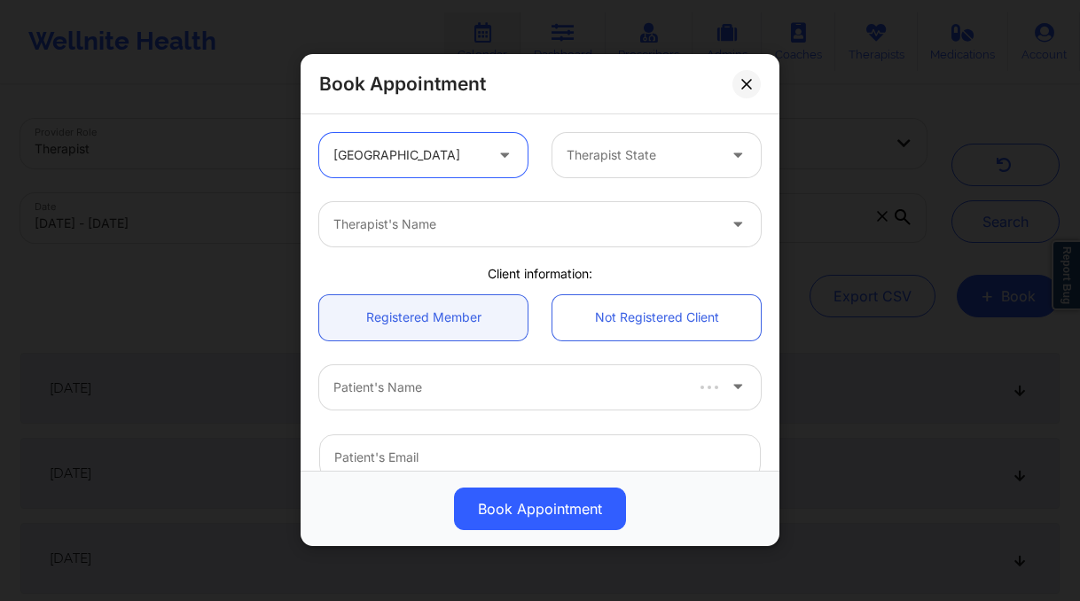
click at [620, 171] on div "Therapist State" at bounding box center [635, 155] width 166 height 44
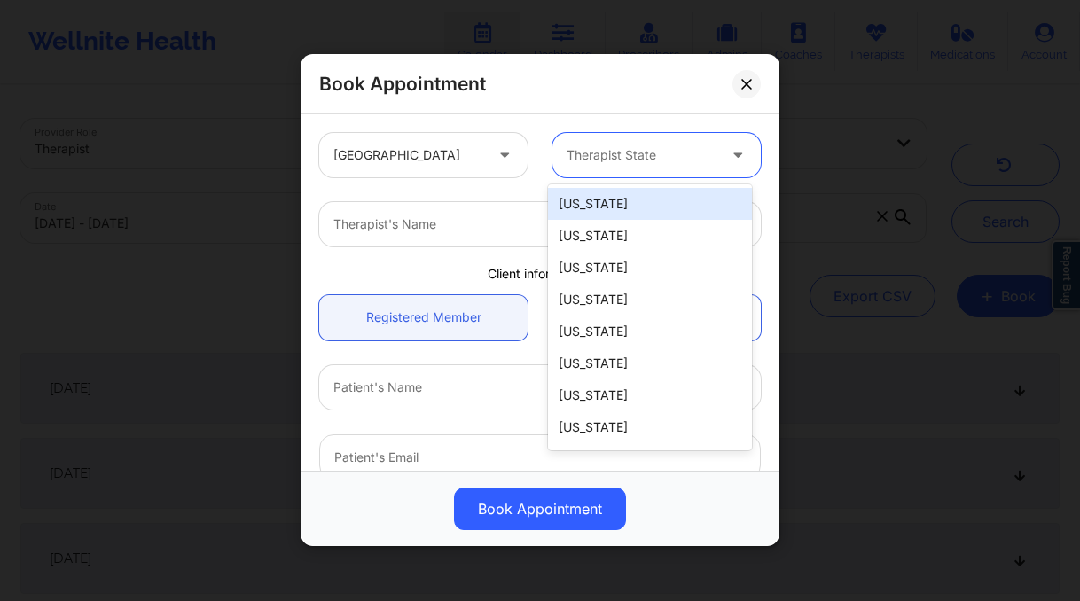
type input "f"
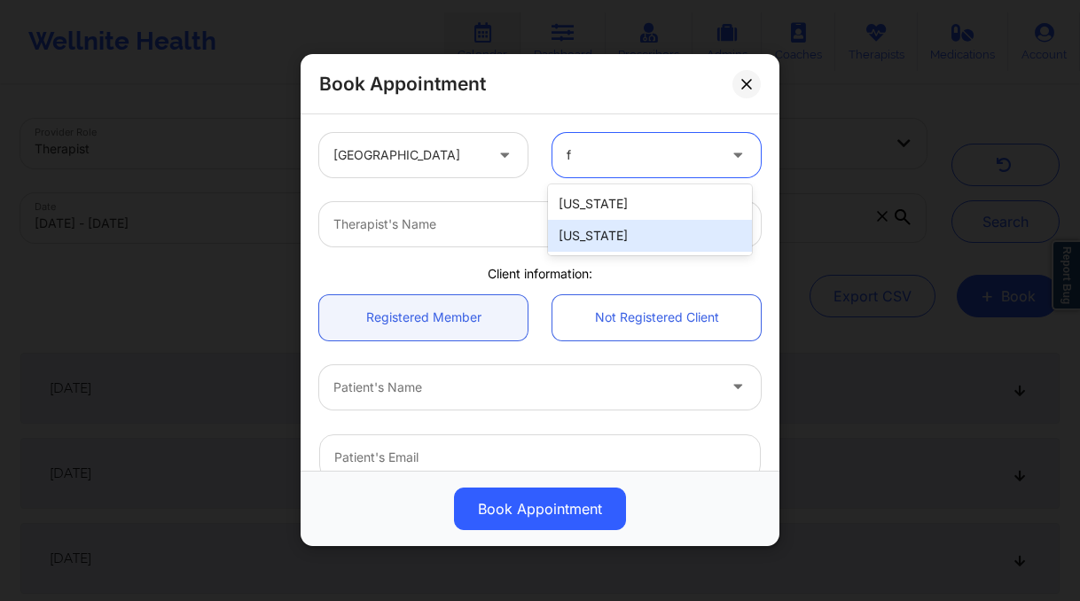
drag, startPoint x: 623, startPoint y: 245, endPoint x: 585, endPoint y: 237, distance: 38.9
click at [623, 245] on div "[US_STATE]" at bounding box center [650, 236] width 204 height 32
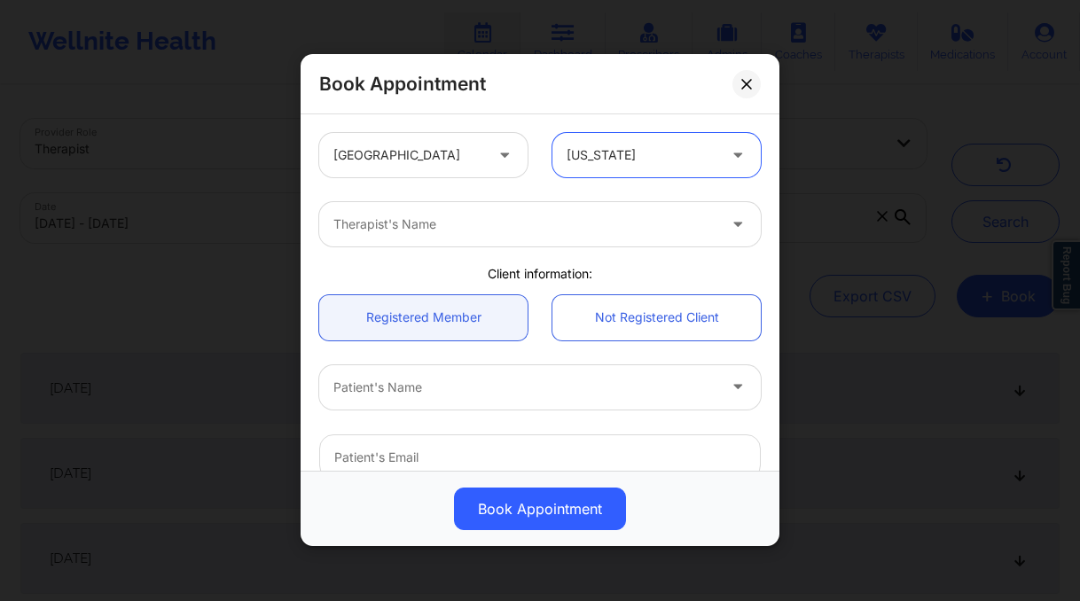
click at [584, 236] on div "Therapist's Name" at bounding box center [518, 224] width 399 height 44
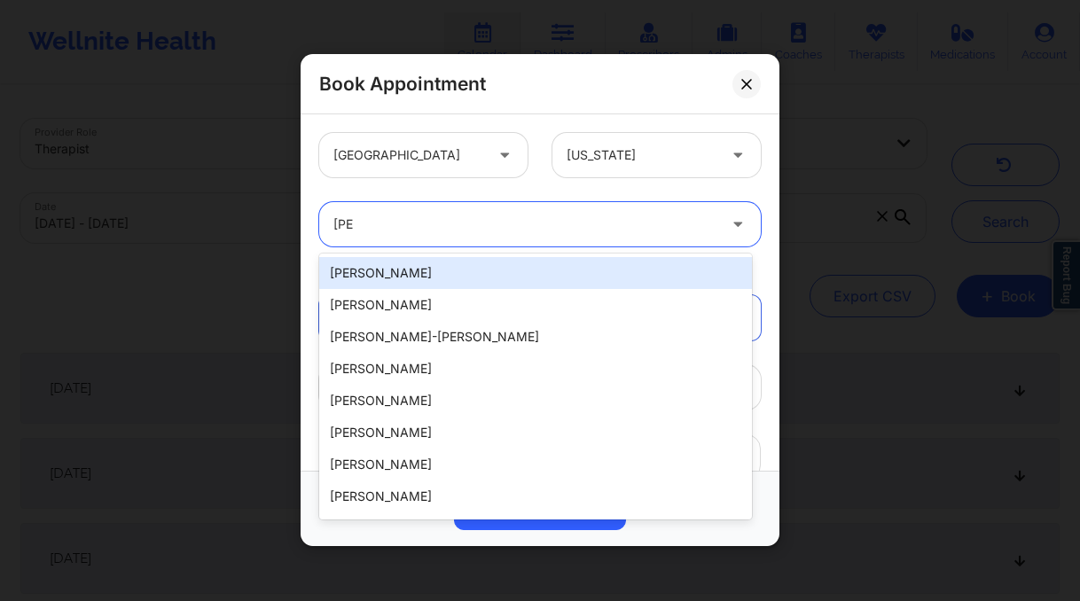
type input "[PERSON_NAME]"
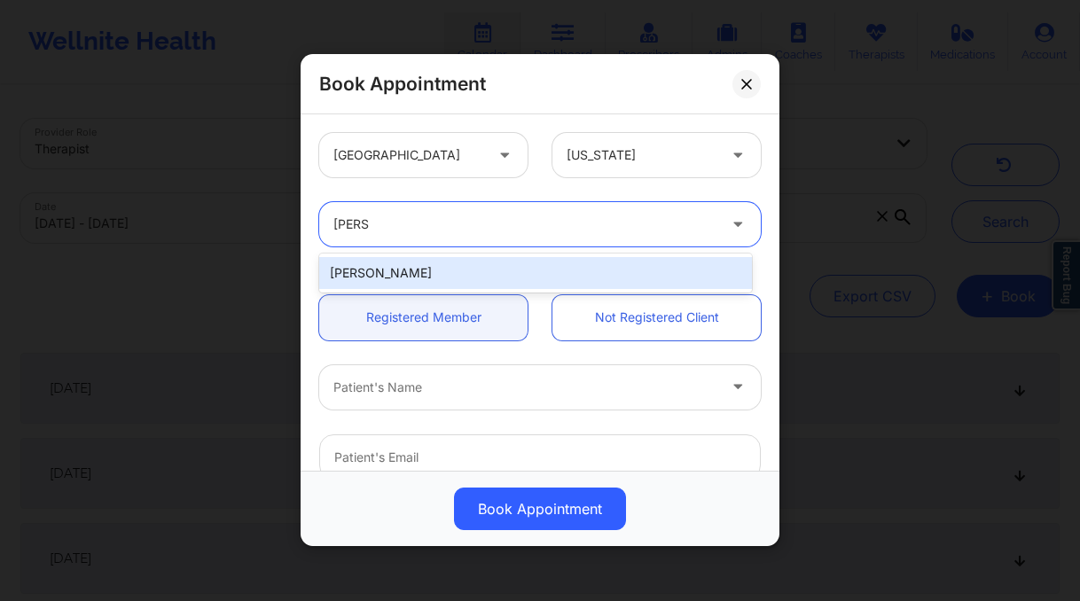
click at [520, 269] on div "[PERSON_NAME]" at bounding box center [535, 273] width 433 height 32
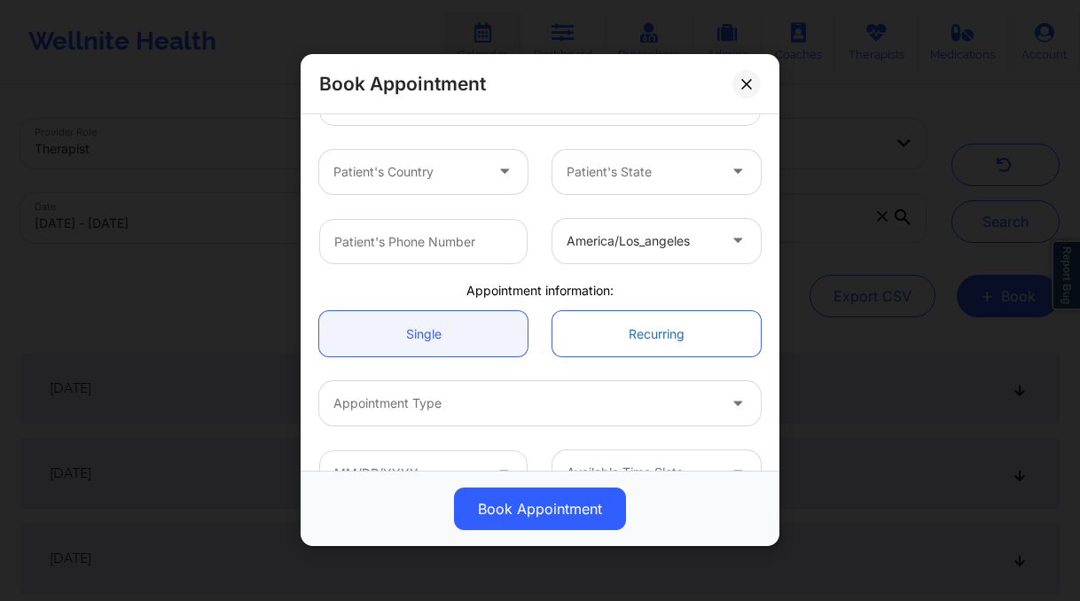
scroll to position [366, 0]
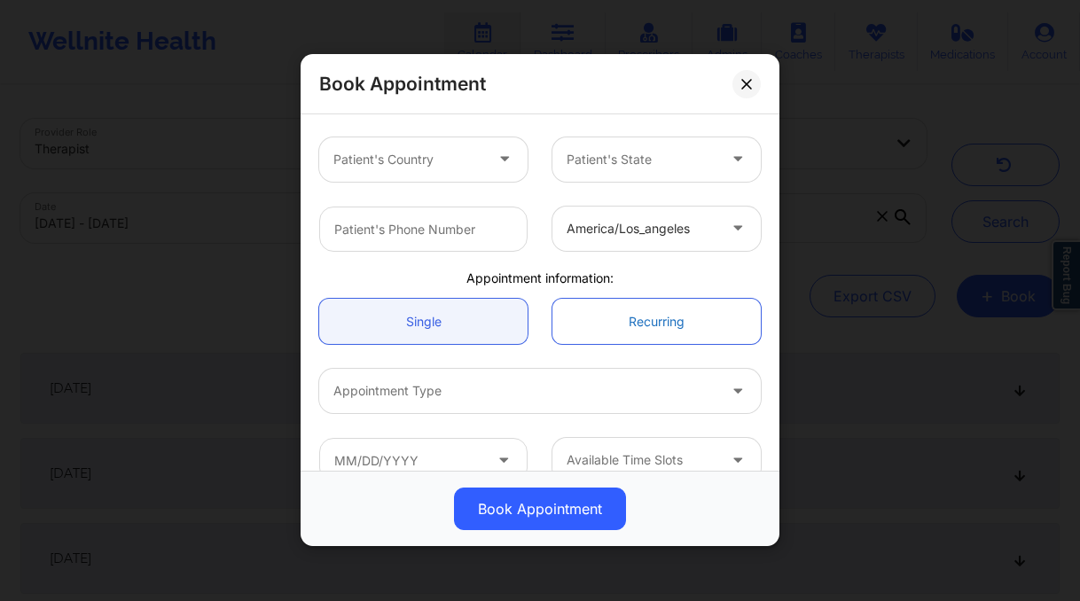
click at [658, 326] on link "Recurring" at bounding box center [656, 321] width 208 height 45
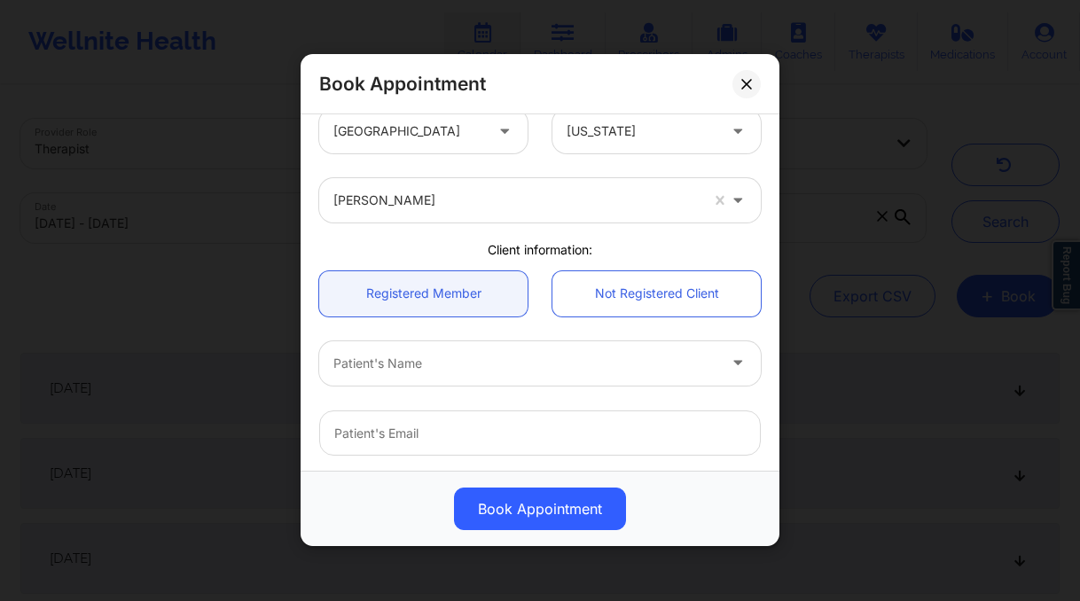
click at [382, 341] on div "Patient's Name" at bounding box center [518, 363] width 399 height 44
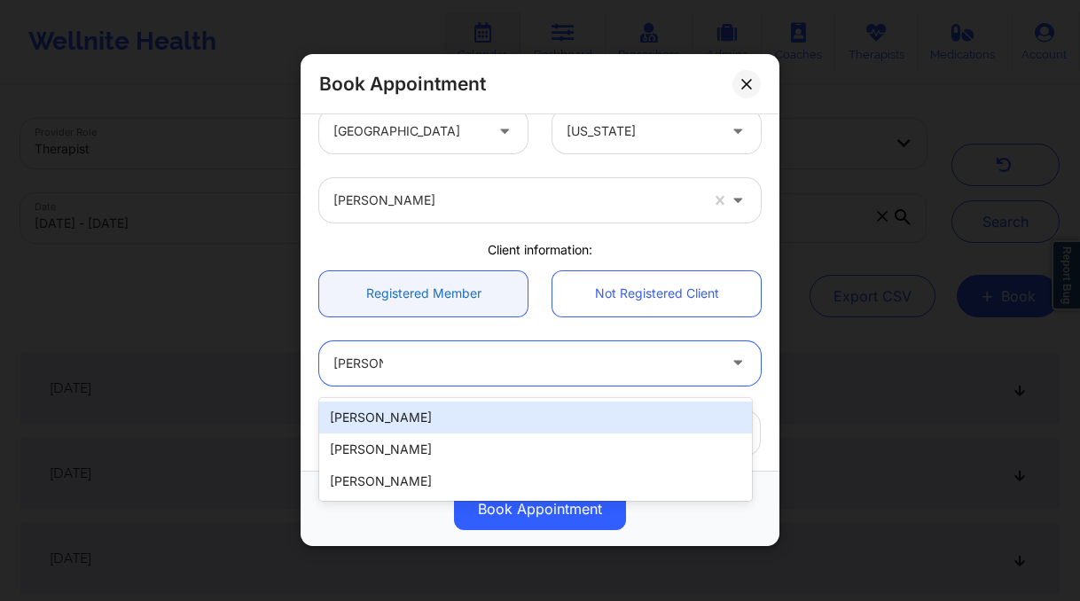
scroll to position [0, 0]
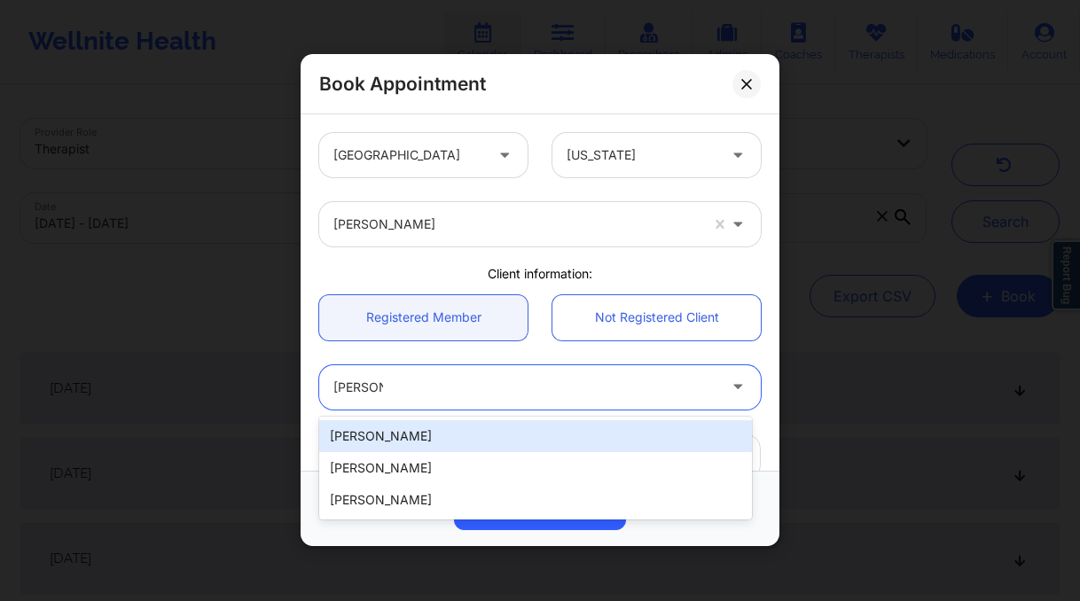
type input "[PERSON_NAME] b"
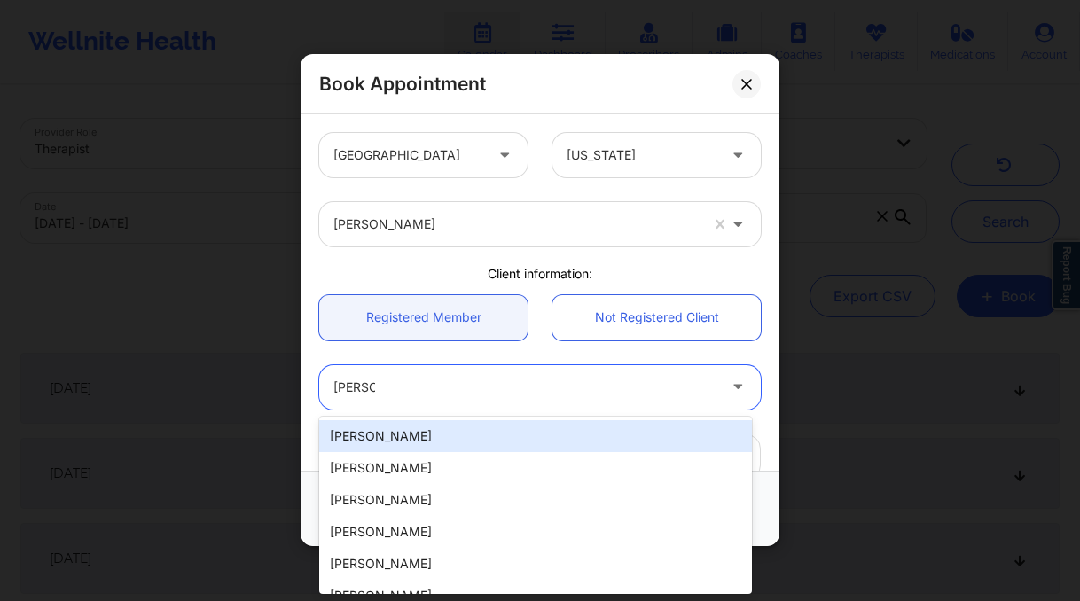
type input "[PERSON_NAME] l"
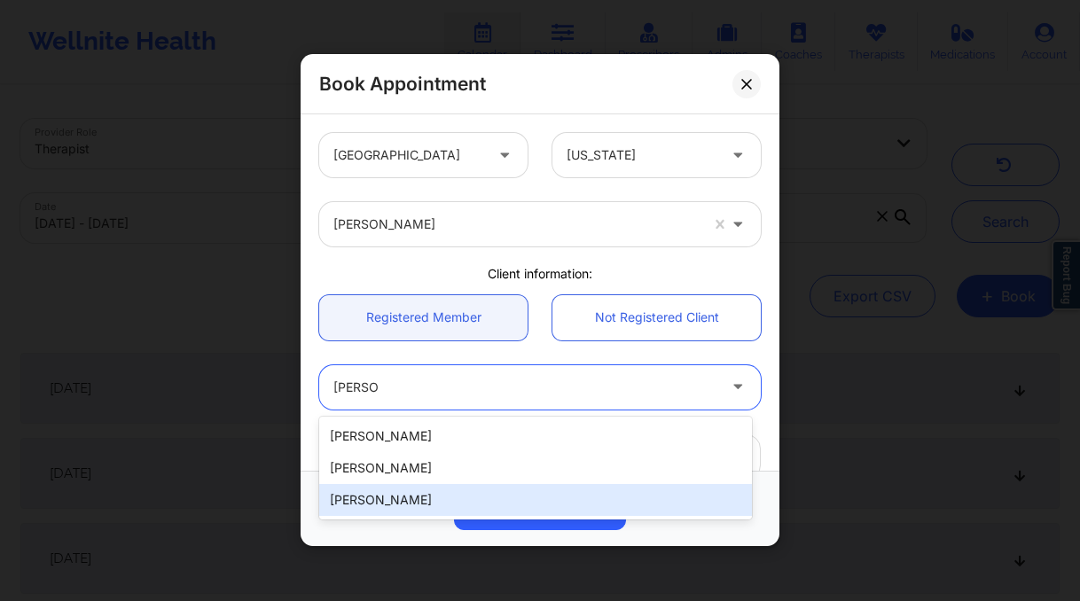
click at [367, 490] on div "[PERSON_NAME]" at bounding box center [535, 500] width 433 height 32
type input "[EMAIL_ADDRESS][DOMAIN_NAME]"
type input "[PHONE_NUMBER]"
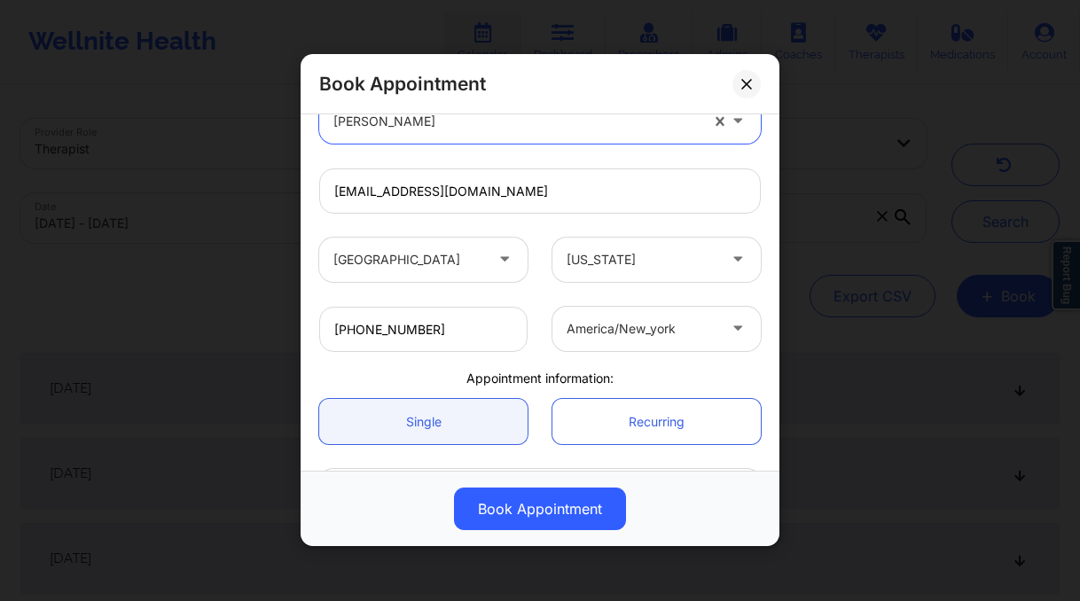
scroll to position [332, 0]
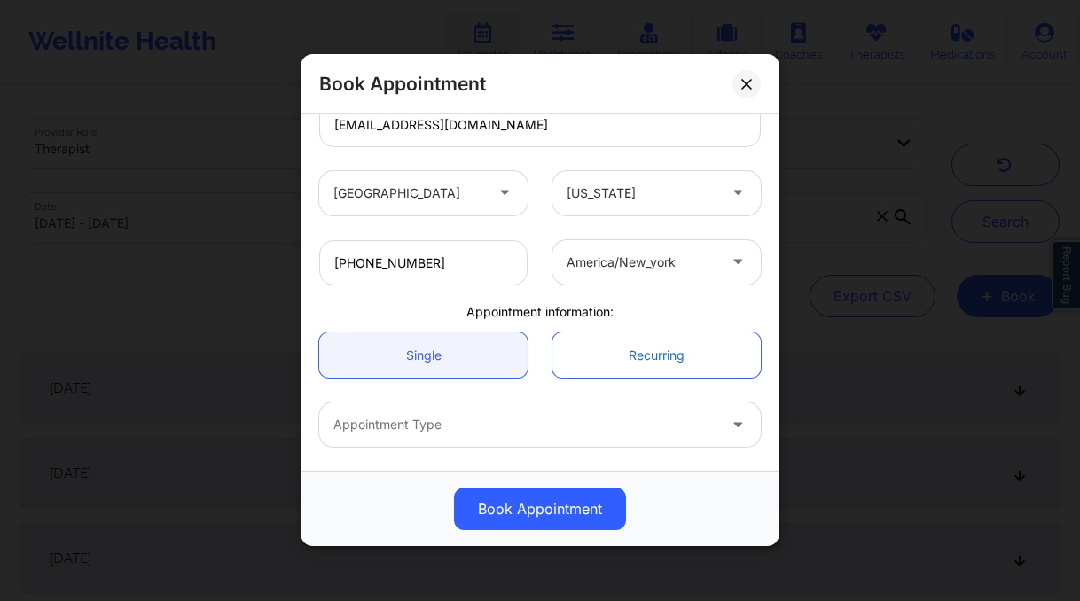
click at [614, 360] on link "Recurring" at bounding box center [656, 354] width 208 height 45
click at [624, 359] on link "Recurring" at bounding box center [656, 354] width 208 height 45
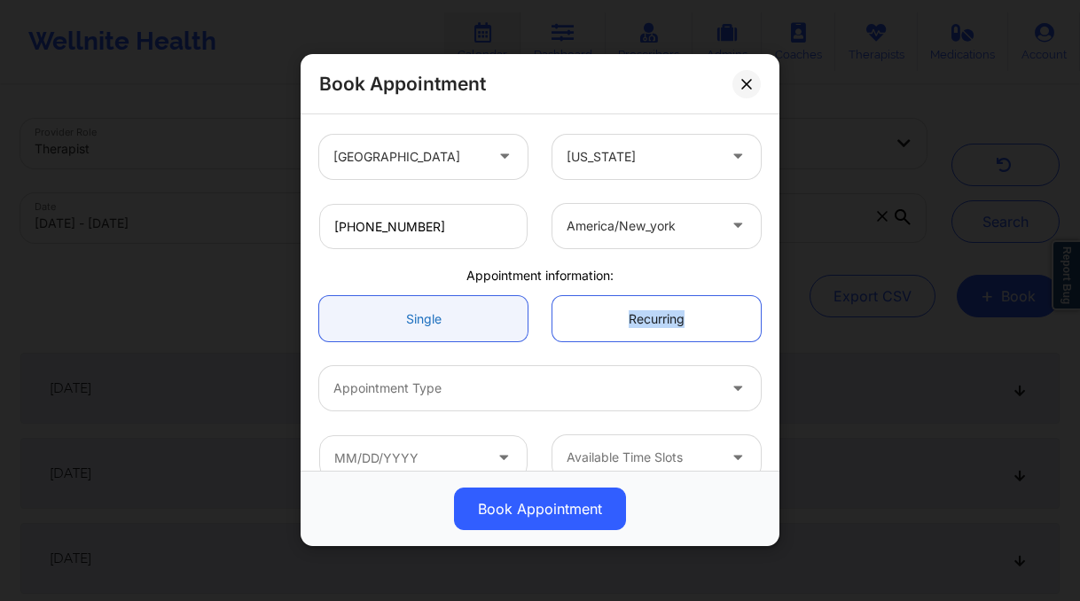
scroll to position [395, 0]
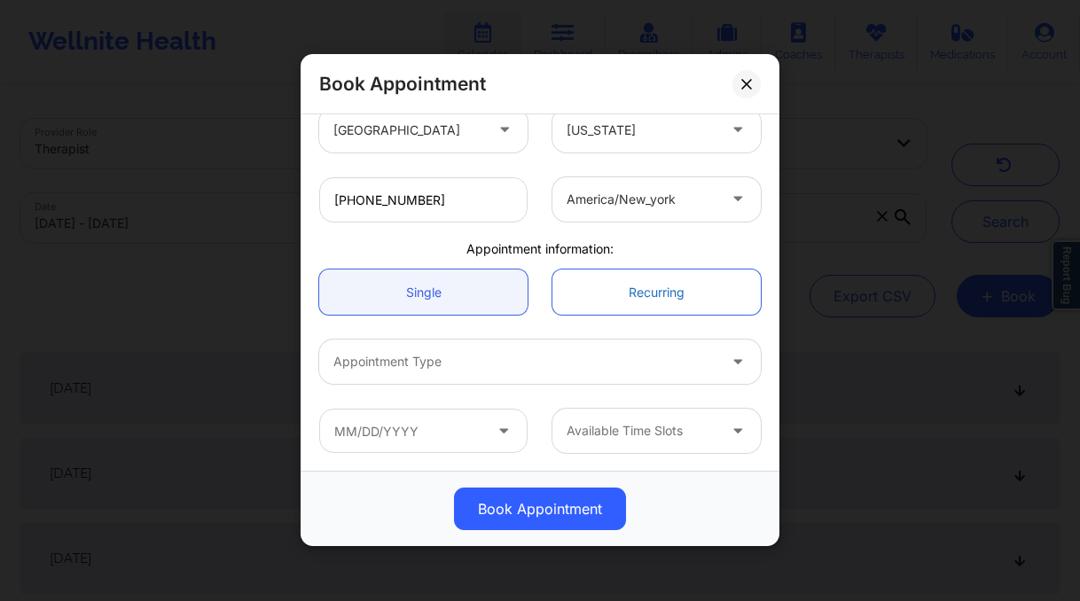
click at [598, 291] on link "Recurring" at bounding box center [656, 291] width 208 height 45
click at [745, 88] on icon at bounding box center [746, 84] width 11 height 11
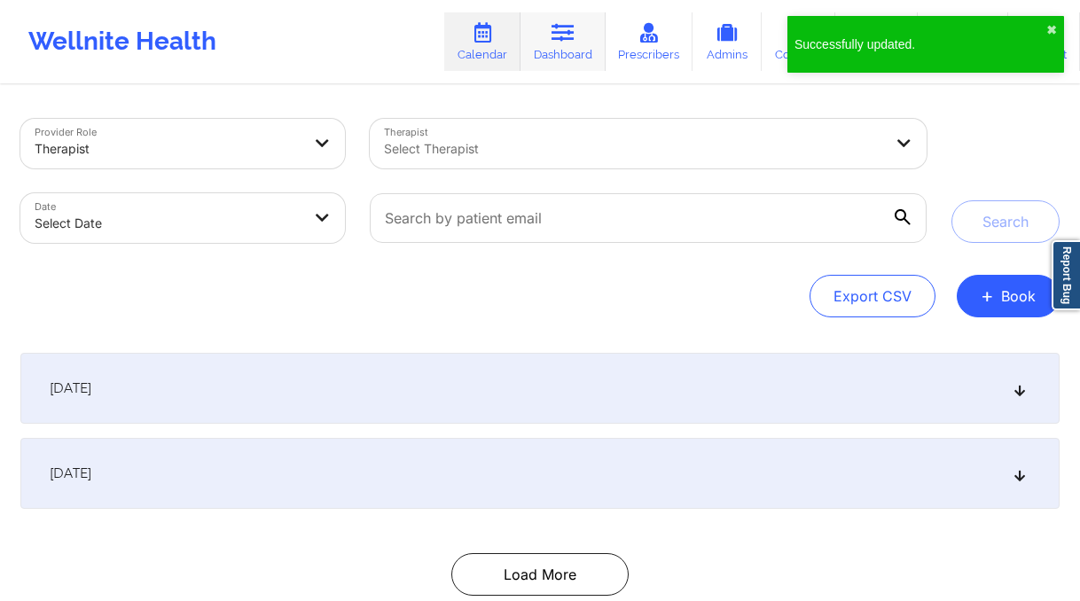
click at [600, 53] on link "Dashboard" at bounding box center [562, 41] width 85 height 59
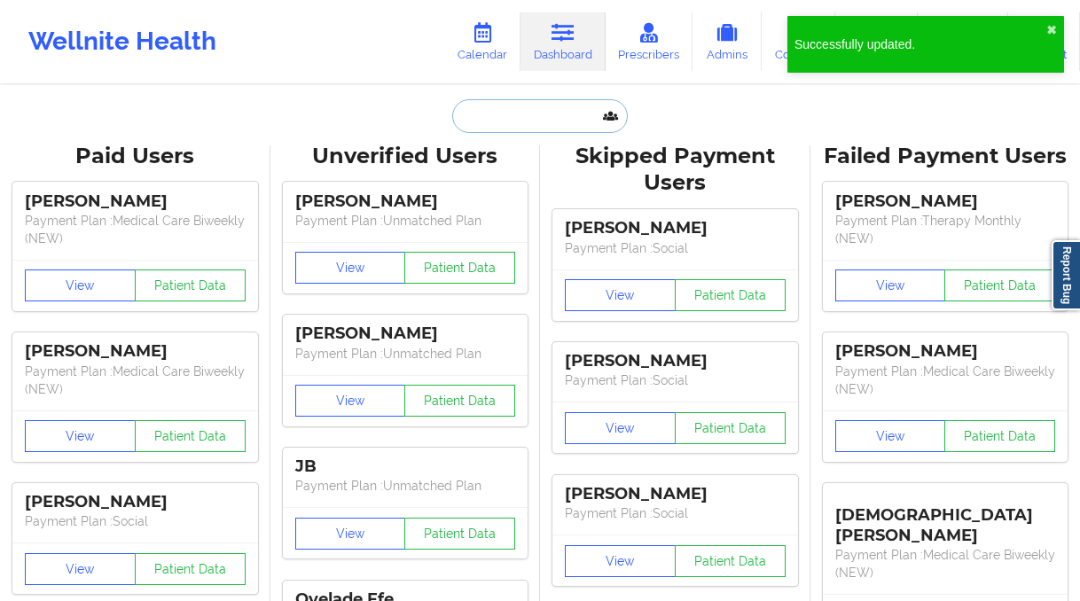
click at [551, 113] on input "text" at bounding box center [540, 116] width 176 height 34
type input "b"
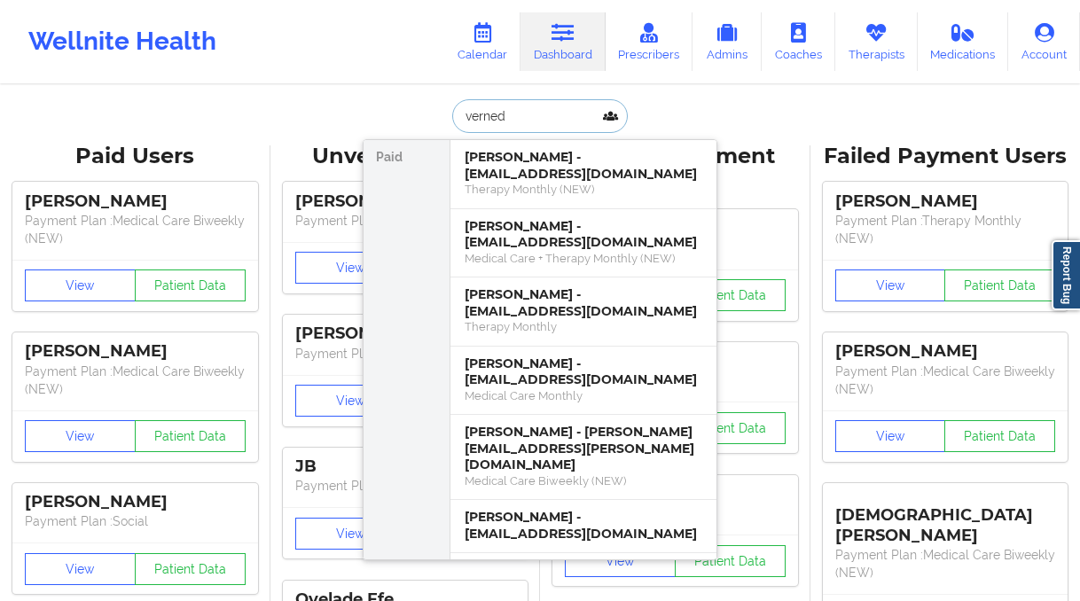
type input "verneda"
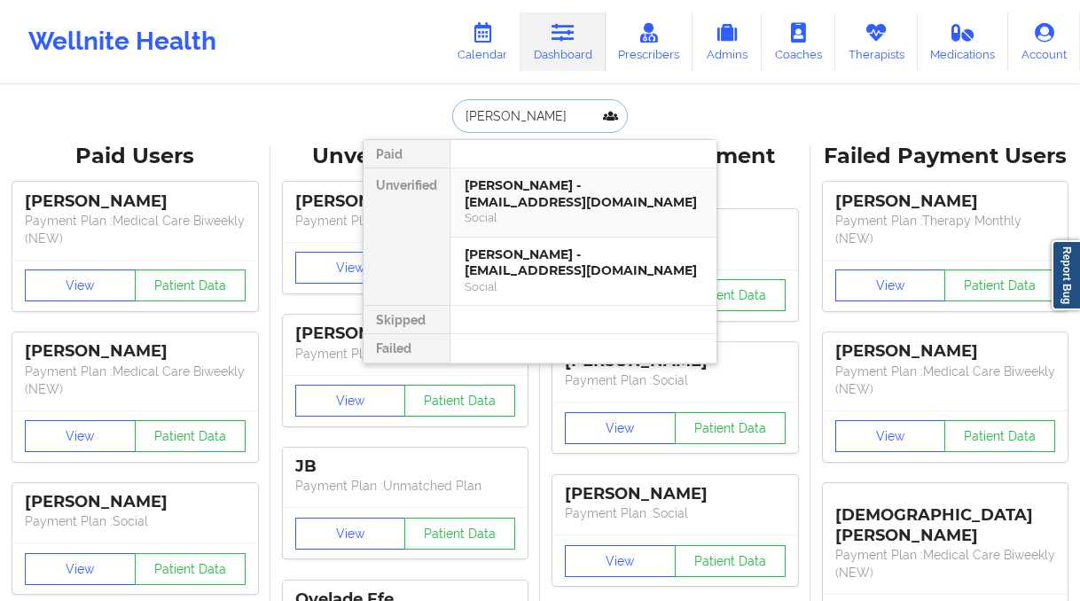
click at [586, 205] on div "Verneda Burnside - nogamesplayed69@gmail.com" at bounding box center [583, 193] width 238 height 33
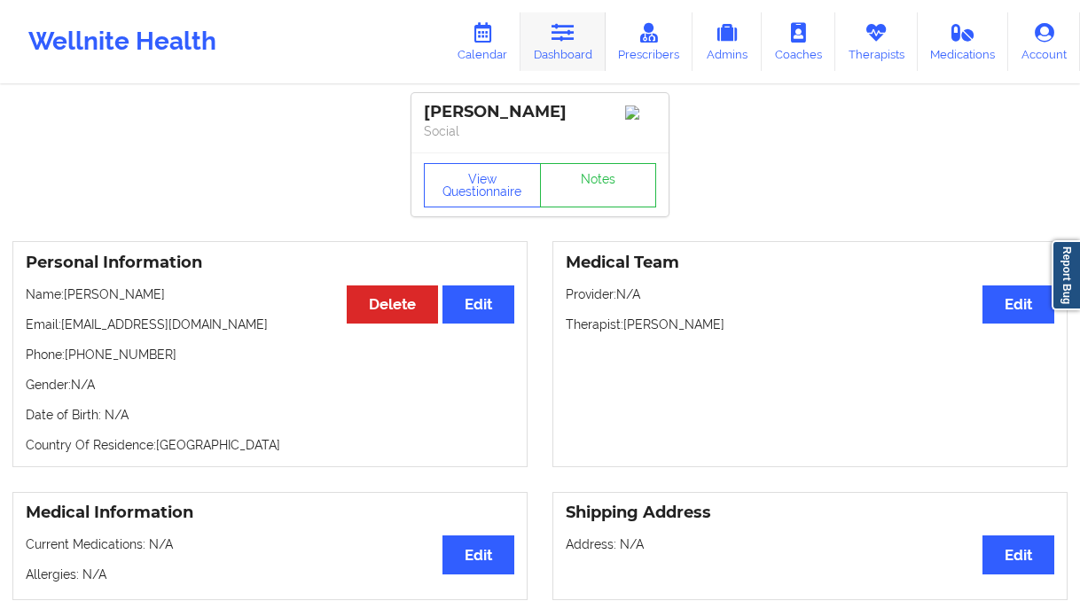
click at [564, 43] on link "Dashboard" at bounding box center [562, 41] width 85 height 59
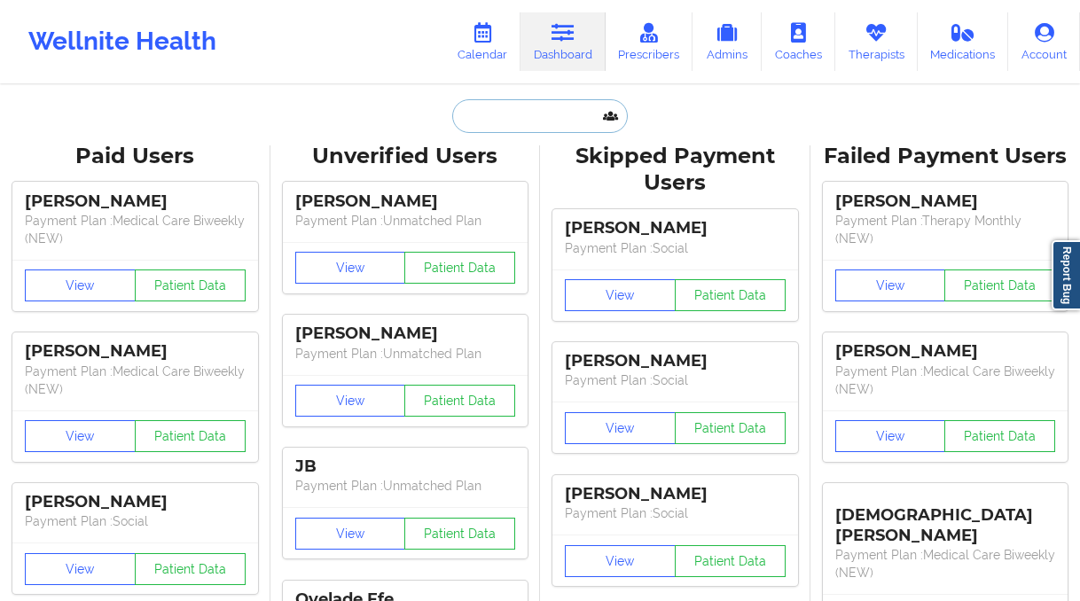
click at [503, 115] on input "text" at bounding box center [540, 116] width 176 height 34
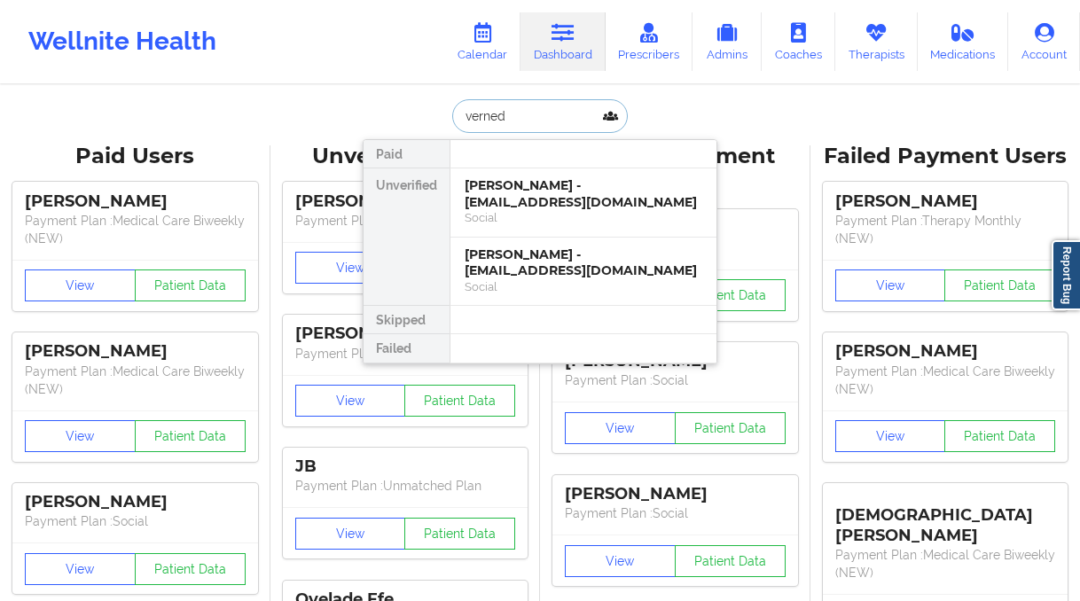
type input "verneda"
click at [516, 286] on div "Social" at bounding box center [583, 286] width 238 height 15
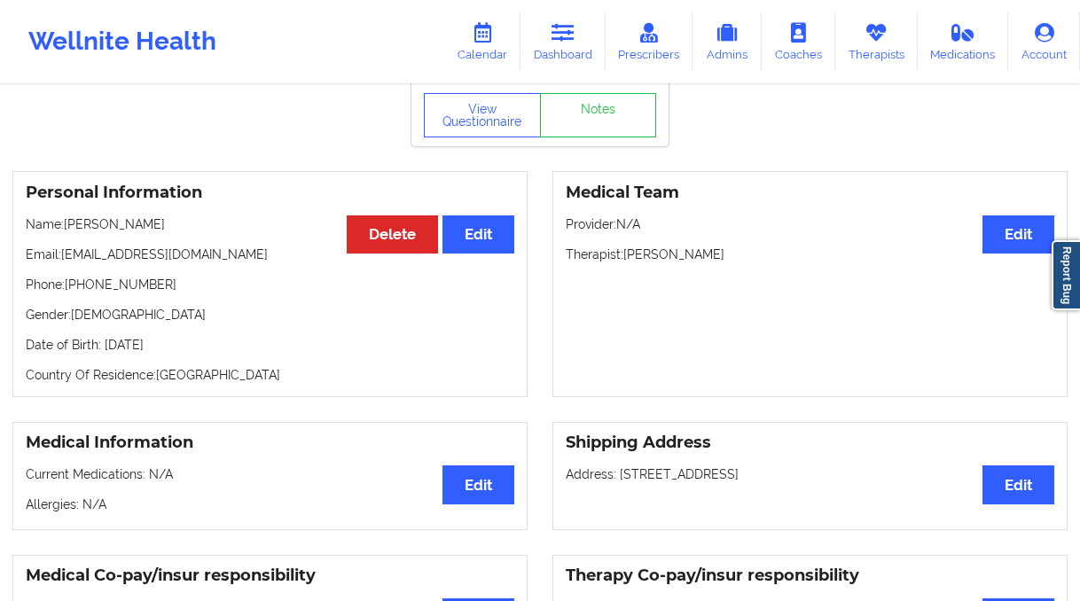
scroll to position [81, 0]
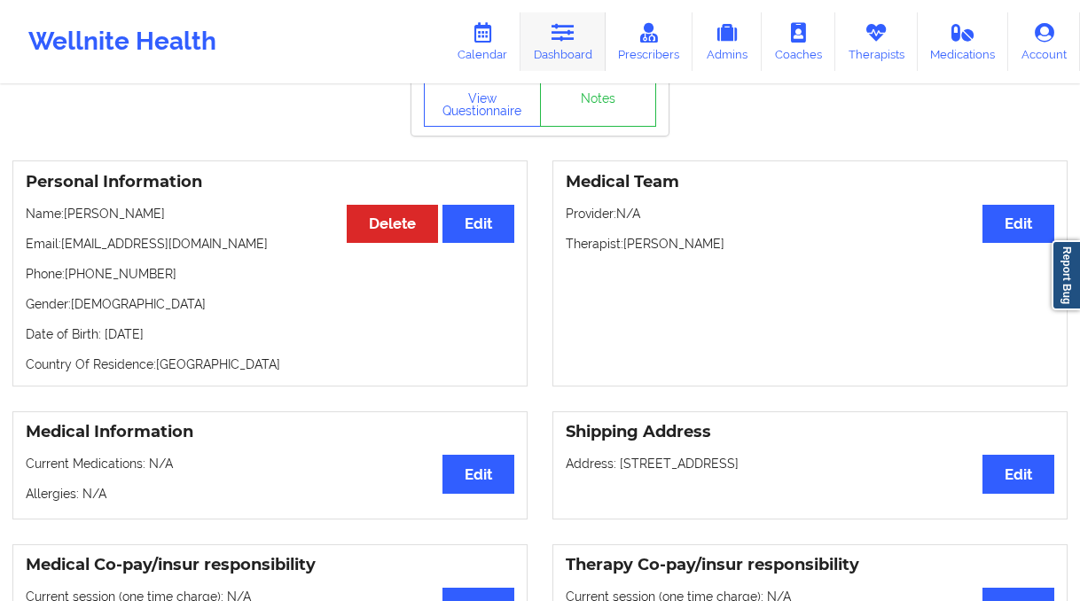
click at [564, 42] on icon at bounding box center [562, 33] width 23 height 20
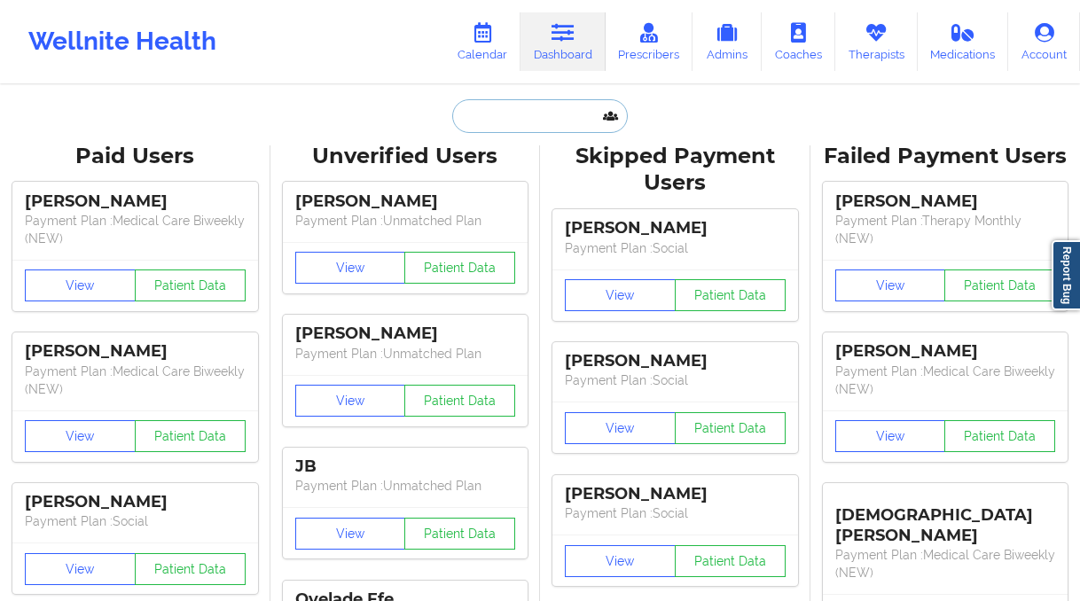
click at [564, 117] on input "text" at bounding box center [540, 116] width 176 height 34
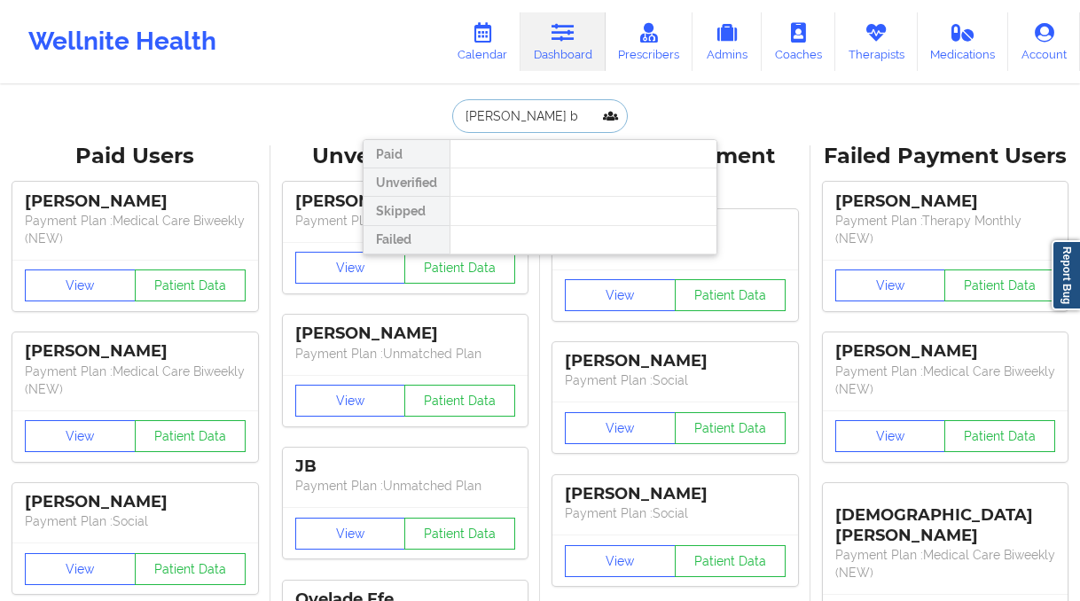
type input "[PERSON_NAME]"
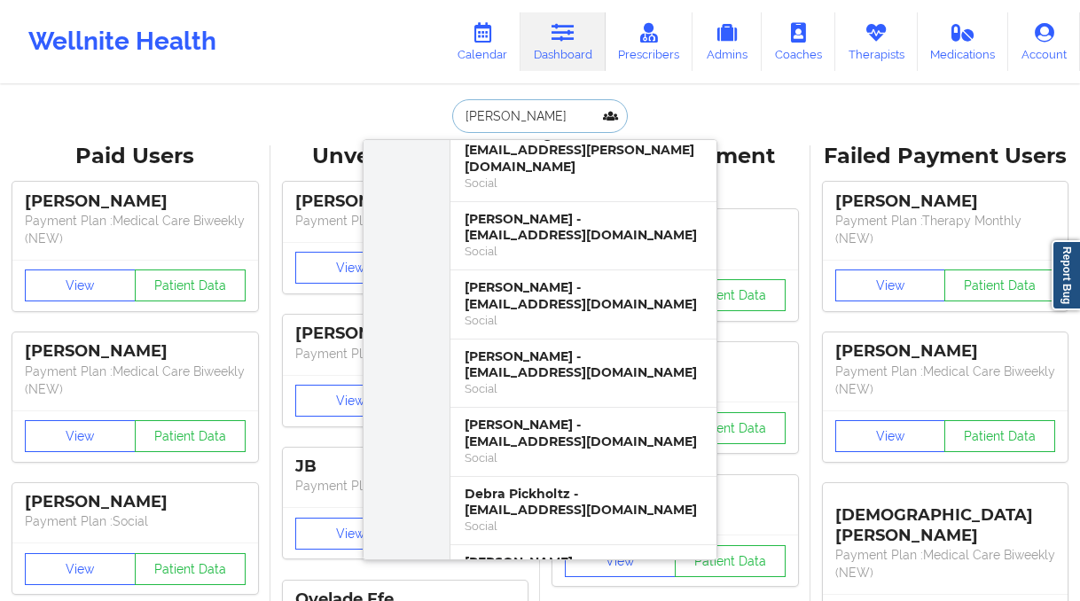
scroll to position [374, 0]
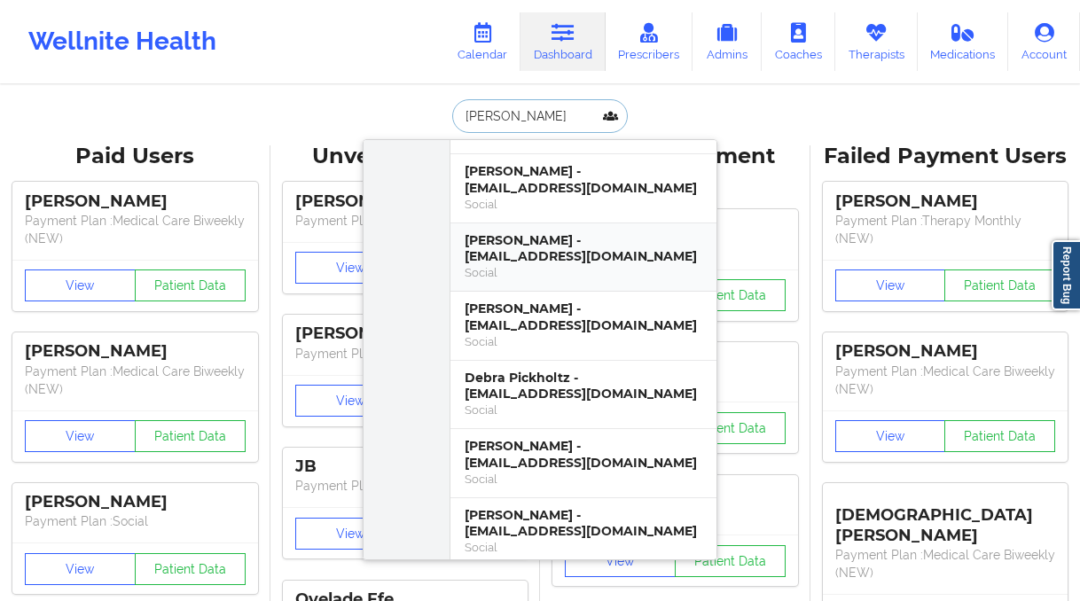
click at [623, 265] on div "Social" at bounding box center [583, 272] width 238 height 15
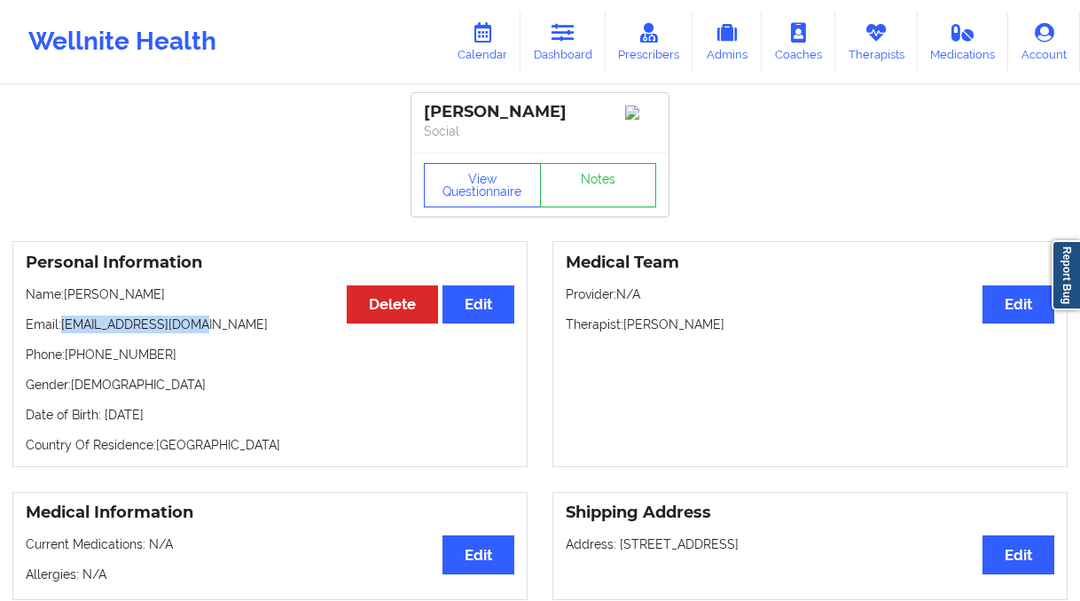
drag, startPoint x: 223, startPoint y: 327, endPoint x: 64, endPoint y: 327, distance: 159.5
click at [64, 327] on p "Email: debrafl561@gmail.com" at bounding box center [270, 325] width 488 height 18
copy p "[EMAIL_ADDRESS][DOMAIN_NAME]"
click at [564, 41] on icon at bounding box center [562, 33] width 23 height 20
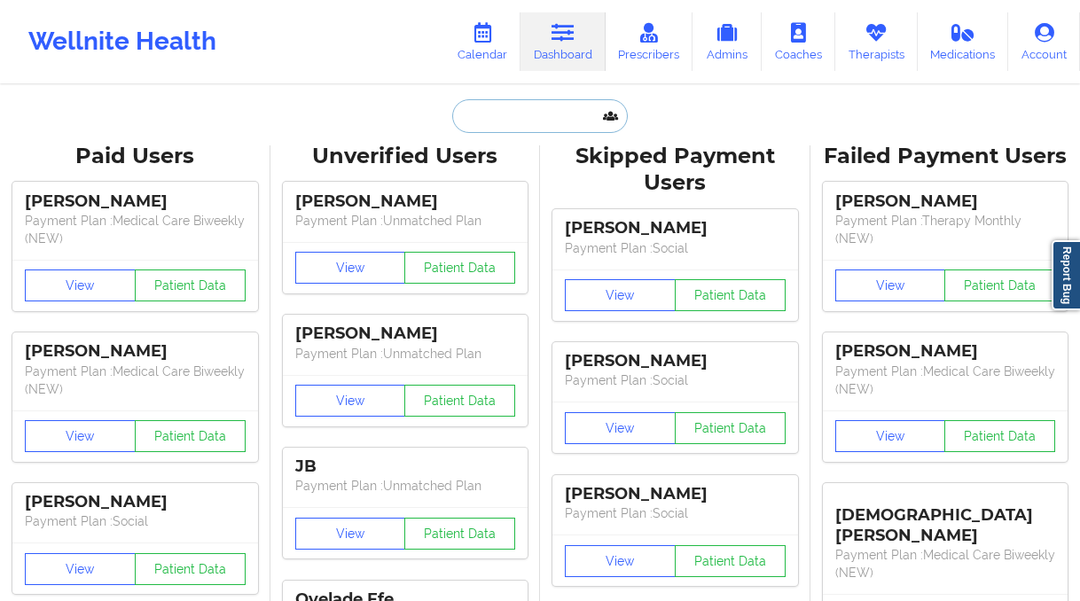
click at [503, 122] on input "text" at bounding box center [540, 116] width 176 height 34
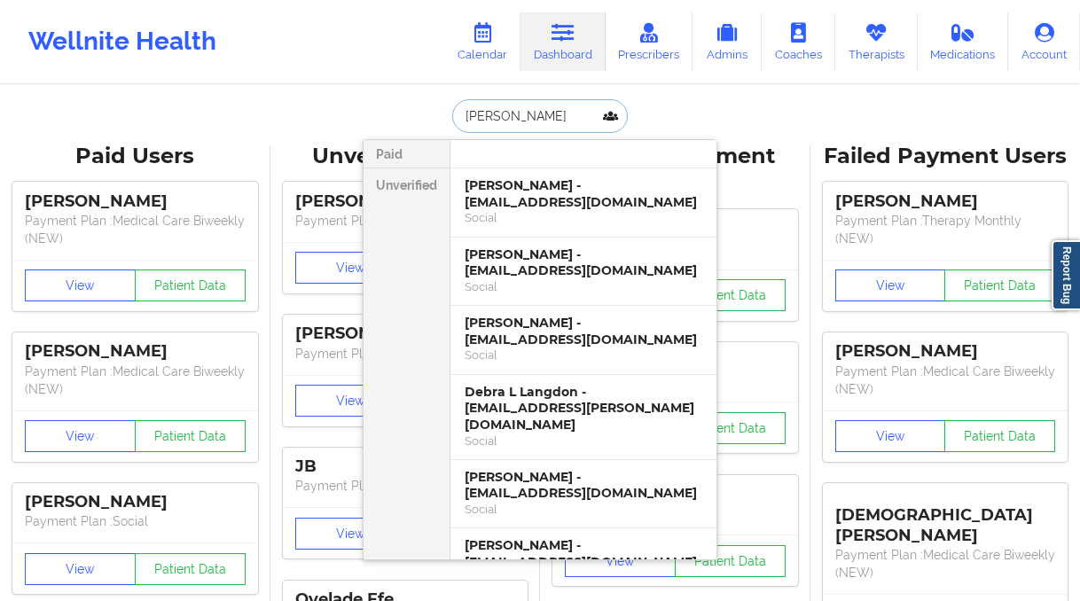
type input "salvatore fal"
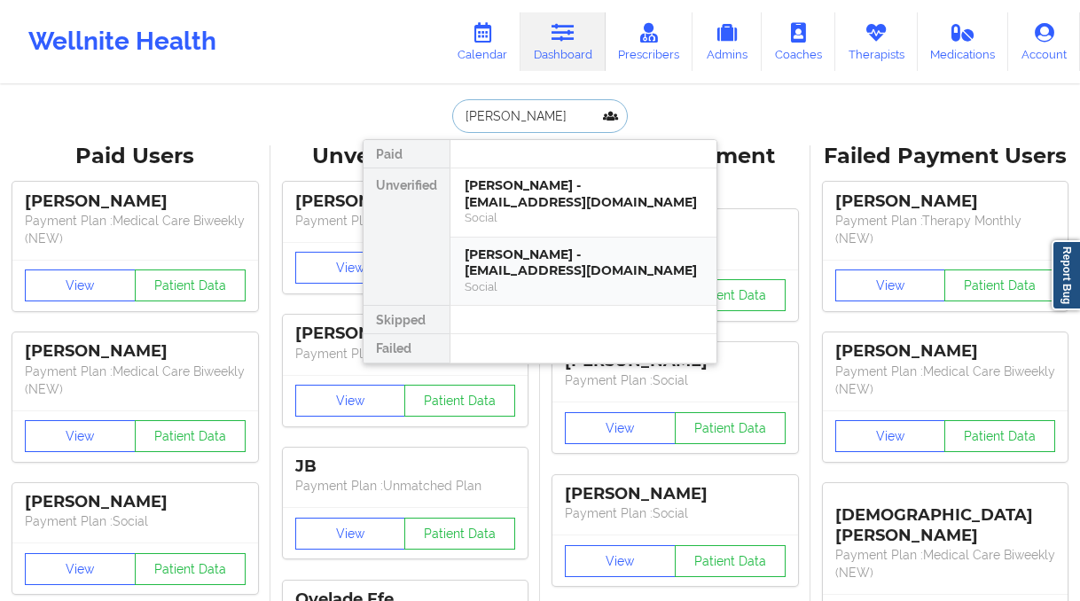
click at [539, 275] on div "Salvatore Falco - fa.salvatore1967@gmail.com" at bounding box center [583, 262] width 238 height 33
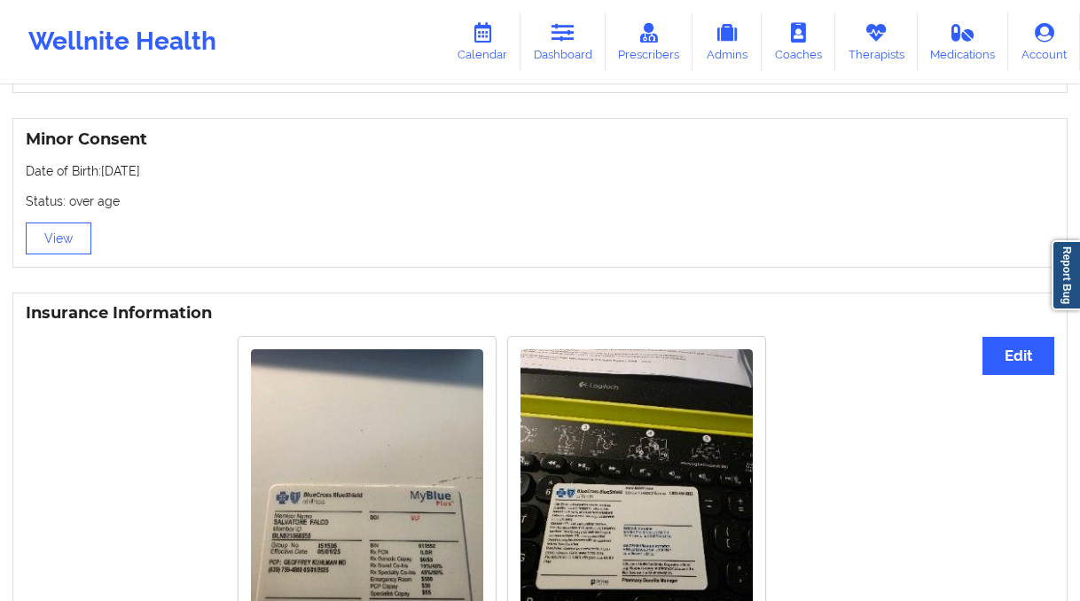
scroll to position [1267, 0]
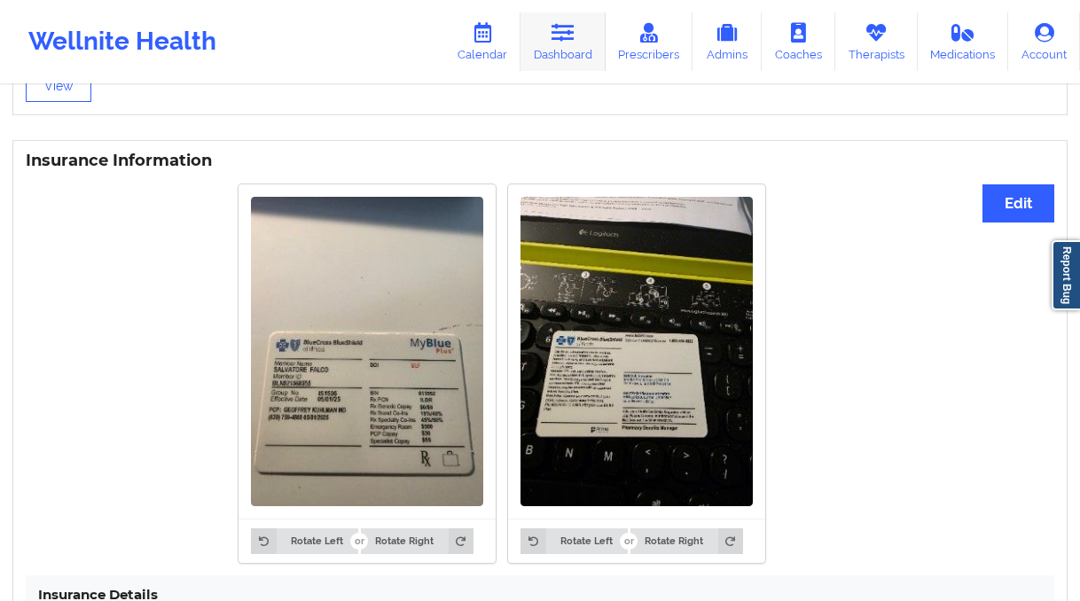
click at [589, 50] on link "Dashboard" at bounding box center [562, 41] width 85 height 59
